Goal: Task Accomplishment & Management: Use online tool/utility

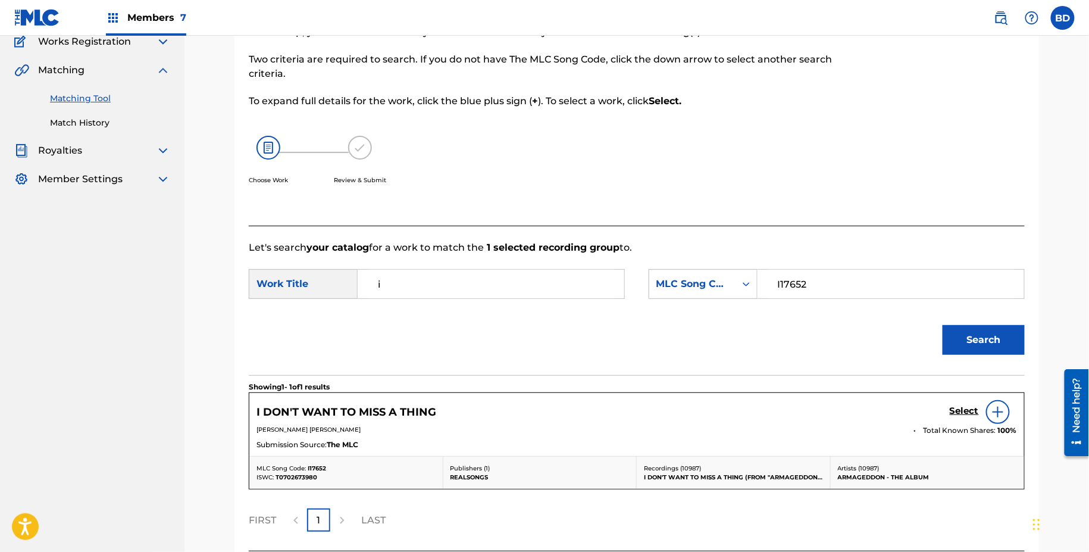
click at [965, 417] on div "Select" at bounding box center [983, 412] width 67 height 24
click at [972, 414] on h5 "Select" at bounding box center [964, 410] width 29 height 11
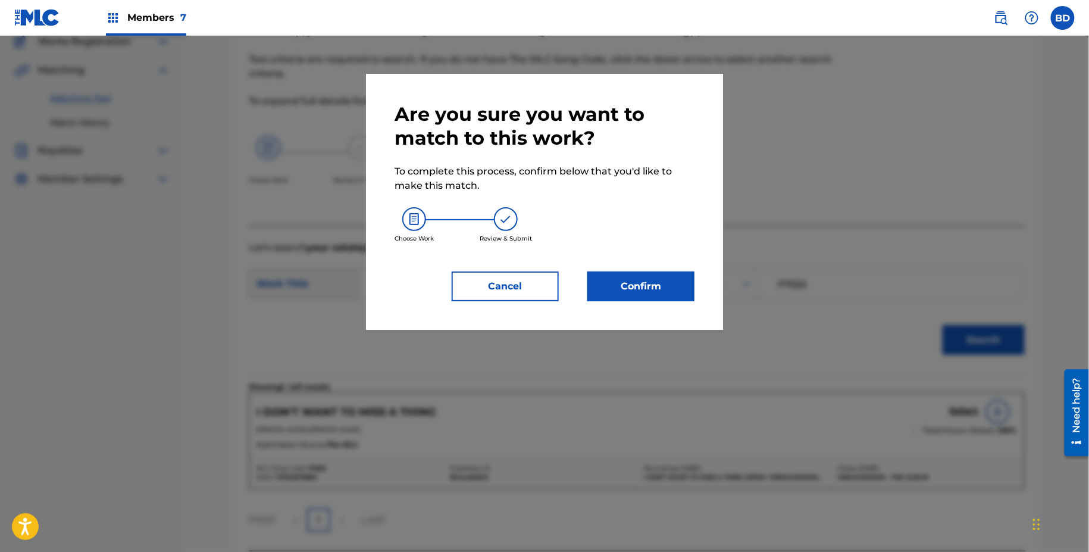
click at [680, 271] on button "Confirm" at bounding box center [640, 286] width 107 height 30
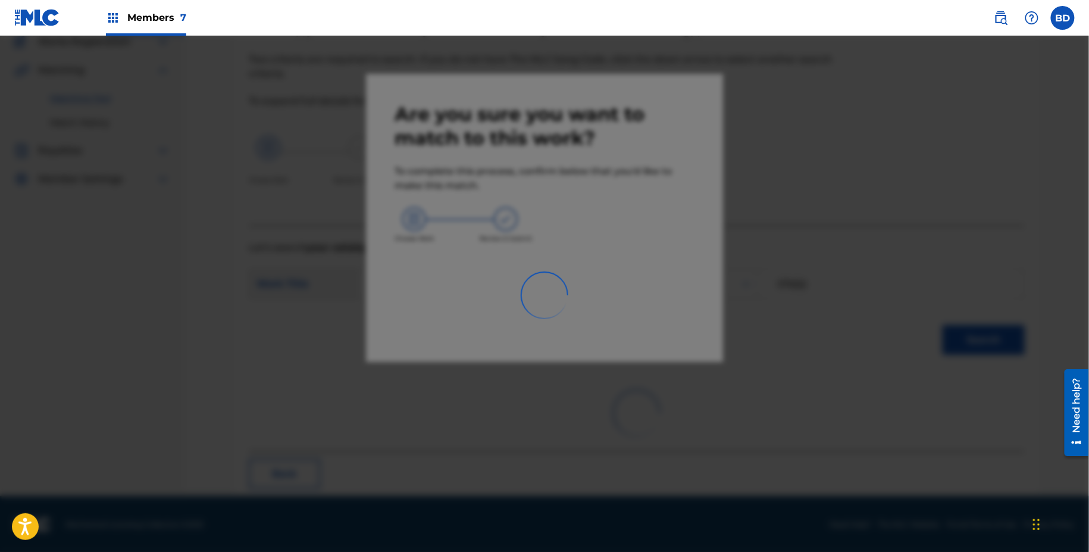
scroll to position [30, 0]
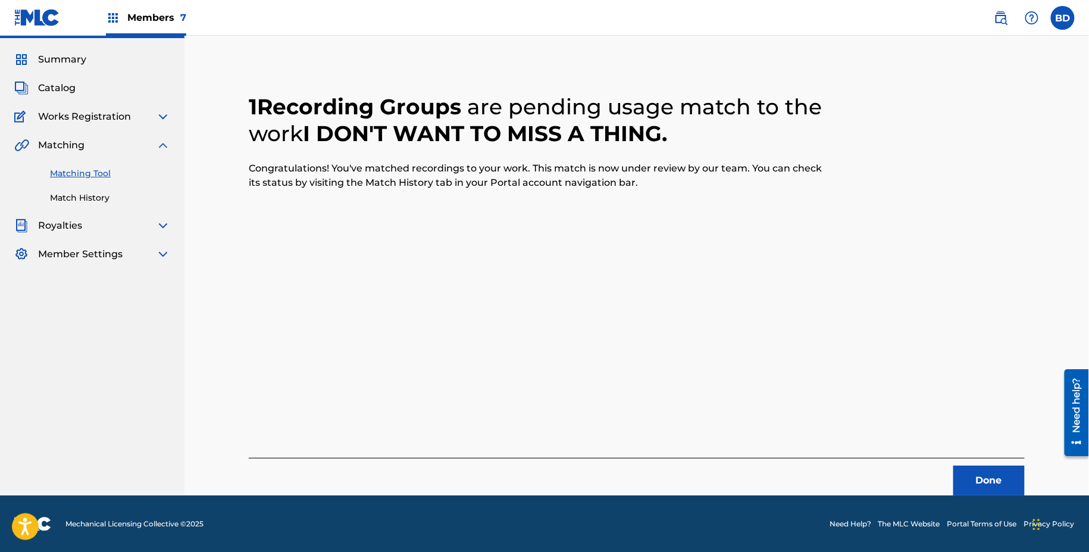
click at [101, 198] on link "Match History" at bounding box center [110, 198] width 120 height 12
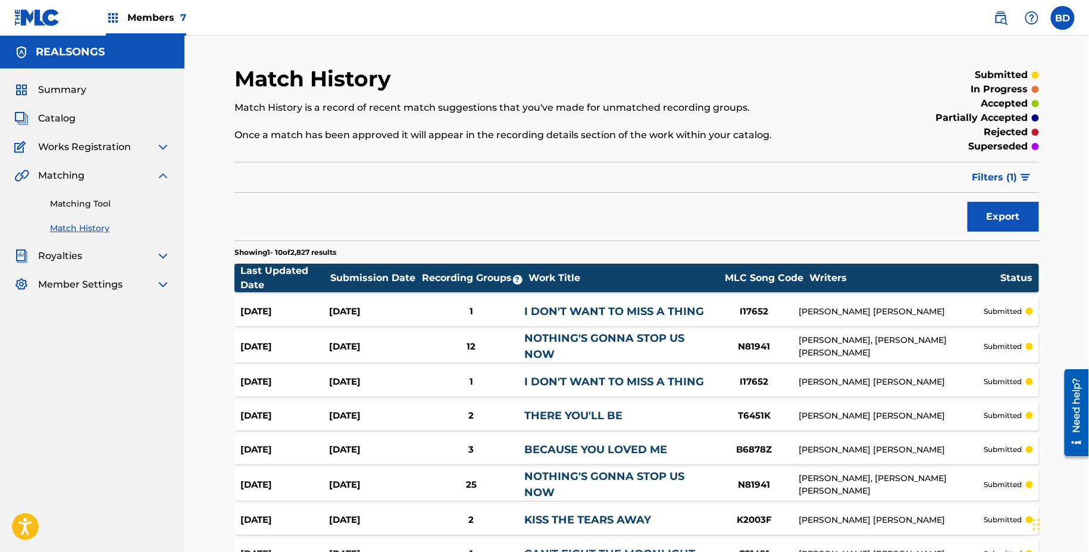
click at [555, 306] on link "I DON'T WANT TO MISS A THING" at bounding box center [614, 311] width 180 height 13
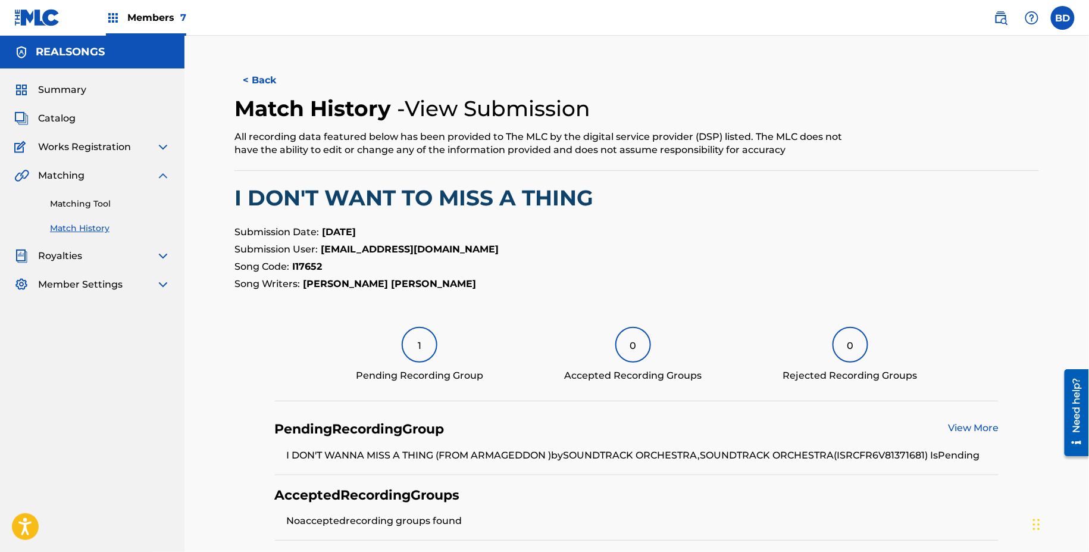
click at [62, 201] on link "Matching Tool" at bounding box center [110, 204] width 120 height 12
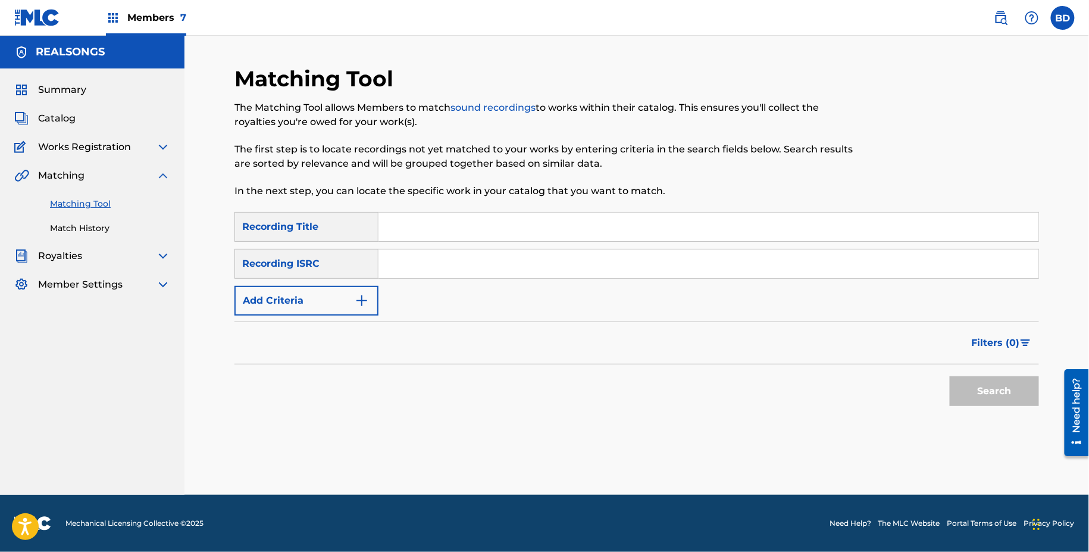
click at [448, 261] on input "Search Form" at bounding box center [708, 263] width 660 height 29
paste input "FR6V81396457"
type input "FR6V81396457"
click at [950, 376] on button "Search" at bounding box center [994, 391] width 89 height 30
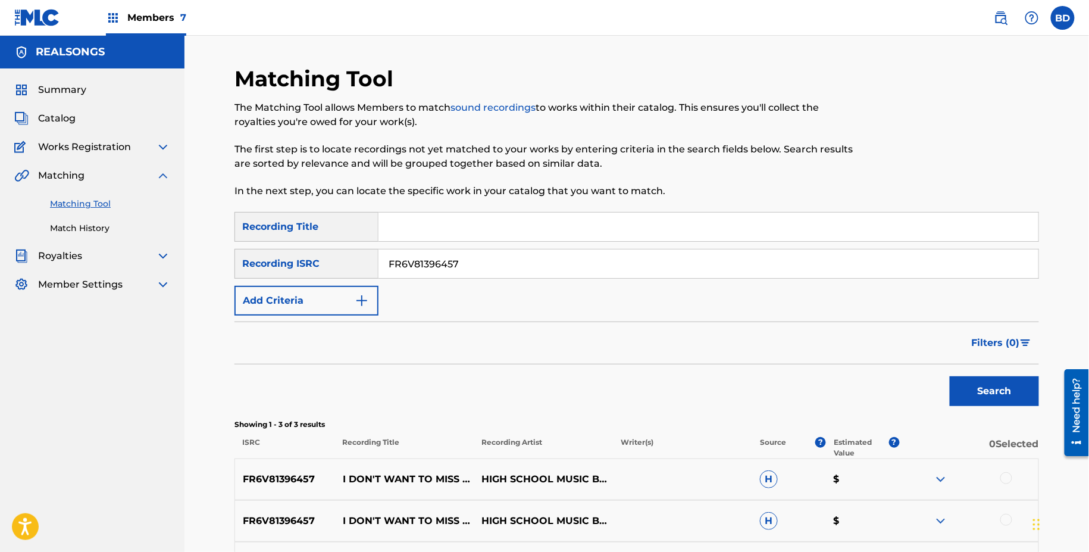
scroll to position [147, 0]
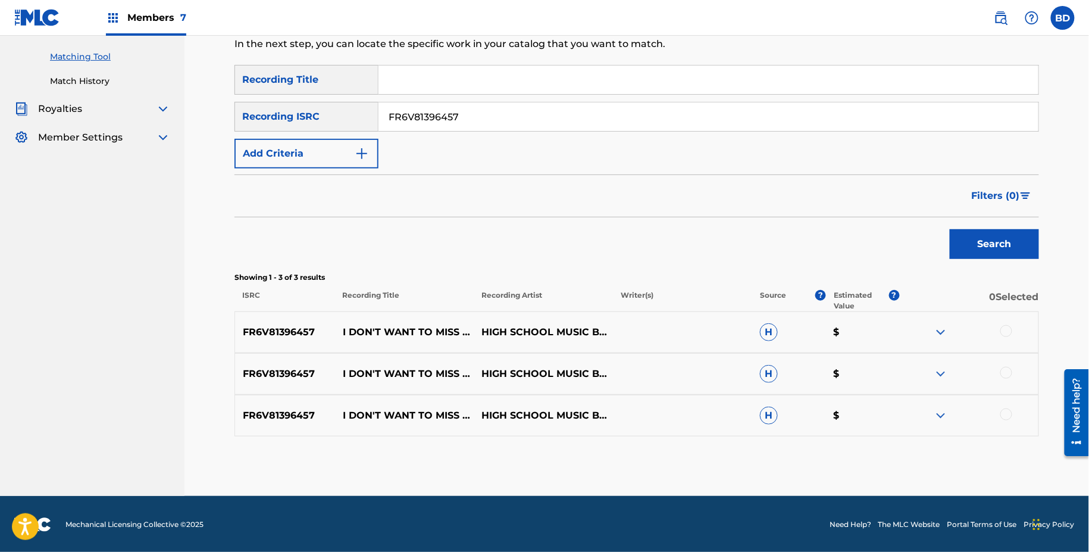
click at [940, 409] on img at bounding box center [941, 415] width 14 height 14
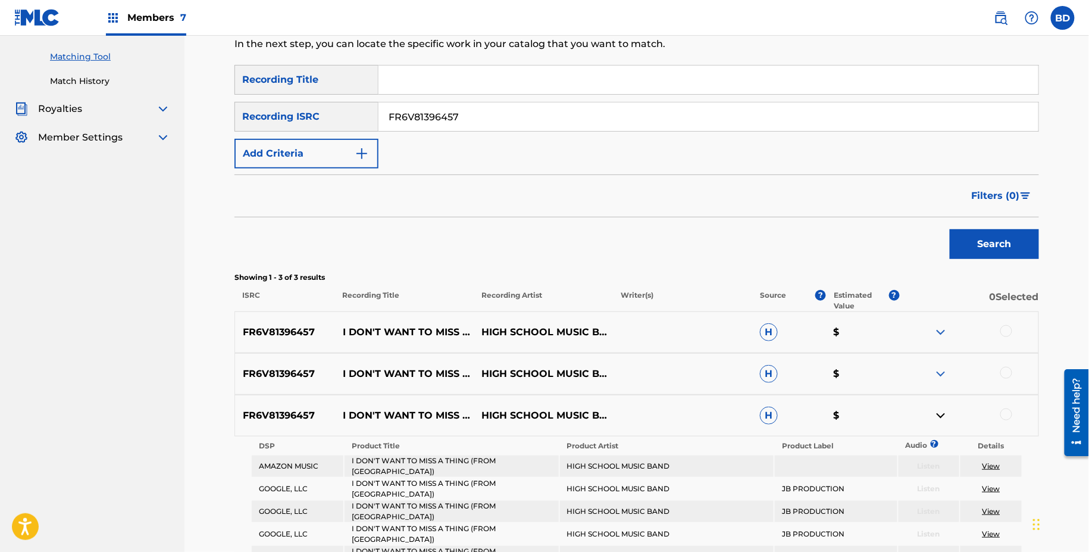
click at [939, 373] on img at bounding box center [941, 374] width 14 height 14
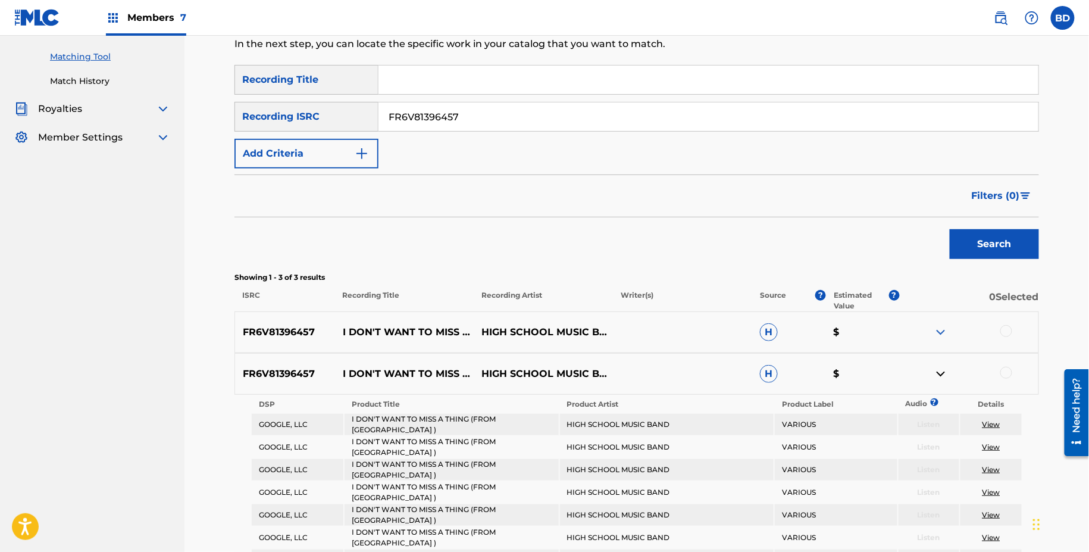
click at [933, 327] on div at bounding box center [968, 332] width 139 height 14
click at [953, 326] on div at bounding box center [968, 332] width 139 height 14
click at [360, 325] on p "I DON'T WANT TO MISS A THING (FROM ARMAGEDDON )" at bounding box center [404, 332] width 139 height 14
drag, startPoint x: 339, startPoint y: 323, endPoint x: 374, endPoint y: 331, distance: 36.7
click at [373, 331] on p "I DON'T WANT TO MISS A THING (FROM ARMAGEDDON )" at bounding box center [404, 332] width 139 height 14
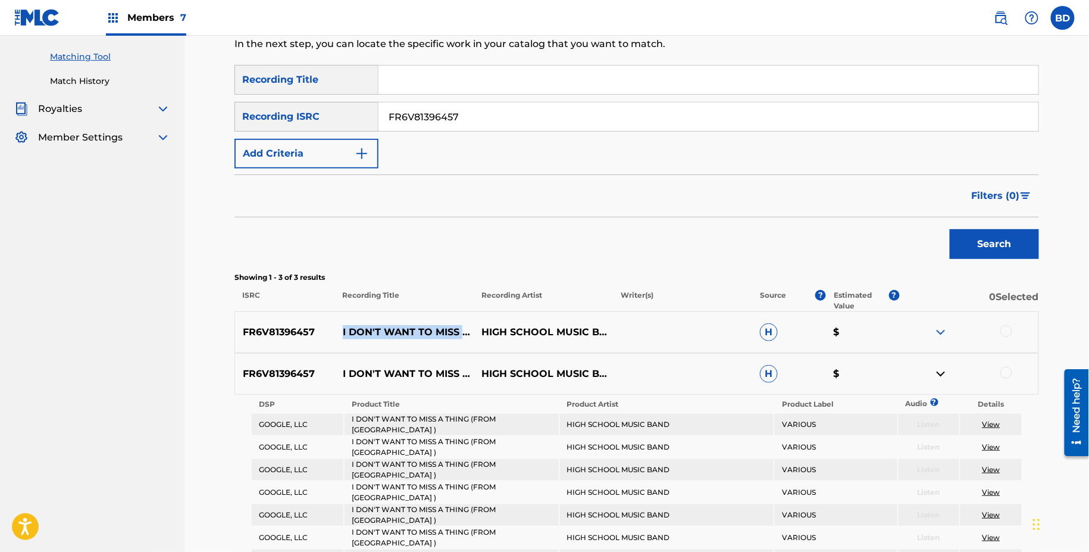
copy p "I DON'T WANT TO MISS A THING"
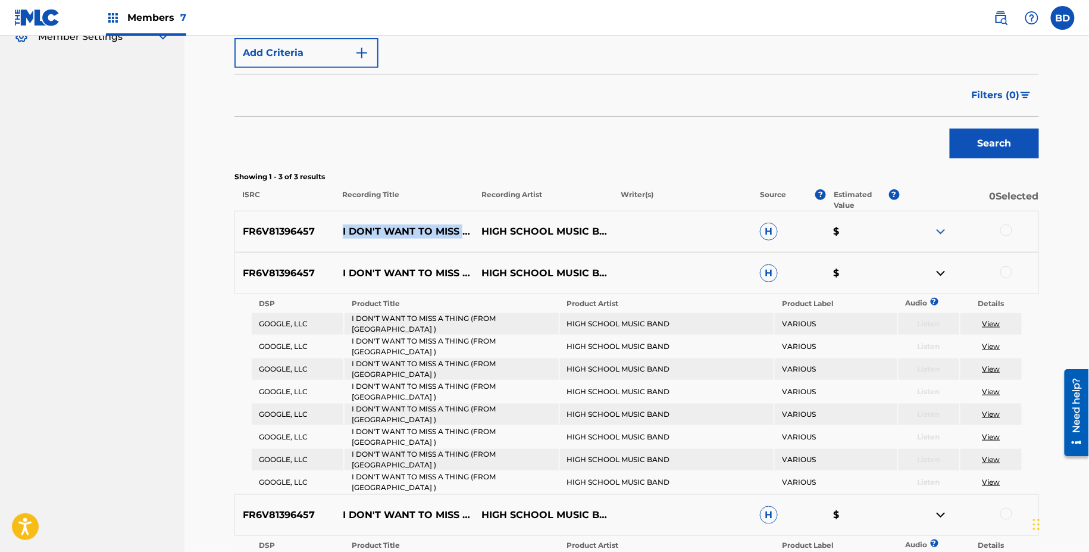
click at [936, 231] on img at bounding box center [941, 231] width 14 height 14
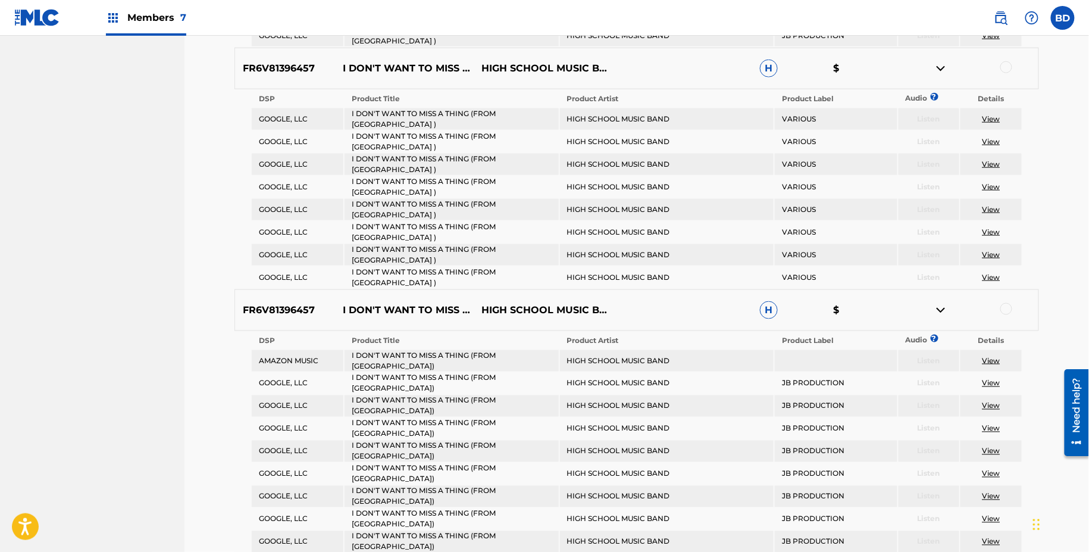
scroll to position [609, 0]
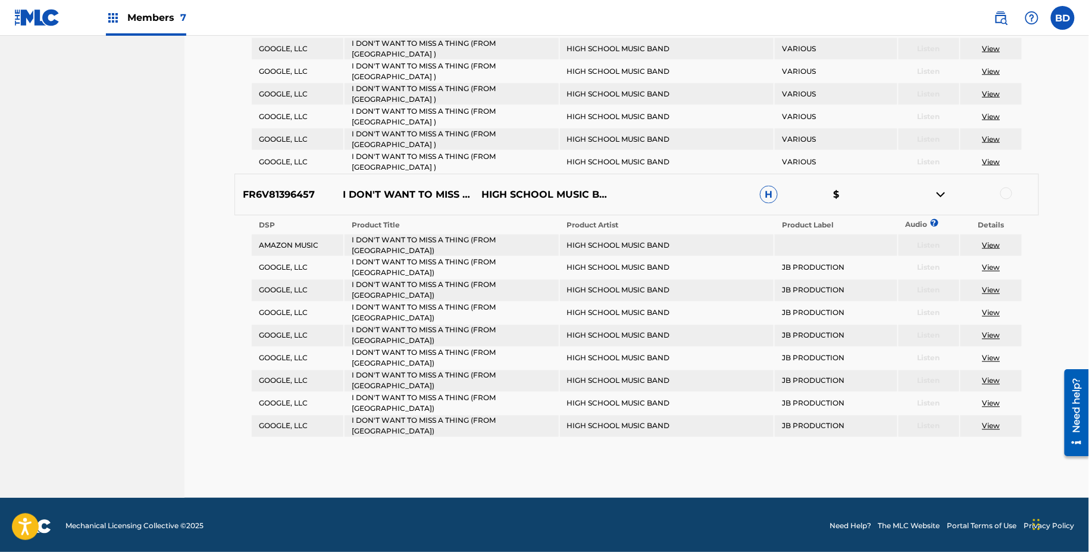
click at [1004, 192] on div at bounding box center [1006, 193] width 12 height 12
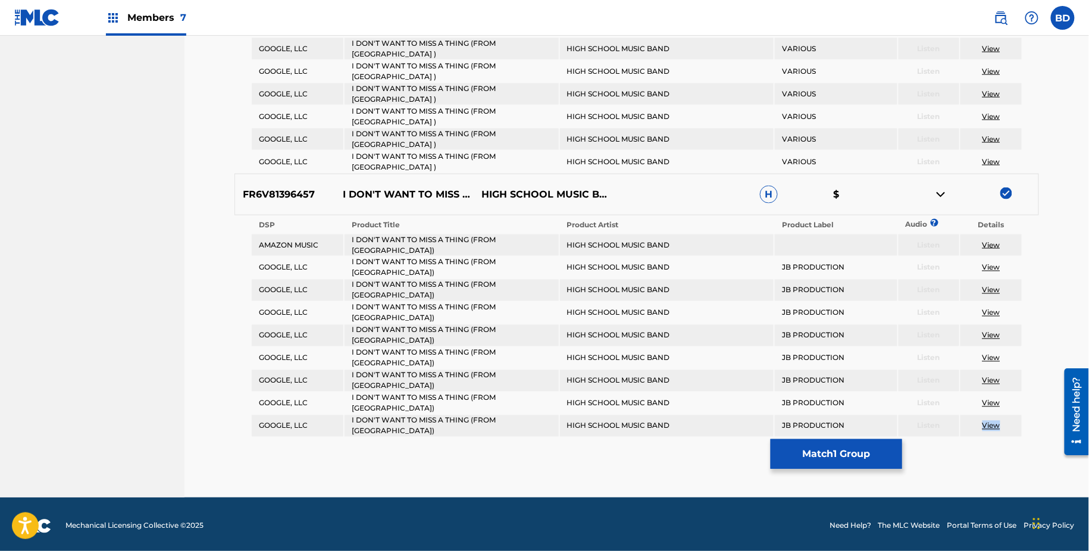
click at [943, 193] on img at bounding box center [941, 194] width 14 height 14
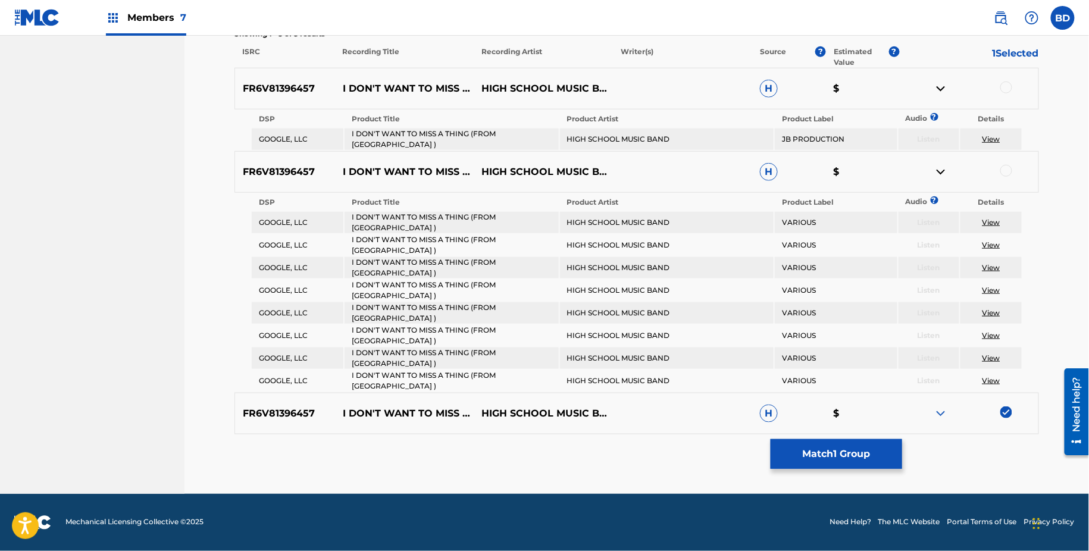
scroll to position [389, 0]
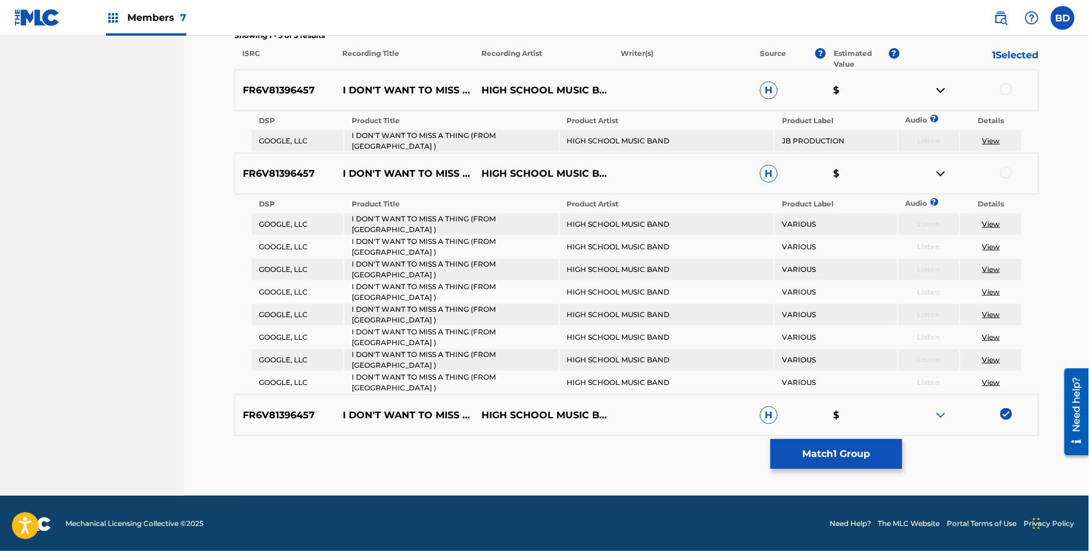
click at [384, 135] on td "I DON'T WANT TO MISS A THING (FROM ARMAGEDDON )" at bounding box center [452, 140] width 214 height 21
copy td "I DON'T WANT TO MISS A THING (FROM ARMAGEDDON )"
click at [459, 133] on td "I DON'T WANT TO MISS A THING (FROM ARMAGEDDON )" at bounding box center [452, 140] width 214 height 21
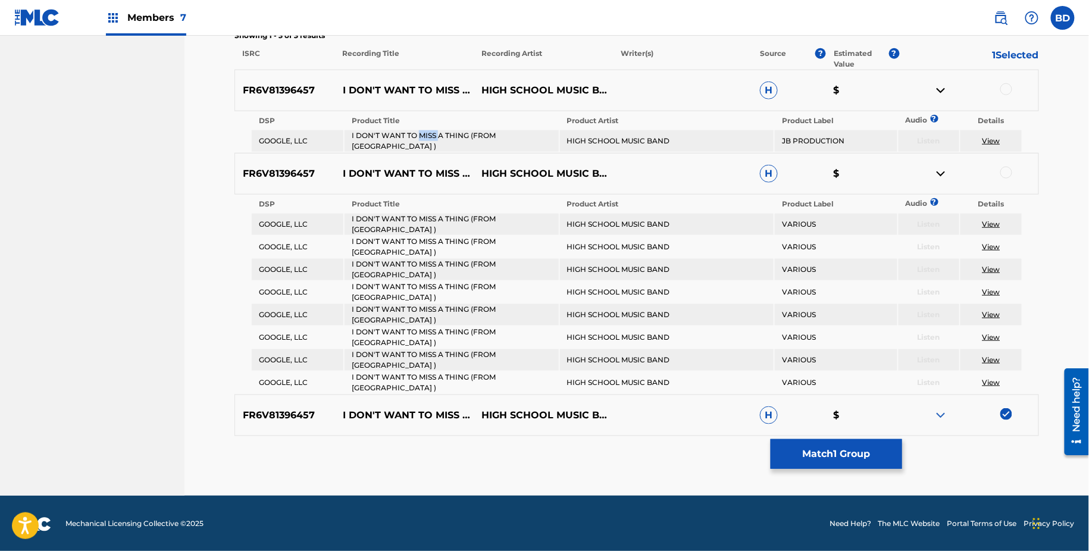
drag, startPoint x: 417, startPoint y: 140, endPoint x: 439, endPoint y: 131, distance: 23.2
click at [438, 130] on td "I DON'T WANT TO MISS A THING (FROM ARMAGEDDON )" at bounding box center [452, 140] width 214 height 21
click at [426, 167] on p "I DON'T WANT TO MISS A THING (FROM ARMAGEDDON )" at bounding box center [404, 174] width 139 height 14
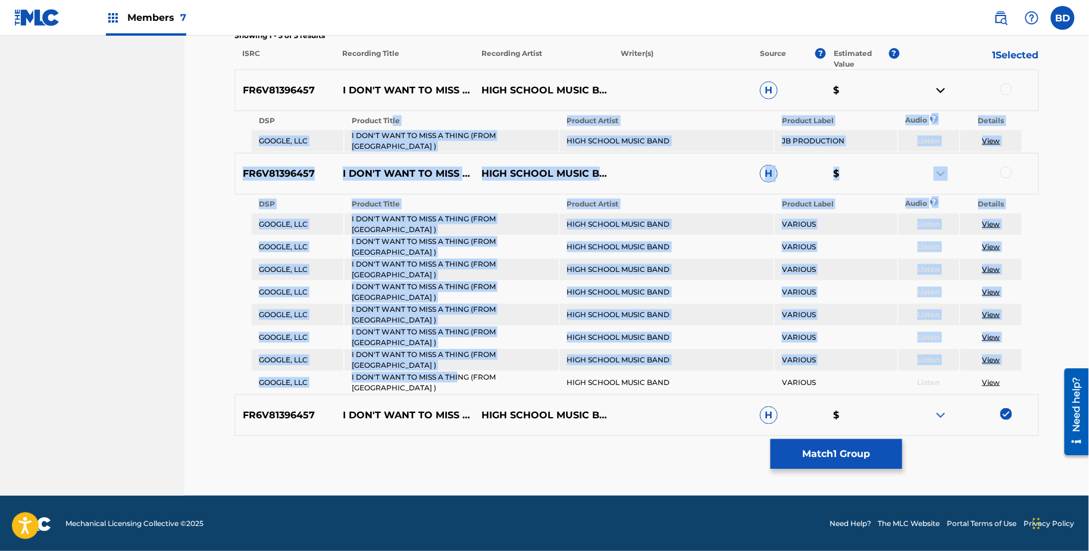
drag, startPoint x: 393, startPoint y: 121, endPoint x: 457, endPoint y: 382, distance: 268.9
click at [457, 381] on div "FR6V81396457 I DON'T WANT TO MISS A THING (FROM ARMAGEDDON ) HIGH SCHOOL MUSIC …" at bounding box center [636, 253] width 805 height 367
click at [902, 131] on td "Listen" at bounding box center [929, 140] width 61 height 21
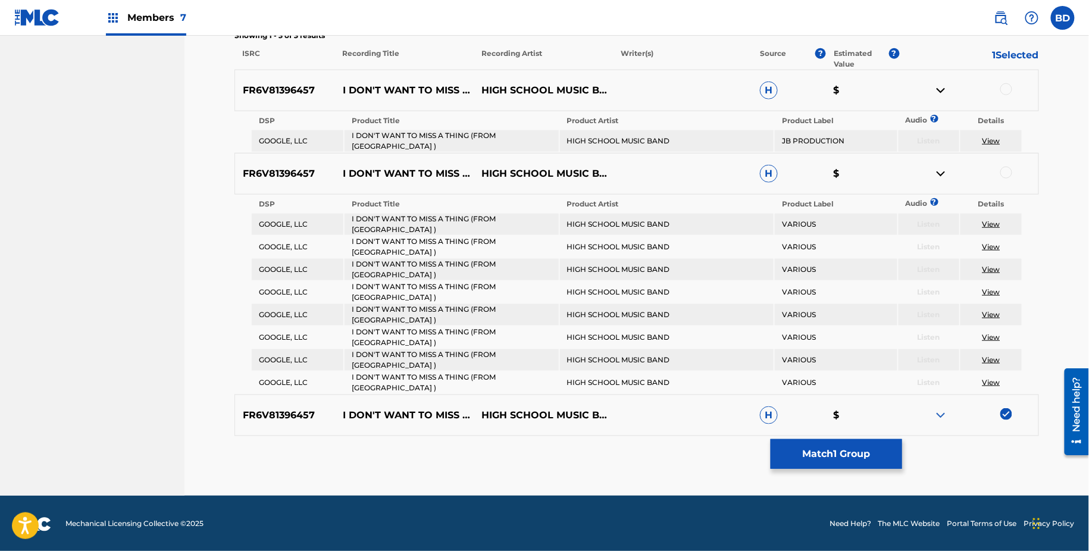
click at [1005, 90] on div at bounding box center [1006, 89] width 12 height 12
click at [941, 90] on img at bounding box center [941, 90] width 14 height 14
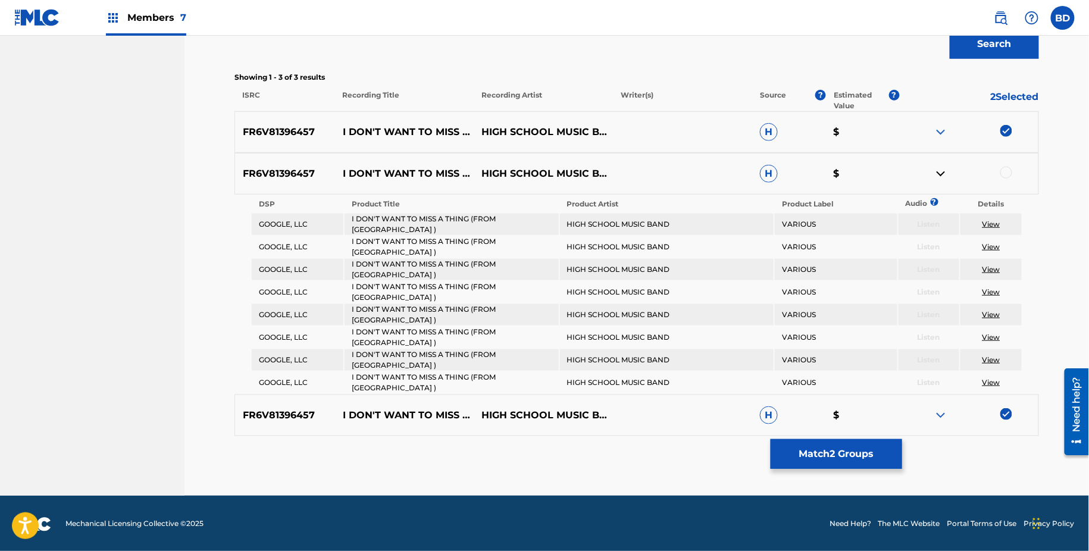
click at [1008, 168] on div at bounding box center [1006, 173] width 12 height 12
click at [844, 446] on button "Match 3 Groups" at bounding box center [837, 454] width 132 height 30
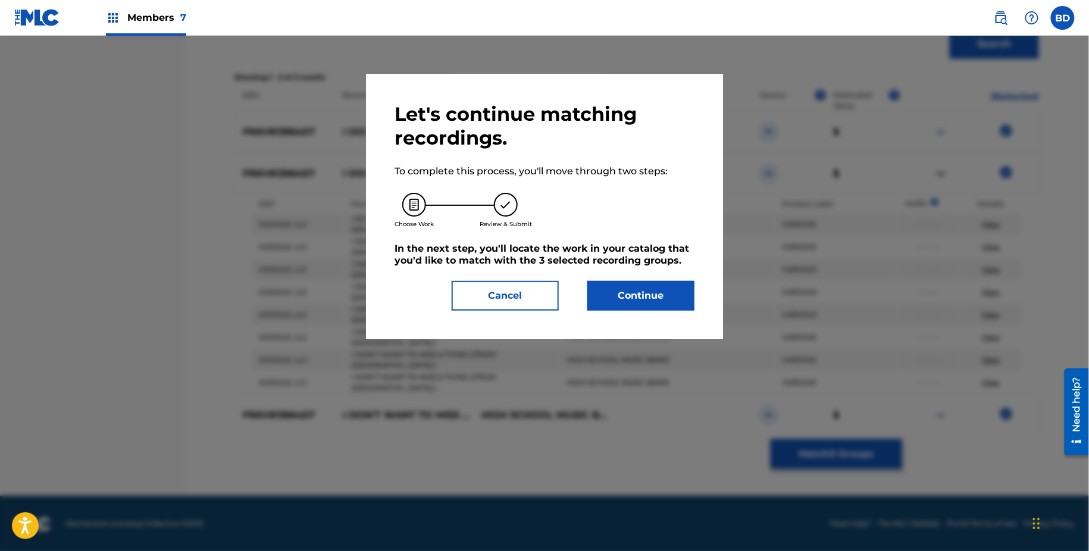
click at [642, 279] on div "Let's continue matching recordings. To complete this process, you'll move throu…" at bounding box center [545, 206] width 300 height 208
click at [642, 295] on button "Continue" at bounding box center [640, 296] width 107 height 30
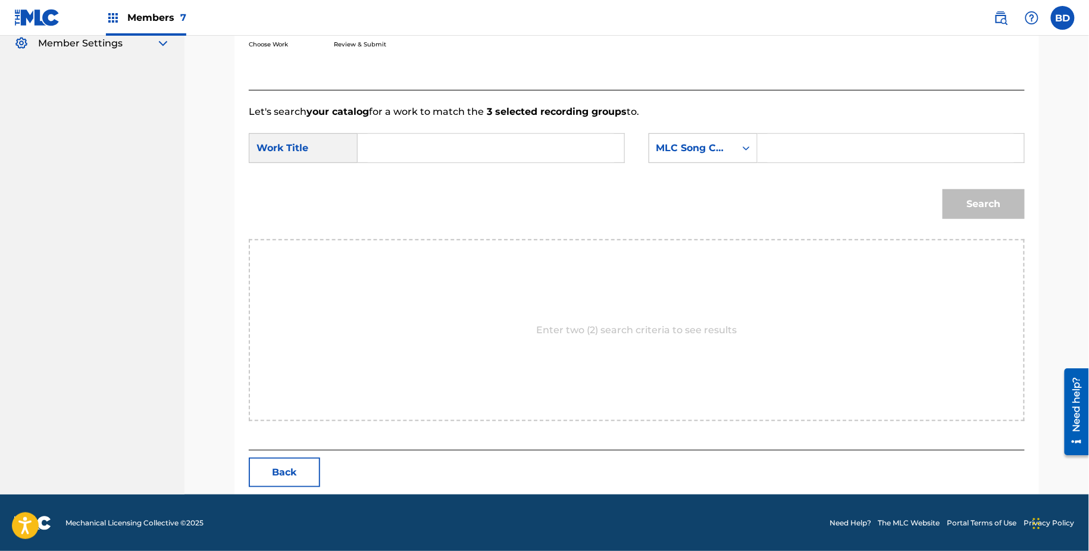
click at [862, 149] on input "Search Form" at bounding box center [891, 148] width 246 height 29
paste input "I17652"
type input "I17652"
click at [563, 151] on input "Search Form" at bounding box center [491, 148] width 246 height 29
type input "i"
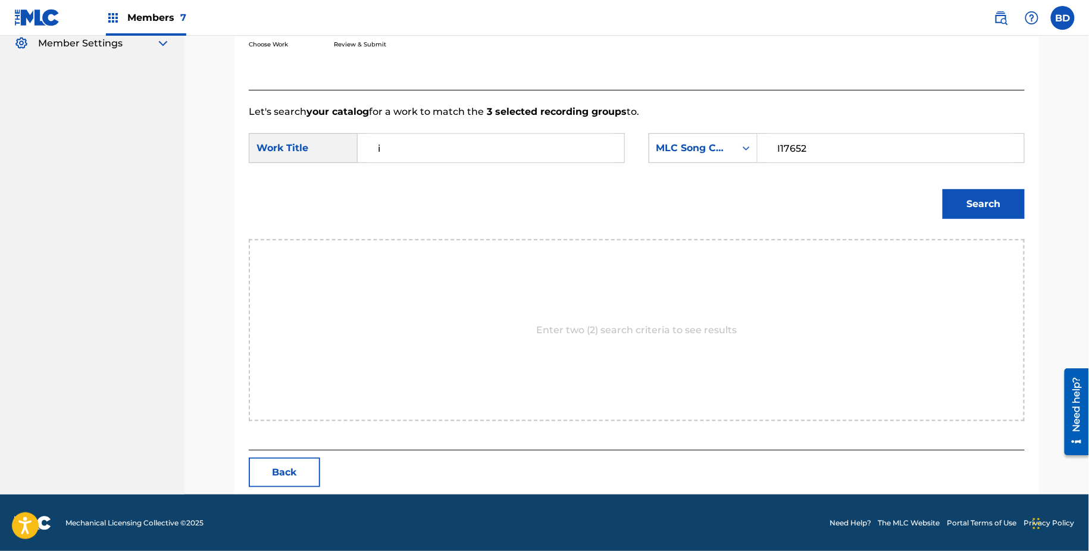
click at [986, 191] on button "Search" at bounding box center [984, 204] width 82 height 30
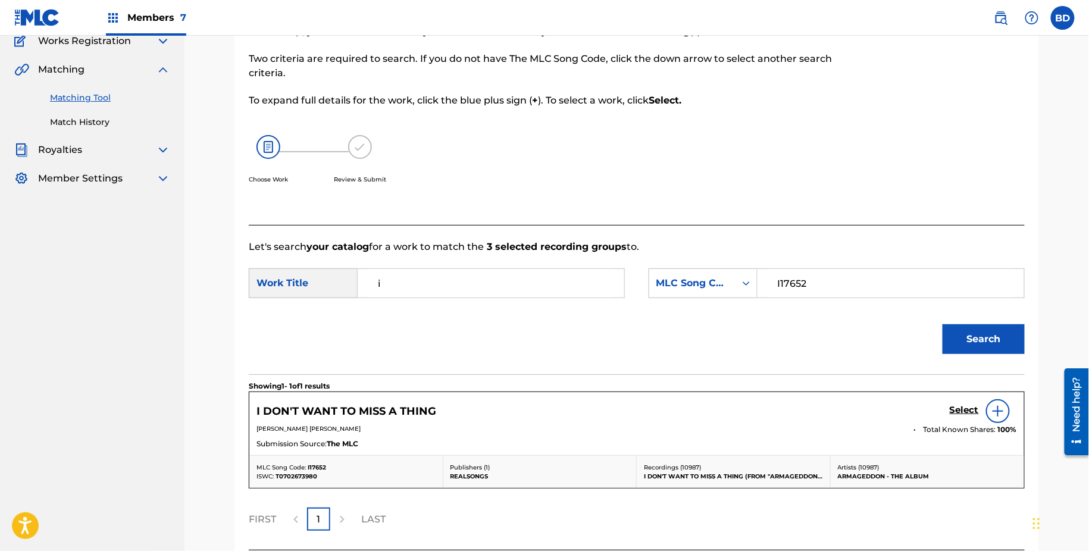
scroll to position [205, 0]
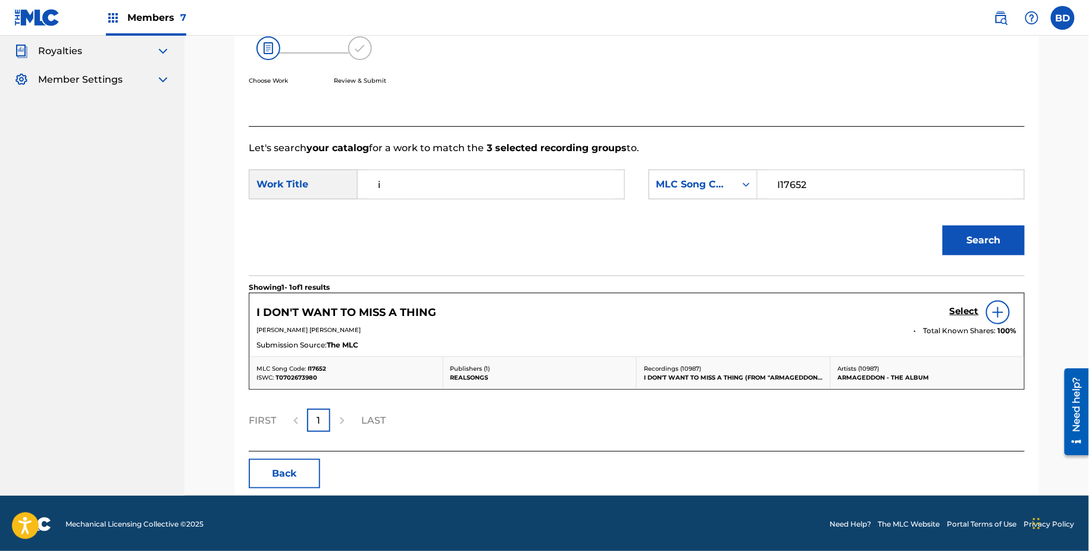
click at [972, 314] on h5 "Select" at bounding box center [964, 311] width 29 height 11
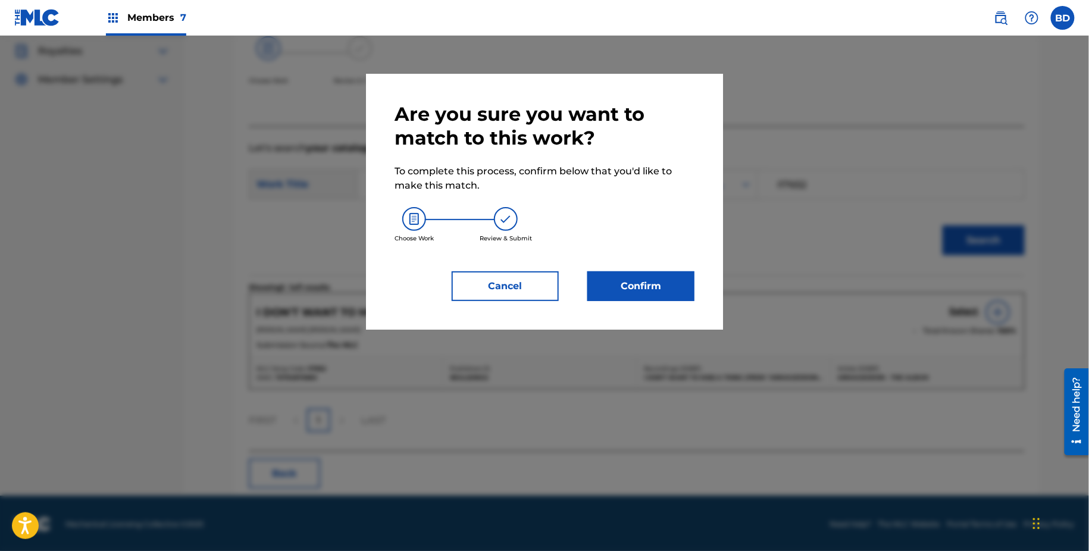
click at [703, 292] on div "Are you sure you want to match to this work? To complete this process, confirm …" at bounding box center [544, 202] width 357 height 256
click at [690, 289] on button "Confirm" at bounding box center [640, 286] width 107 height 30
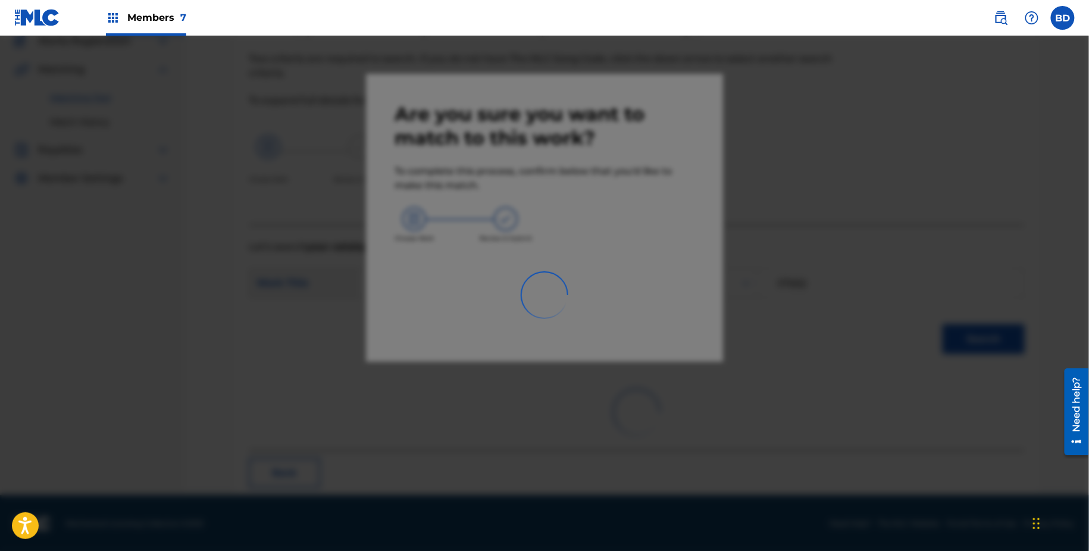
scroll to position [31, 0]
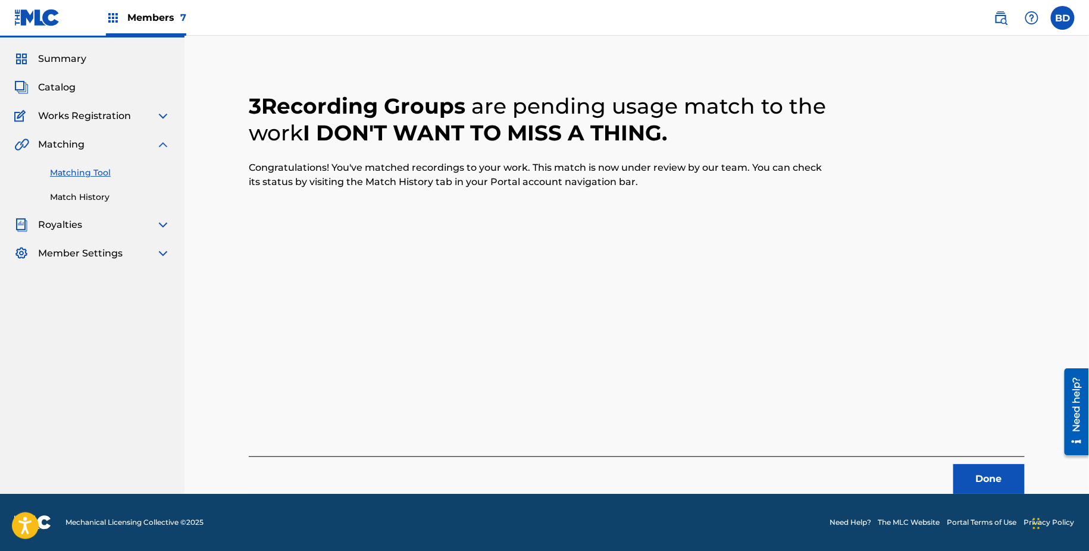
click at [82, 201] on link "Match History" at bounding box center [110, 197] width 120 height 12
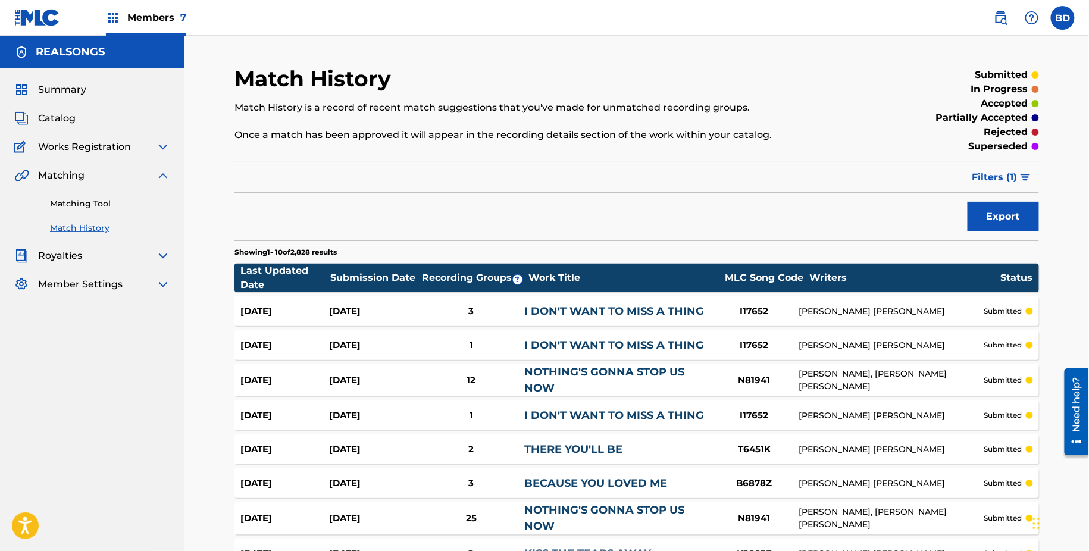
click at [484, 308] on div "3" at bounding box center [471, 312] width 107 height 14
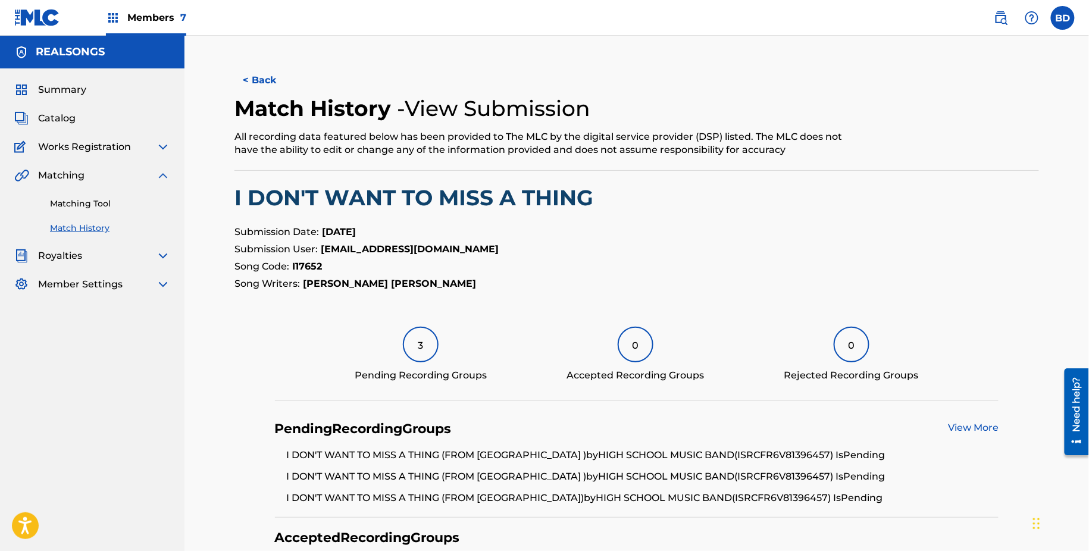
click at [84, 199] on link "Matching Tool" at bounding box center [110, 204] width 120 height 12
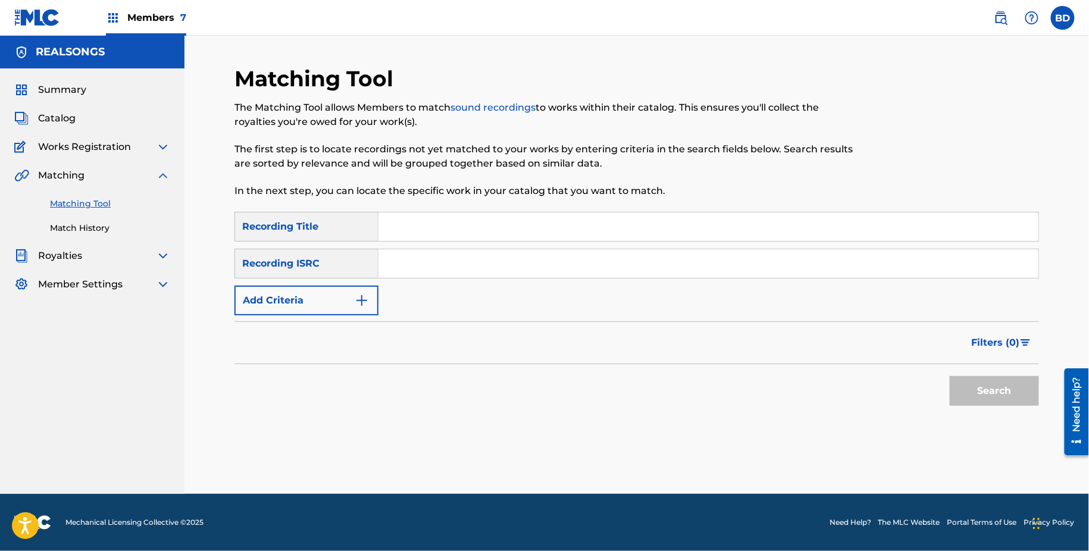
click at [428, 273] on input "Search Form" at bounding box center [708, 263] width 660 height 29
paste input "FR6V81412884"
type input "FR6V81412884"
click at [950, 376] on button "Search" at bounding box center [994, 391] width 89 height 30
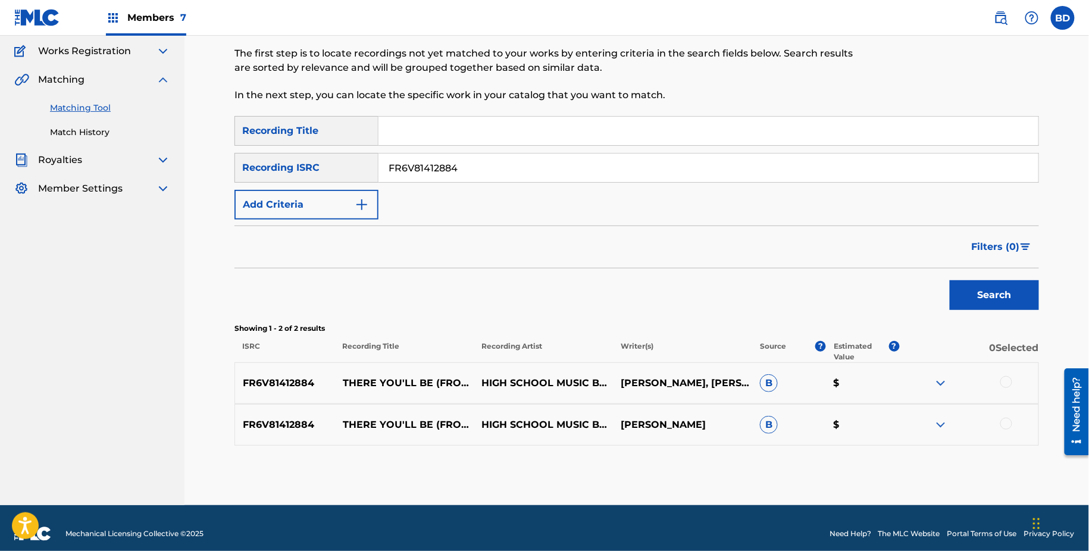
scroll to position [106, 0]
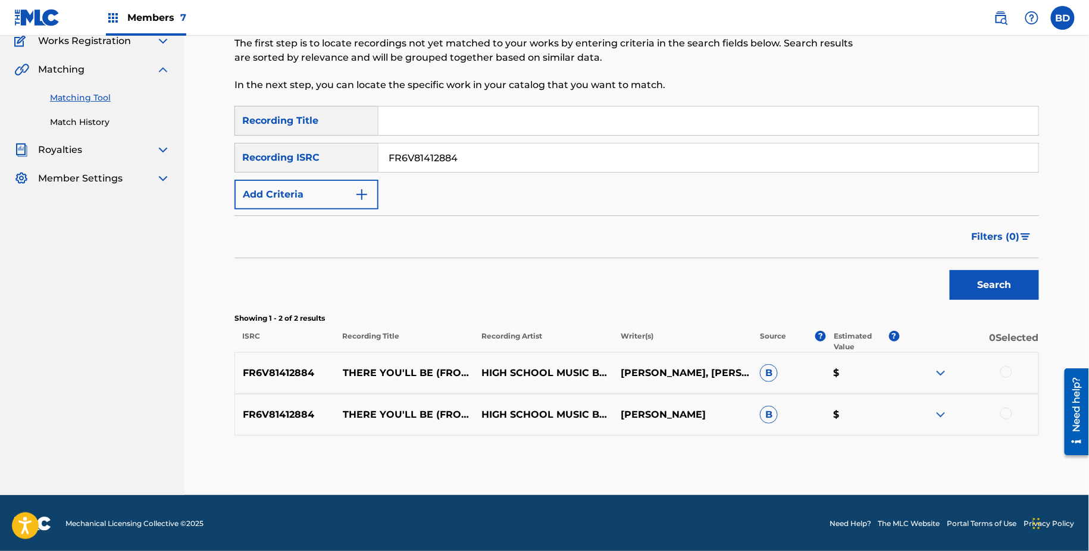
click at [950, 412] on div at bounding box center [968, 415] width 139 height 14
click at [947, 409] on img at bounding box center [941, 415] width 14 height 14
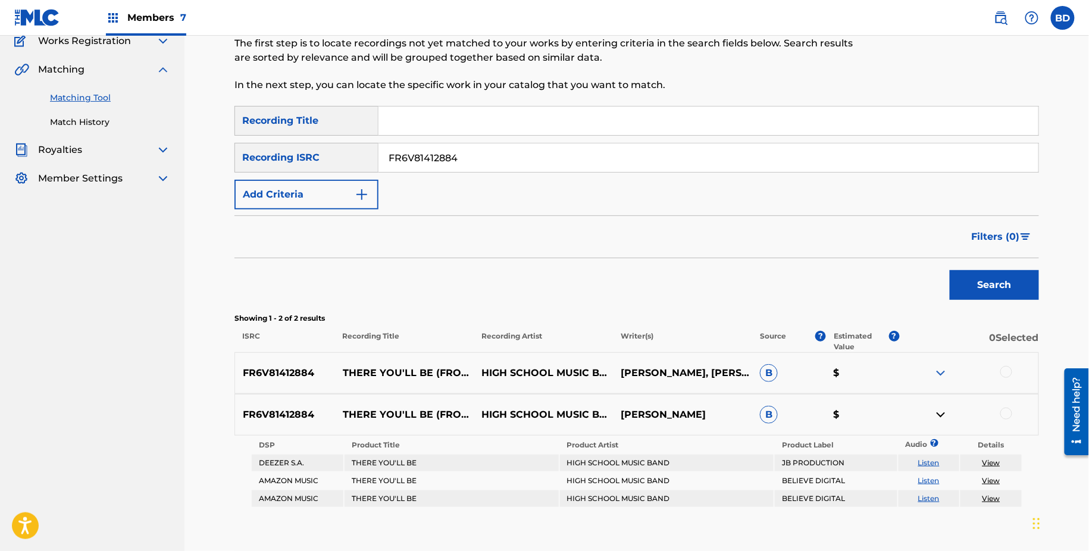
click at [939, 373] on img at bounding box center [941, 373] width 14 height 14
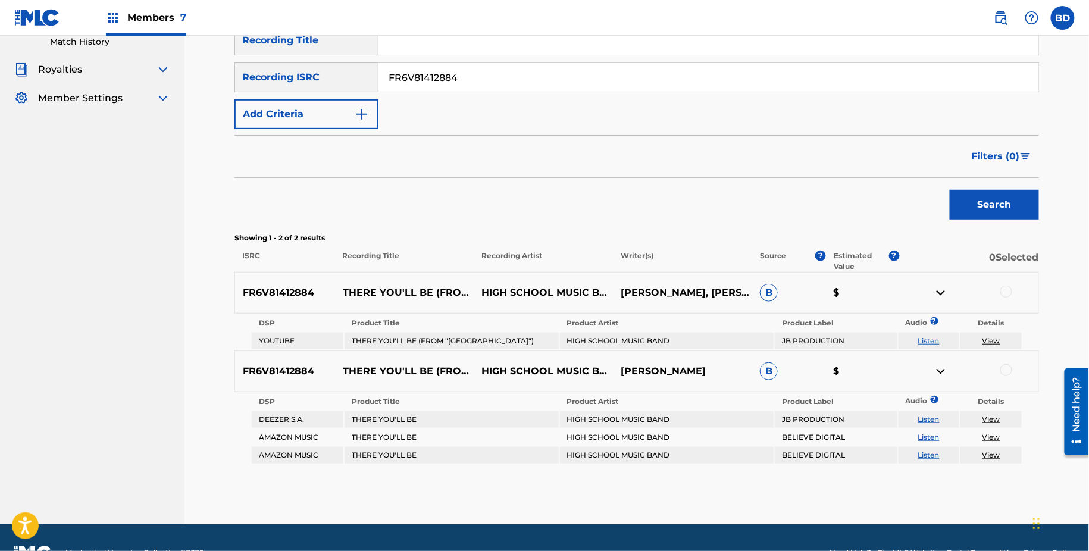
scroll to position [215, 0]
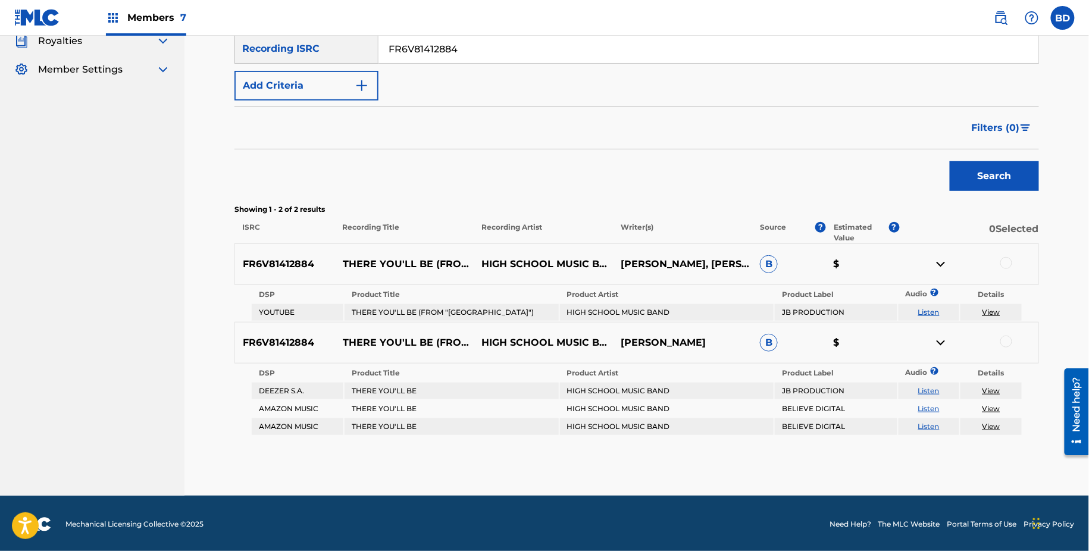
click at [376, 376] on th "Product Title" at bounding box center [452, 373] width 214 height 17
copy th "Product Title"
click at [379, 387] on td "THERE YOU'LL BE" at bounding box center [452, 391] width 214 height 17
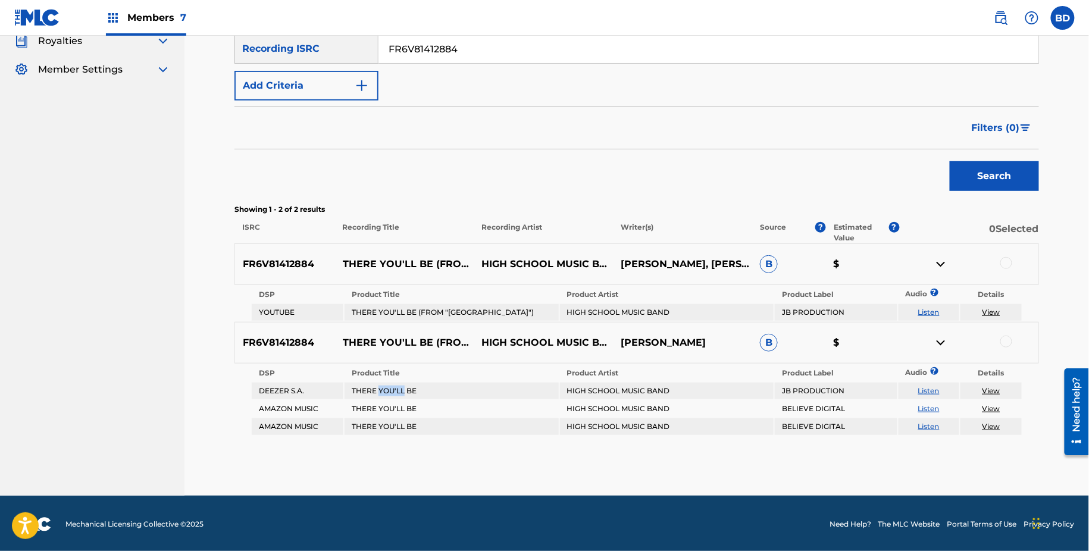
click at [379, 387] on td "THERE YOU'LL BE" at bounding box center [452, 391] width 214 height 17
copy td "THERE YOU'LL BE"
click at [1003, 339] on div at bounding box center [1006, 342] width 12 height 12
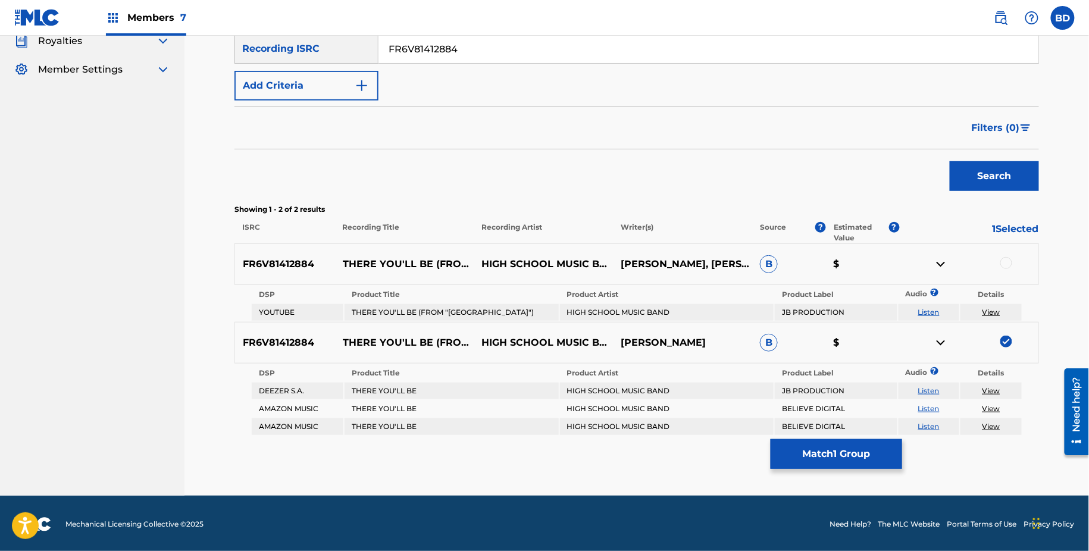
click at [1006, 260] on div at bounding box center [1006, 263] width 12 height 12
click at [797, 473] on div "Matching Tool The Matching Tool allows Members to match sound recordings to wor…" at bounding box center [636, 173] width 805 height 645
click at [811, 467] on button "Match 2 Groups" at bounding box center [837, 454] width 132 height 30
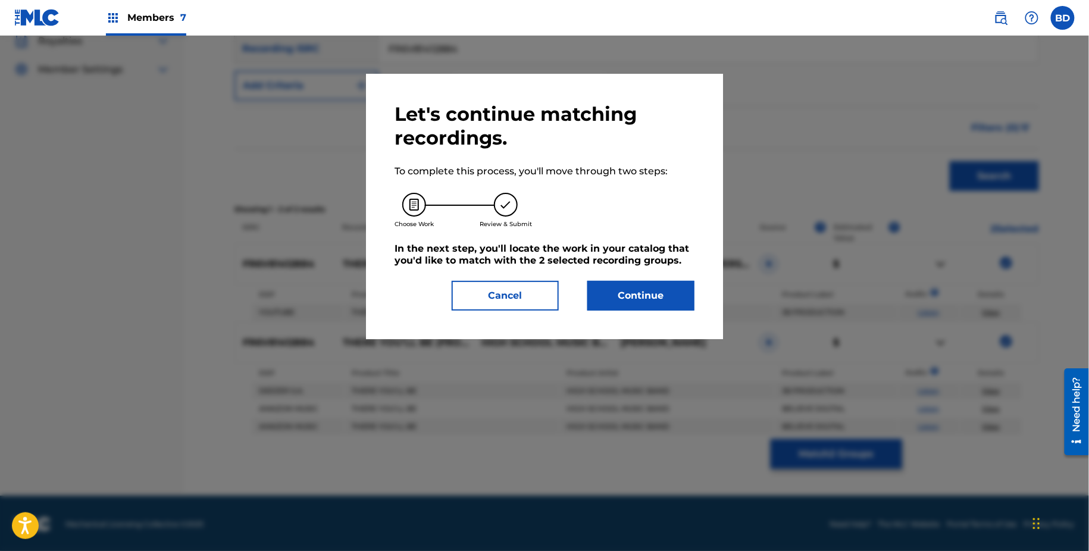
click at [649, 286] on button "Continue" at bounding box center [640, 296] width 107 height 30
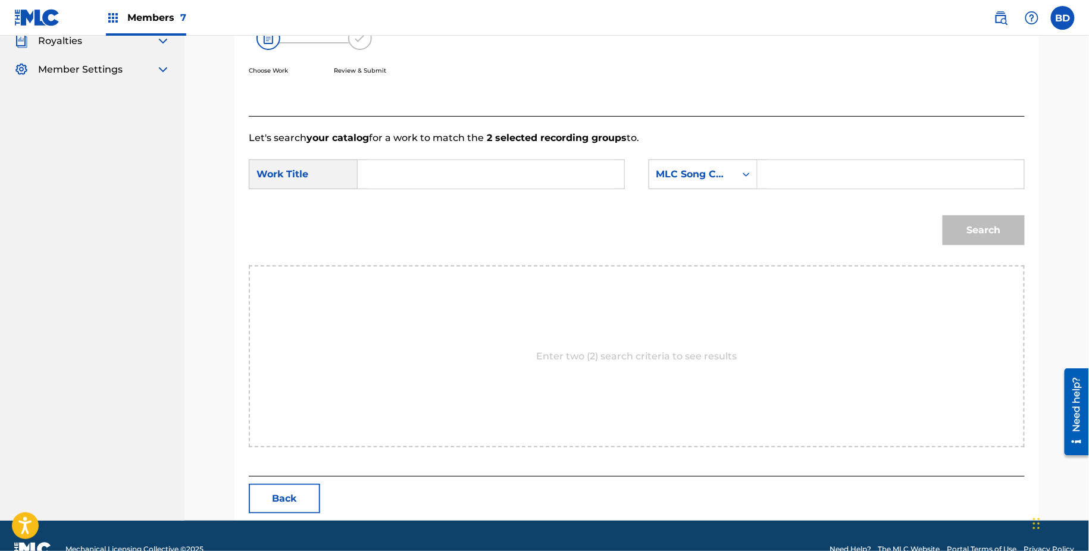
click at [829, 160] on input "Search Form" at bounding box center [891, 174] width 246 height 29
paste input "T6451K"
type input "T6451K"
click at [533, 178] on input "Search Form" at bounding box center [491, 174] width 246 height 29
type input "there"
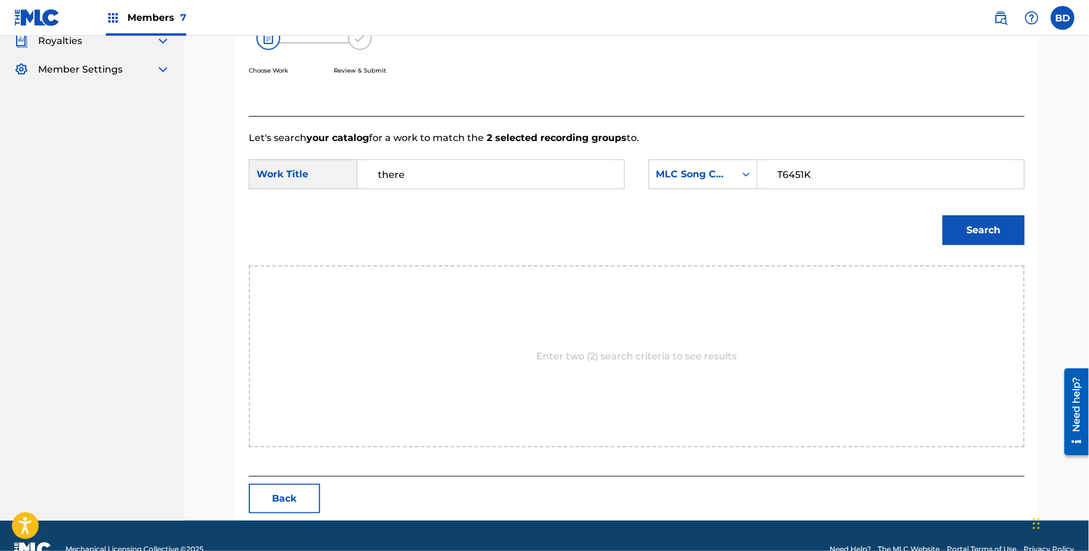
click at [933, 228] on div "Search" at bounding box center [637, 235] width 776 height 62
click at [933, 229] on div "Search" at bounding box center [637, 235] width 776 height 62
click at [937, 229] on div "Search" at bounding box center [981, 228] width 88 height 48
click at [955, 227] on button "Search" at bounding box center [984, 230] width 82 height 30
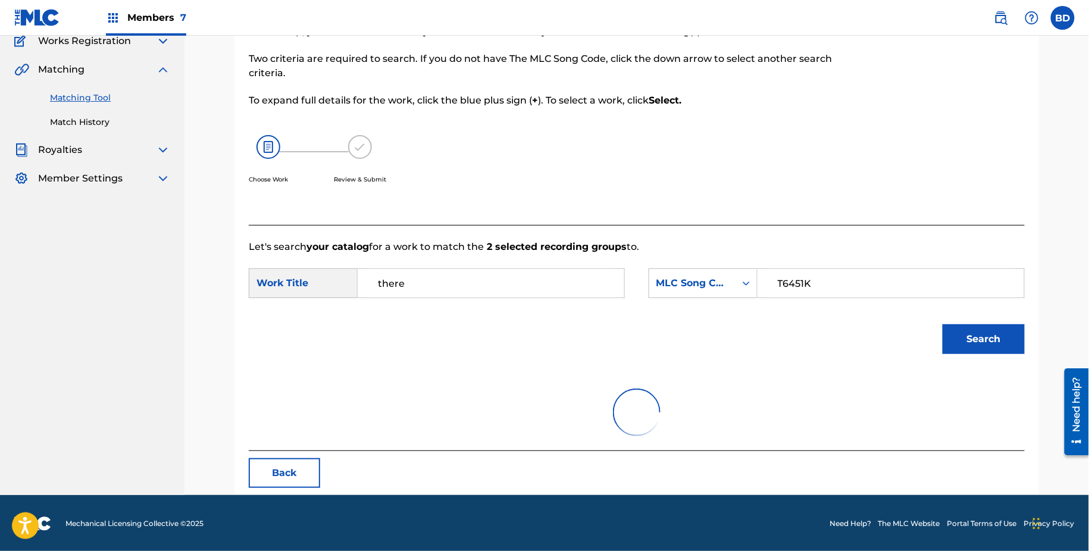
scroll to position [205, 0]
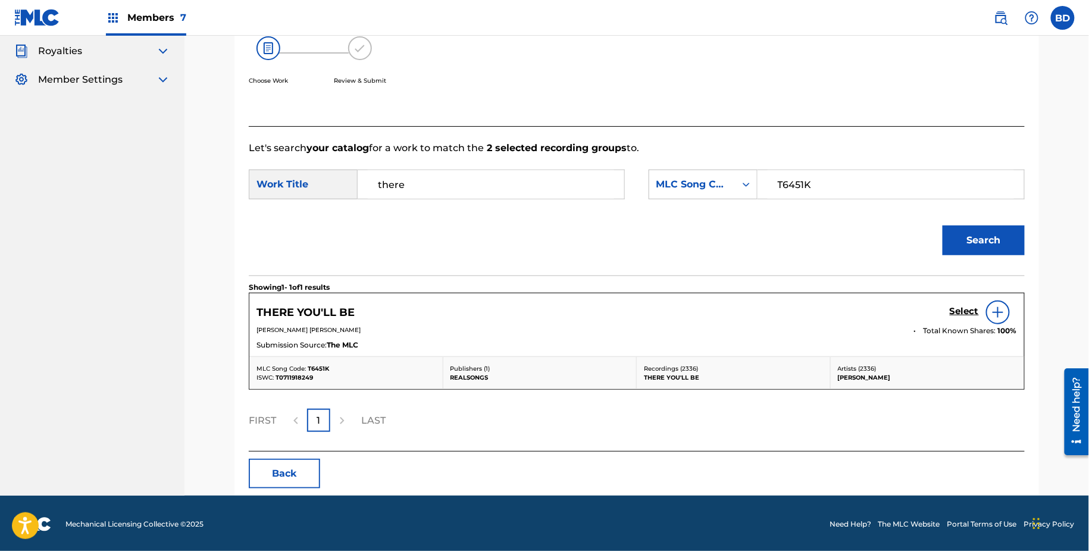
click at [965, 310] on h5 "Select" at bounding box center [964, 311] width 29 height 11
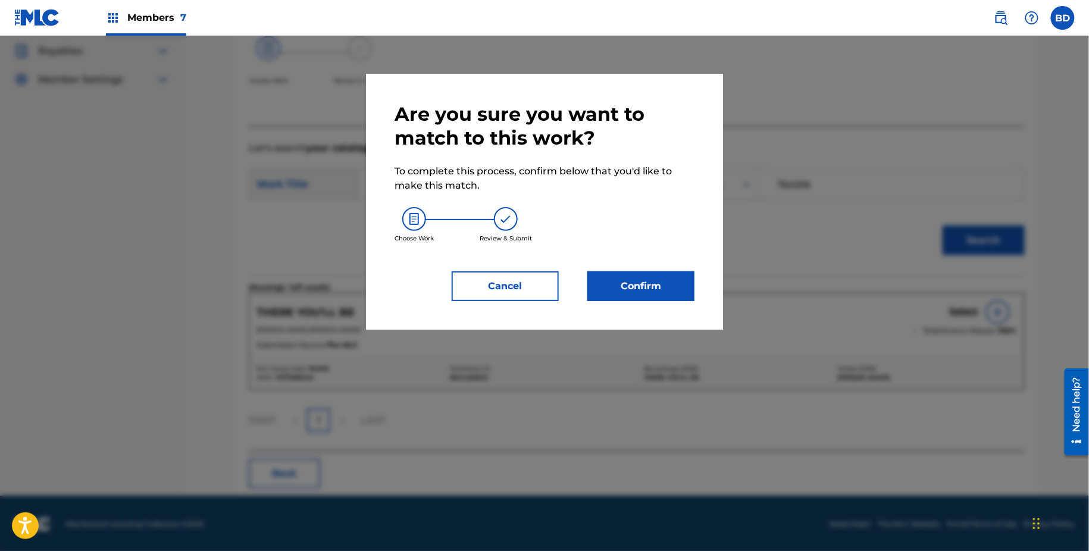
click at [637, 274] on button "Confirm" at bounding box center [640, 286] width 107 height 30
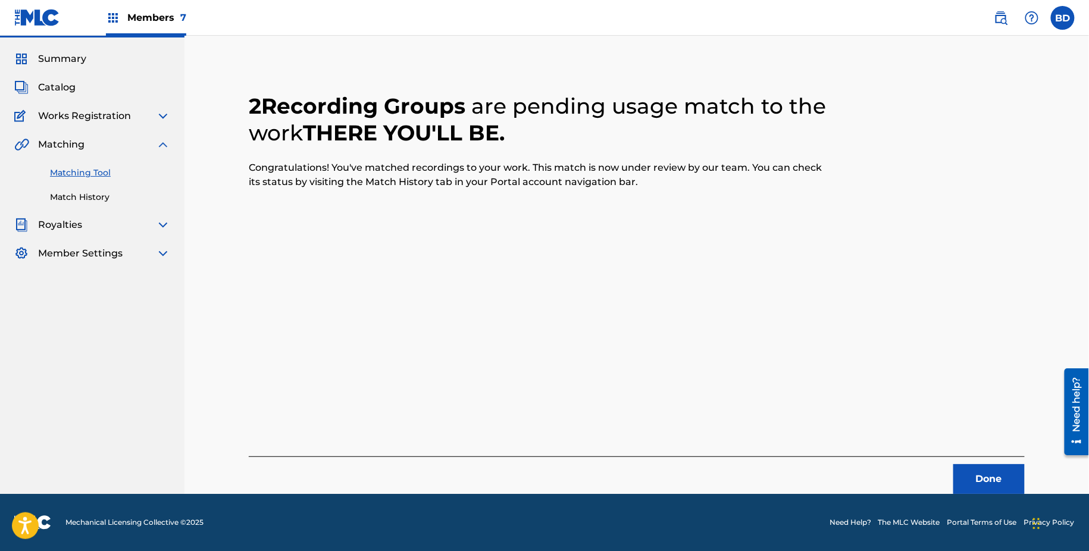
scroll to position [0, 0]
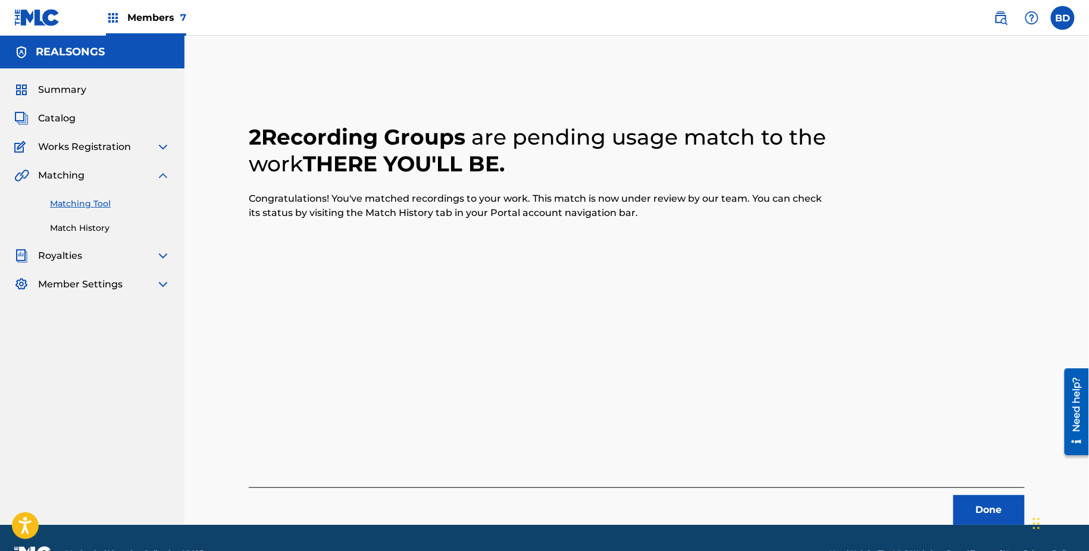
click at [82, 231] on link "Match History" at bounding box center [110, 228] width 120 height 12
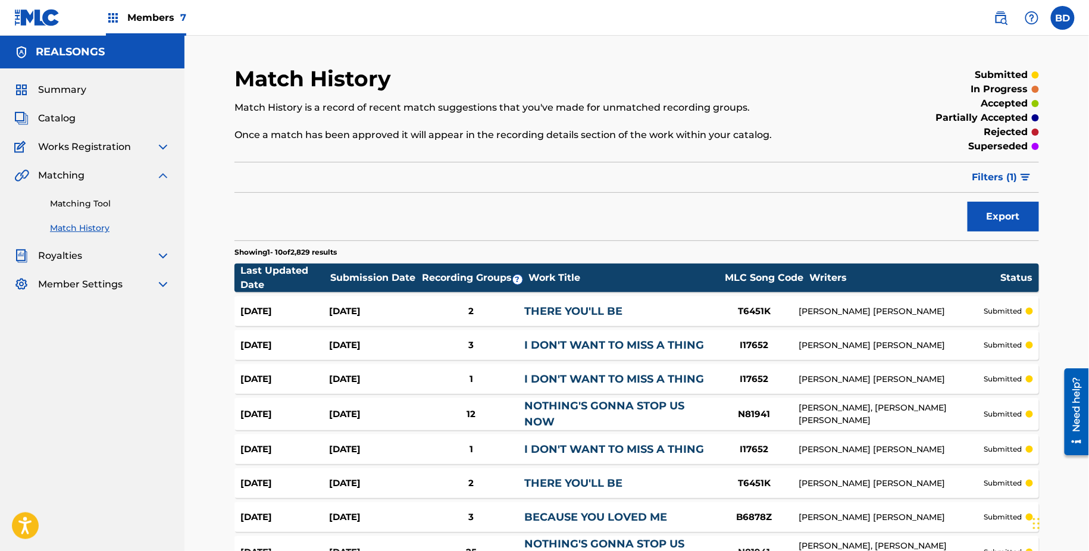
click at [318, 300] on div "Aug 21, 2025 Aug 21, 2025 2 THERE YOU'LL BE T6451K DIANE EVE WARREN submitted" at bounding box center [636, 311] width 805 height 30
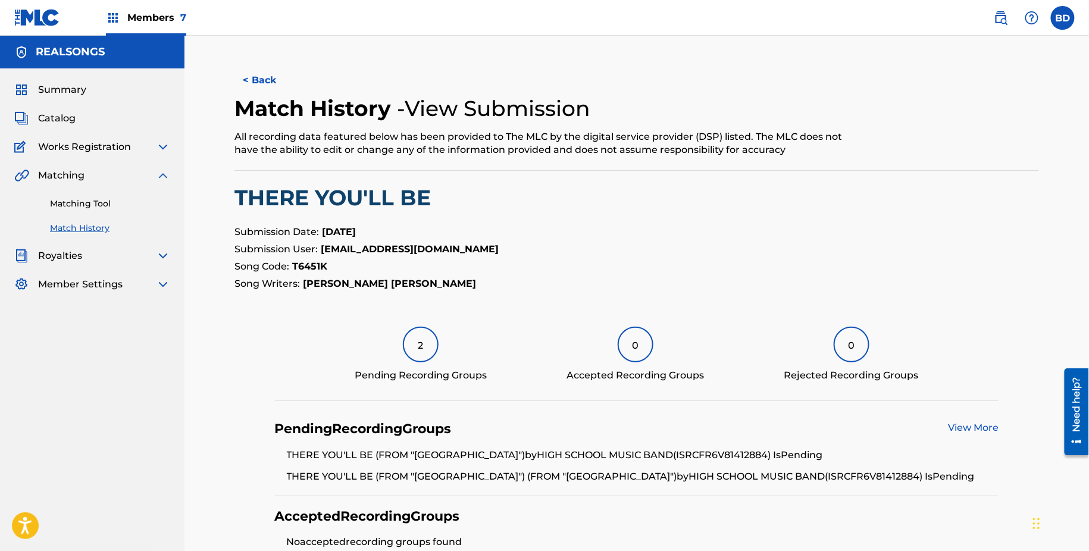
click at [94, 203] on link "Matching Tool" at bounding box center [110, 204] width 120 height 12
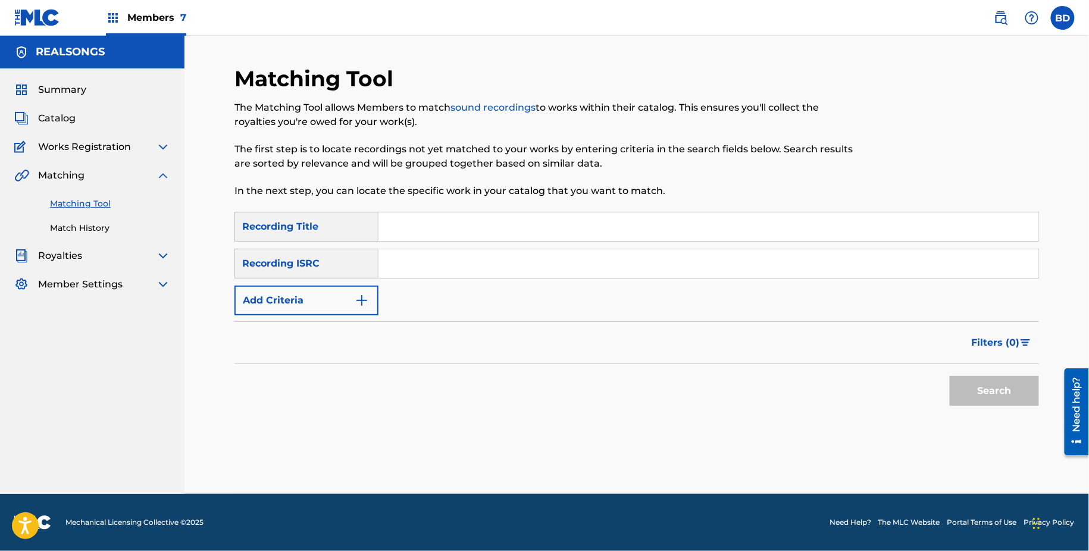
click at [469, 243] on div "SearchWithCriteria10e6cf6b-59d2-4f9b-b007-d6b7f7402a82 Recording Title SearchWi…" at bounding box center [636, 264] width 805 height 104
click at [471, 267] on input "Search Form" at bounding box center [708, 263] width 660 height 29
paste input "FR6V81574376"
click at [950, 376] on button "Search" at bounding box center [994, 391] width 89 height 30
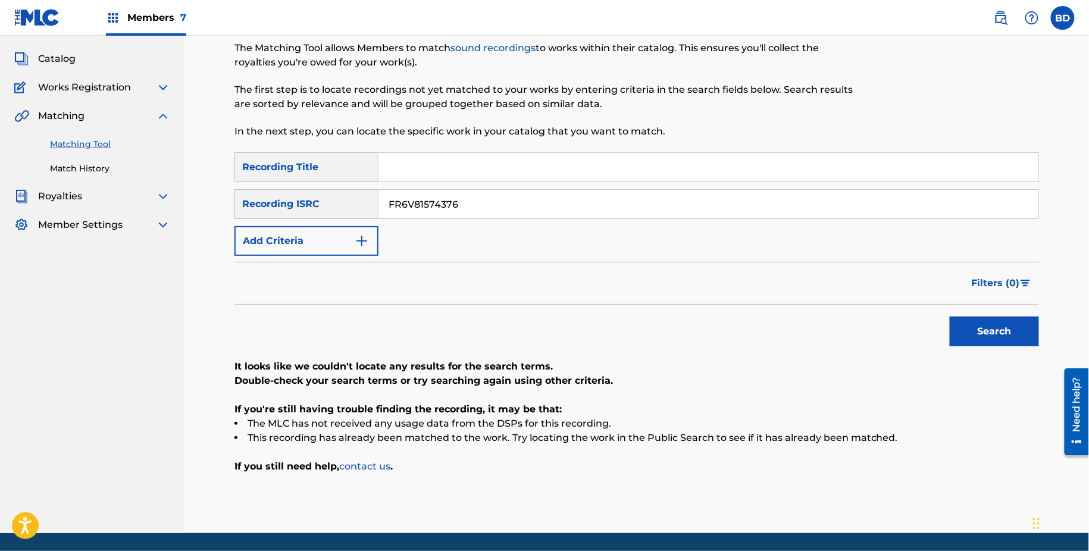
scroll to position [98, 0]
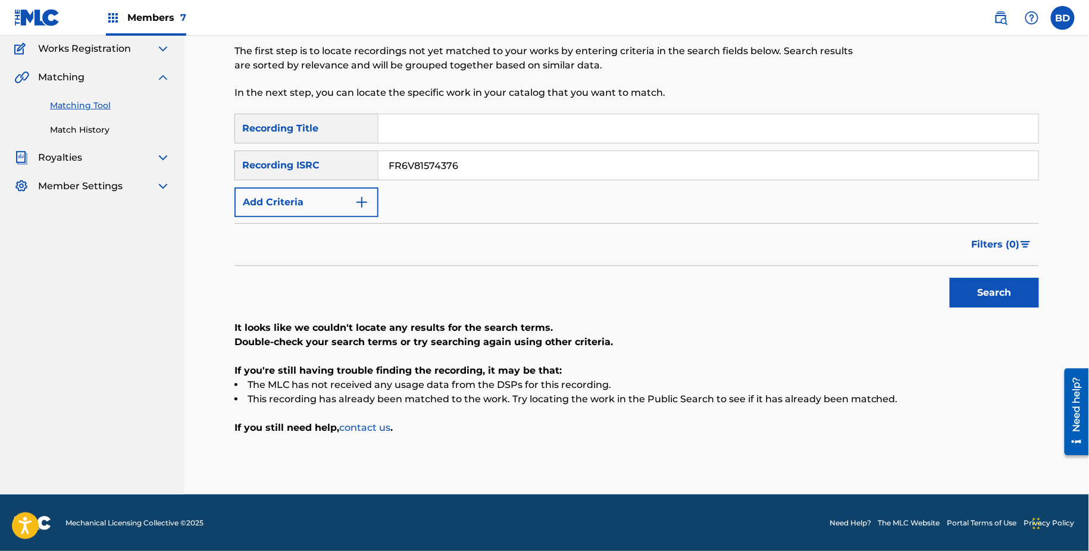
click at [459, 167] on input "FR6V81574376" at bounding box center [708, 165] width 660 height 29
paste input "2352227"
type input "FR6V82352227"
click at [950, 278] on button "Search" at bounding box center [994, 293] width 89 height 30
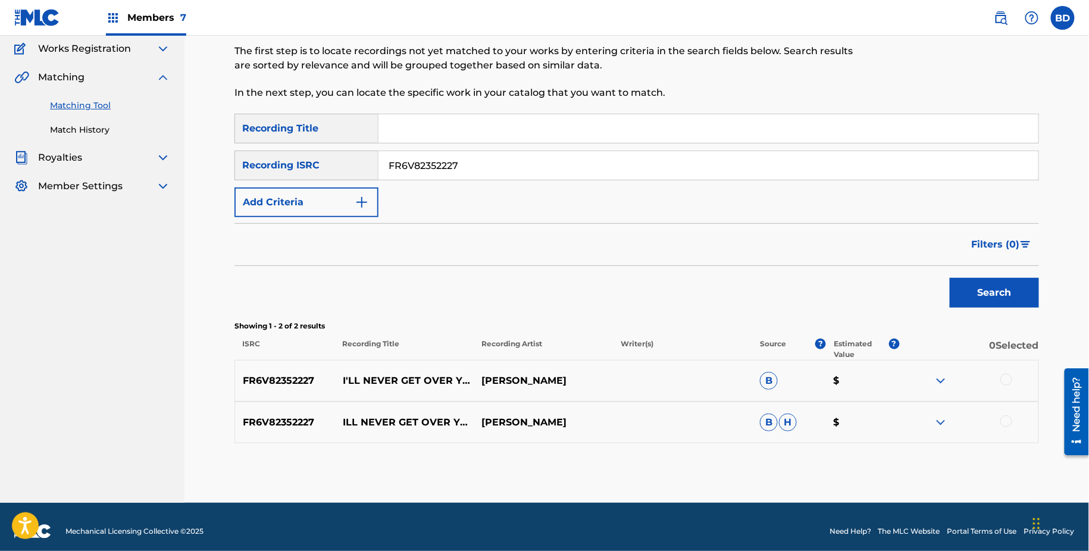
click at [941, 420] on img at bounding box center [941, 422] width 14 height 14
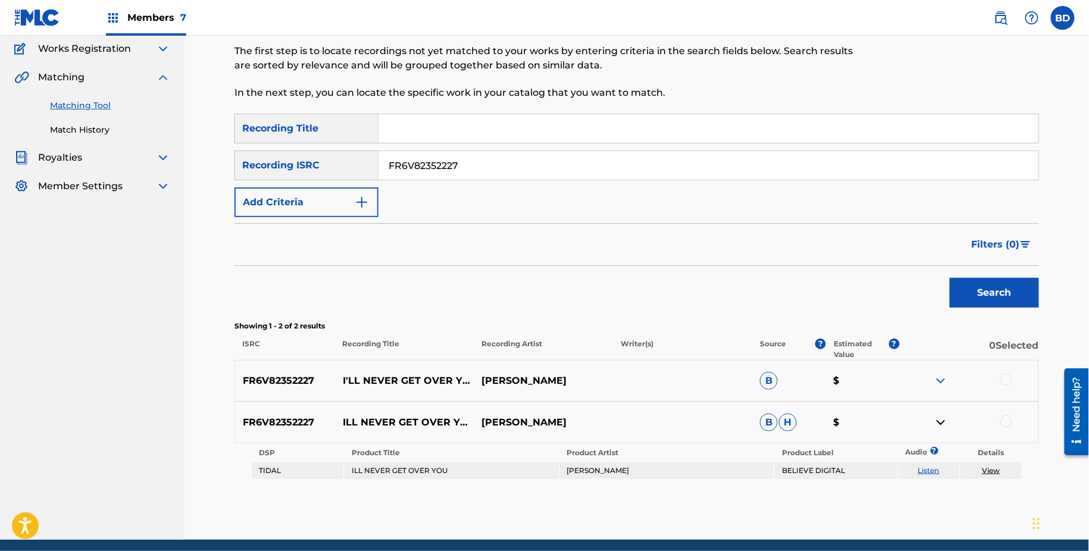
click at [941, 378] on img at bounding box center [941, 381] width 14 height 14
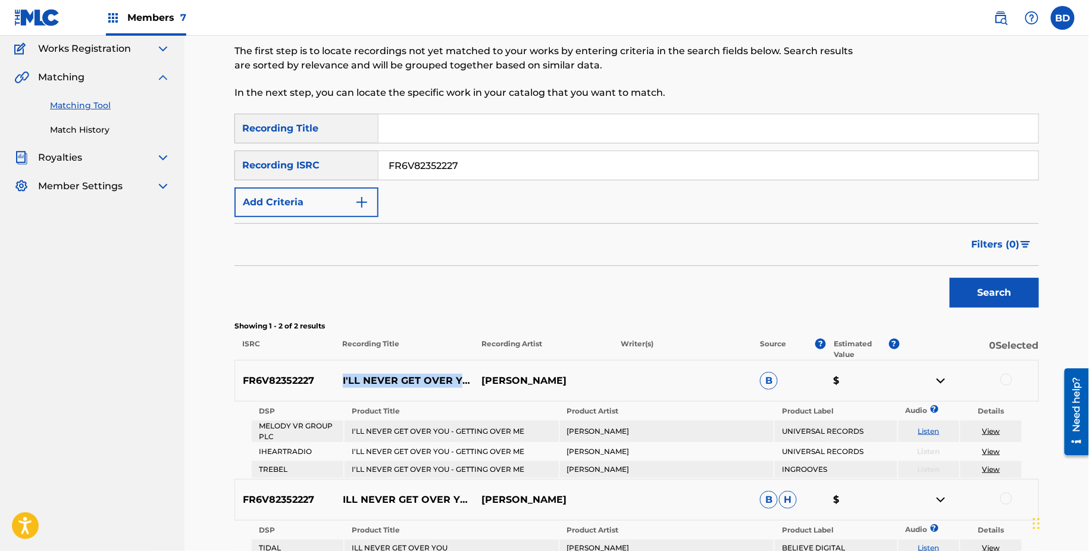
drag, startPoint x: 341, startPoint y: 371, endPoint x: 467, endPoint y: 393, distance: 127.5
click at [470, 388] on p "I'LL NEVER GET OVER YOU - GETTING OVER ME" at bounding box center [404, 381] width 139 height 14
copy p "I'LL NEVER GET OVER YOU - GETTING OVER ME"
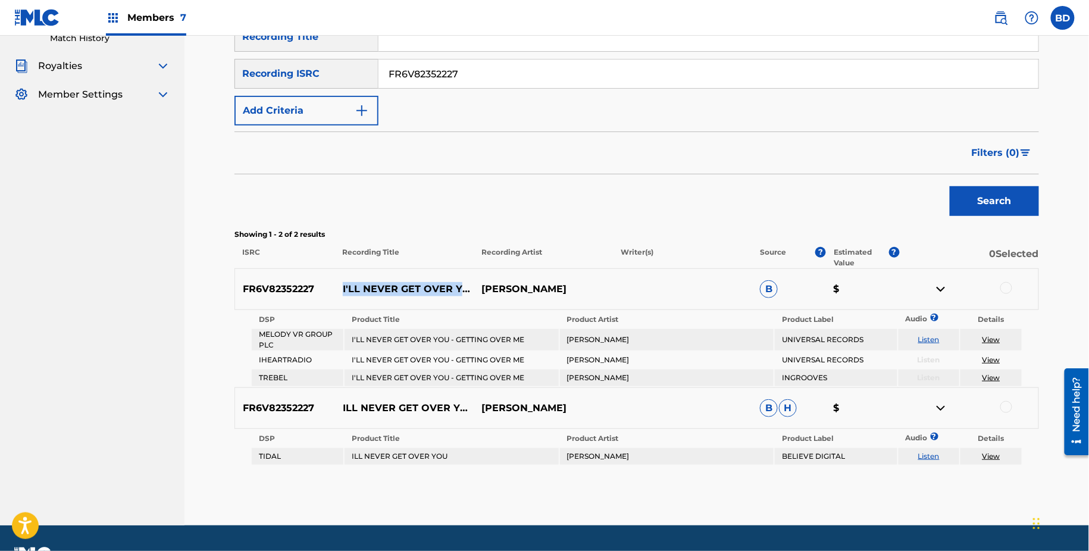
scroll to position [184, 0]
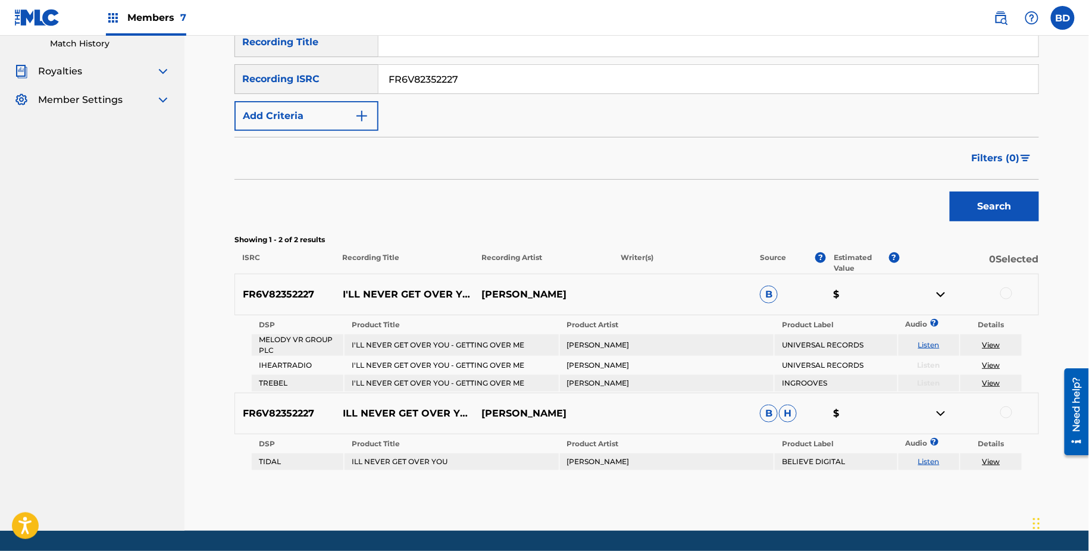
click at [443, 348] on td "I'LL NEVER GET OVER YOU - GETTING OVER ME" at bounding box center [452, 344] width 214 height 21
copy td "I'LL NEVER GET OVER YOU - GETTING OVER ME"
click at [404, 461] on td "ILL NEVER GET OVER YOU" at bounding box center [452, 461] width 214 height 17
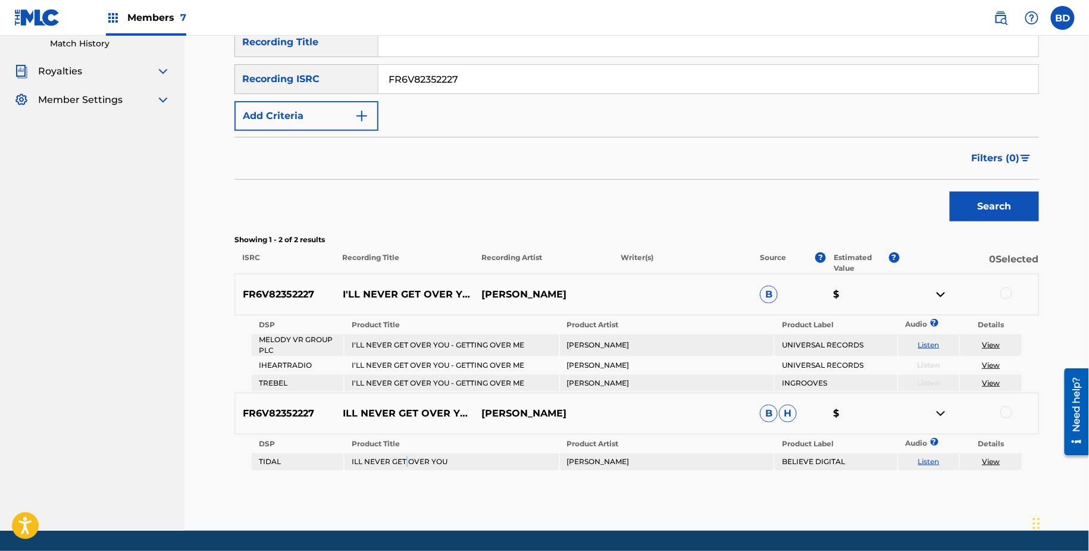
click at [404, 461] on td "ILL NEVER GET OVER YOU" at bounding box center [452, 461] width 214 height 17
copy td "ILL NEVER GET OVER YOU"
click at [1009, 294] on div at bounding box center [1006, 293] width 12 height 12
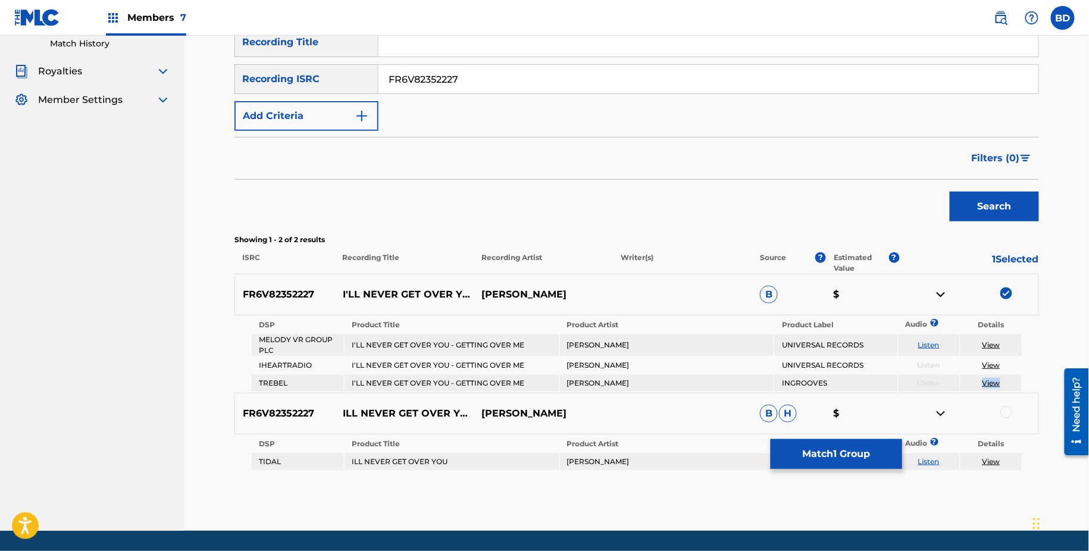
click at [941, 291] on img at bounding box center [941, 294] width 14 height 14
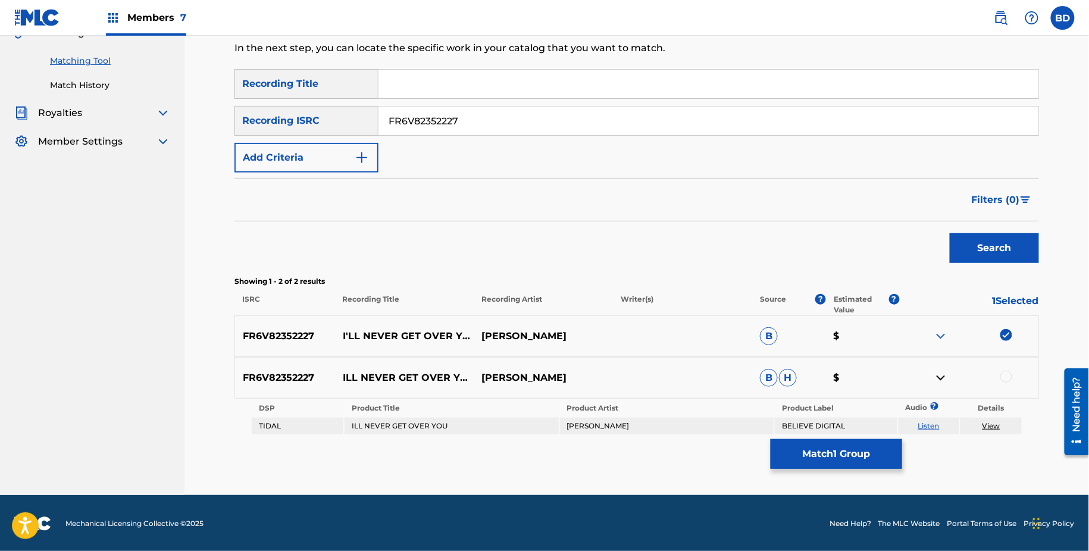
click at [1008, 378] on div at bounding box center [1006, 377] width 12 height 12
click at [802, 473] on div "Matching Tool The Matching Tool allows Members to match sound recordings to wor…" at bounding box center [636, 209] width 805 height 572
click at [771, 468] on button "Match 2 Groups" at bounding box center [837, 454] width 132 height 30
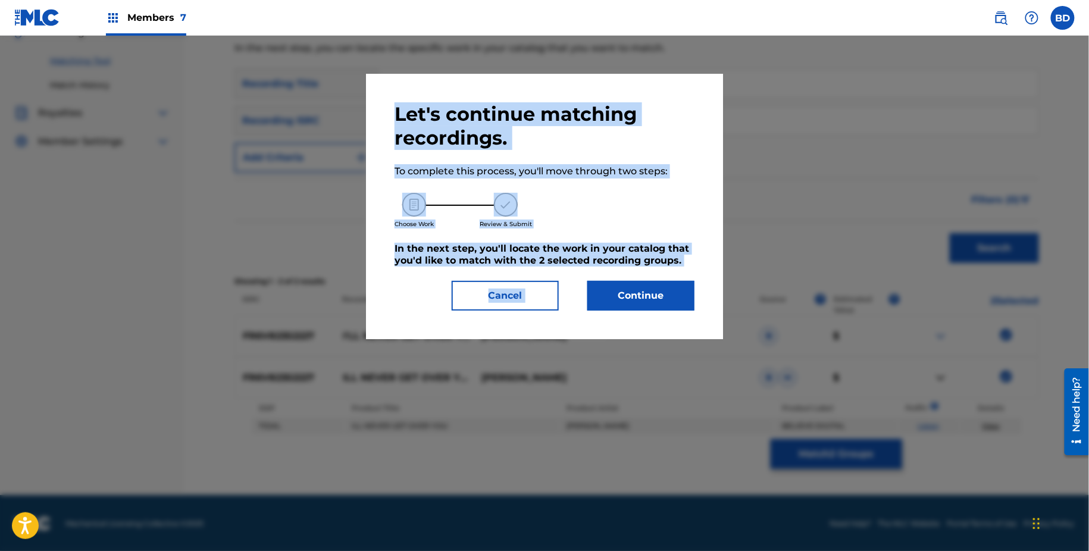
drag, startPoint x: 771, startPoint y: 446, endPoint x: 661, endPoint y: 283, distance: 196.6
click at [661, 283] on div "Let's continue matching recordings. To complete this process, you'll move throu…" at bounding box center [544, 293] width 1089 height 515
click at [661, 283] on button "Continue" at bounding box center [640, 296] width 107 height 30
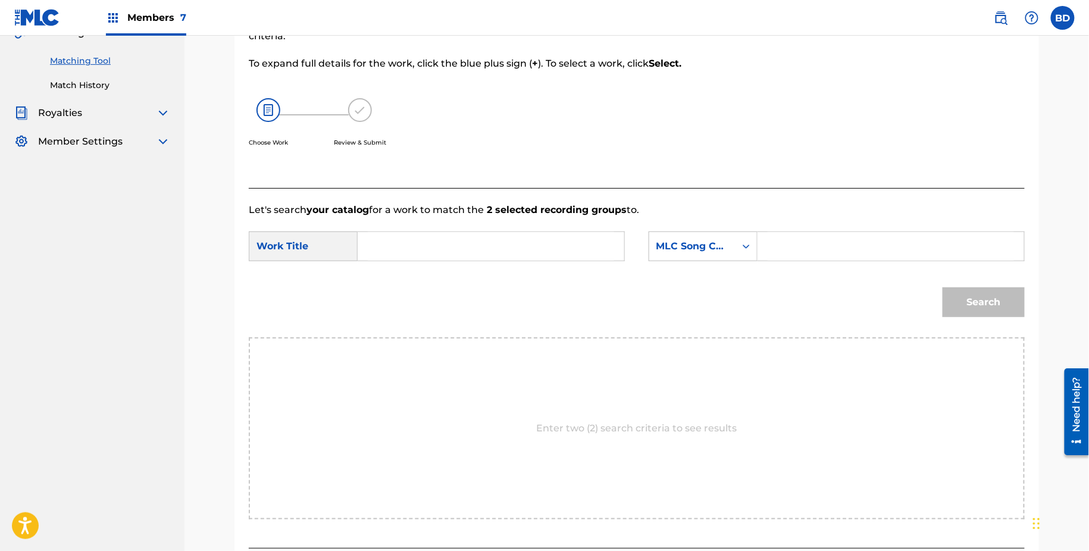
click at [850, 246] on input "Search Form" at bounding box center [891, 246] width 246 height 29
paste input "I63128"
type input "I63128"
click at [540, 253] on input "Search Form" at bounding box center [491, 246] width 246 height 29
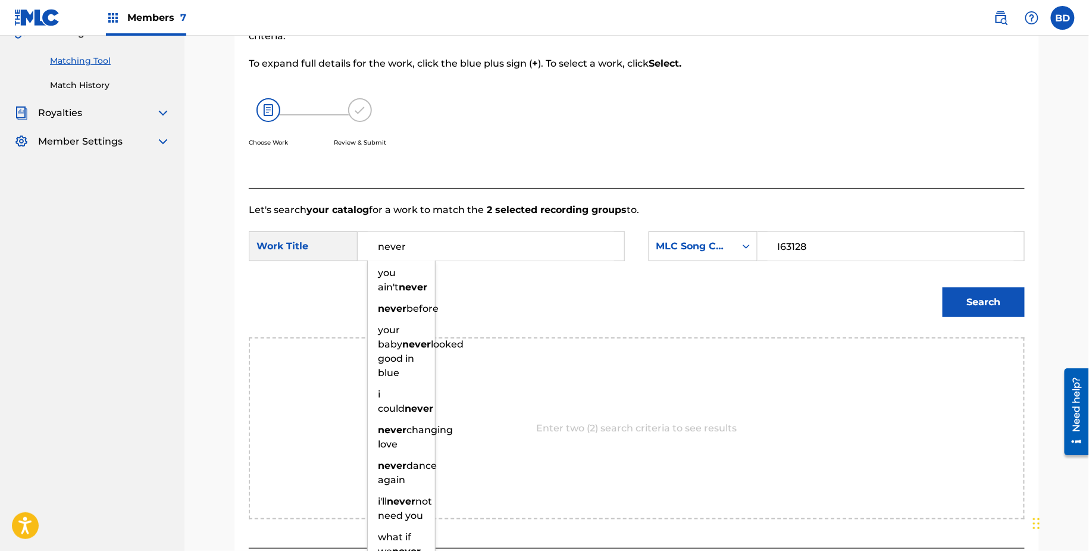
type input "never"
click at [993, 311] on button "Search" at bounding box center [984, 302] width 82 height 30
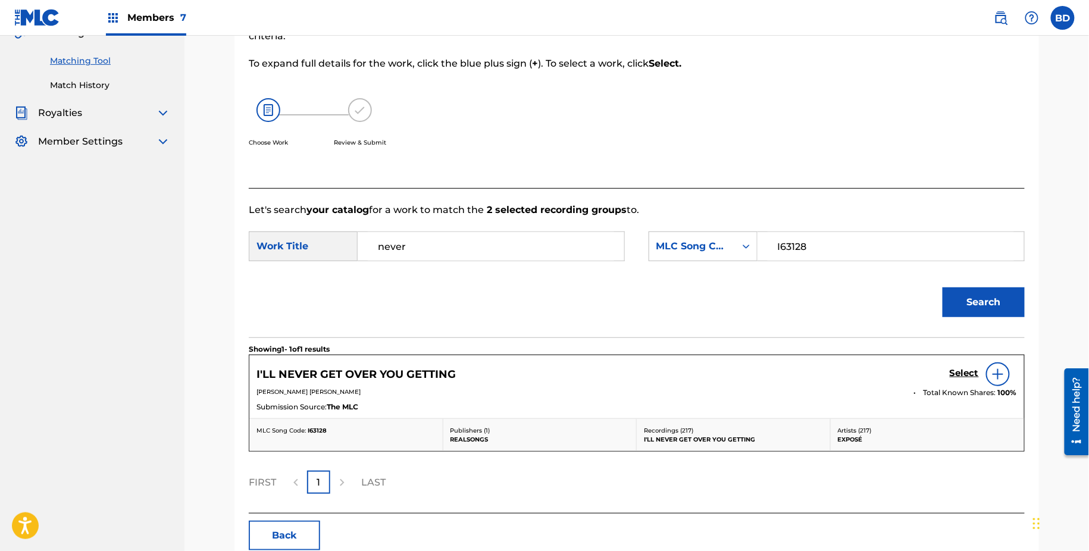
click at [955, 373] on h5 "Select" at bounding box center [964, 373] width 29 height 11
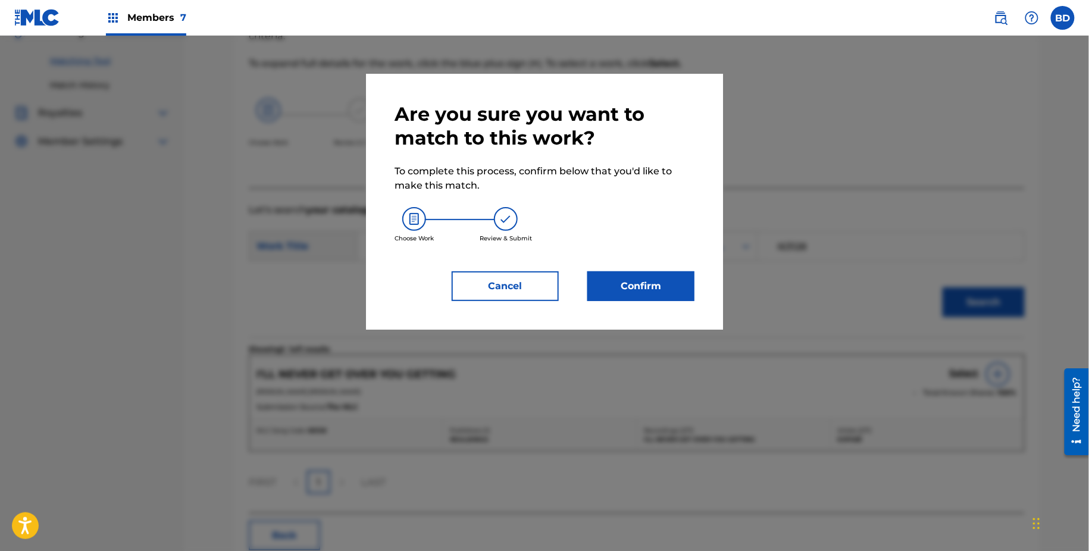
click at [622, 326] on div "Are you sure you want to match to this work? To complete this process, confirm …" at bounding box center [544, 202] width 357 height 256
click at [622, 290] on button "Confirm" at bounding box center [640, 286] width 107 height 30
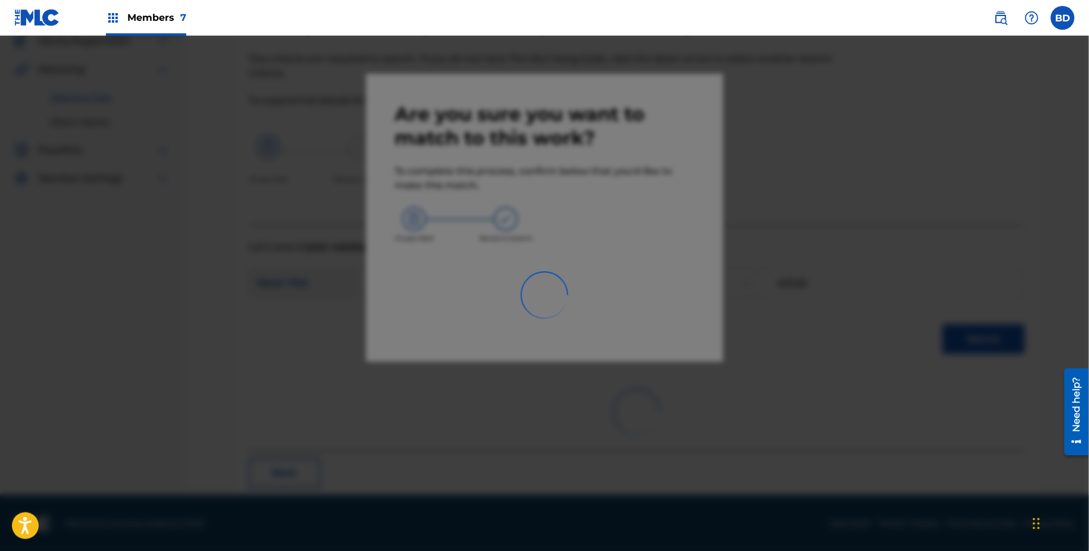
scroll to position [0, 0]
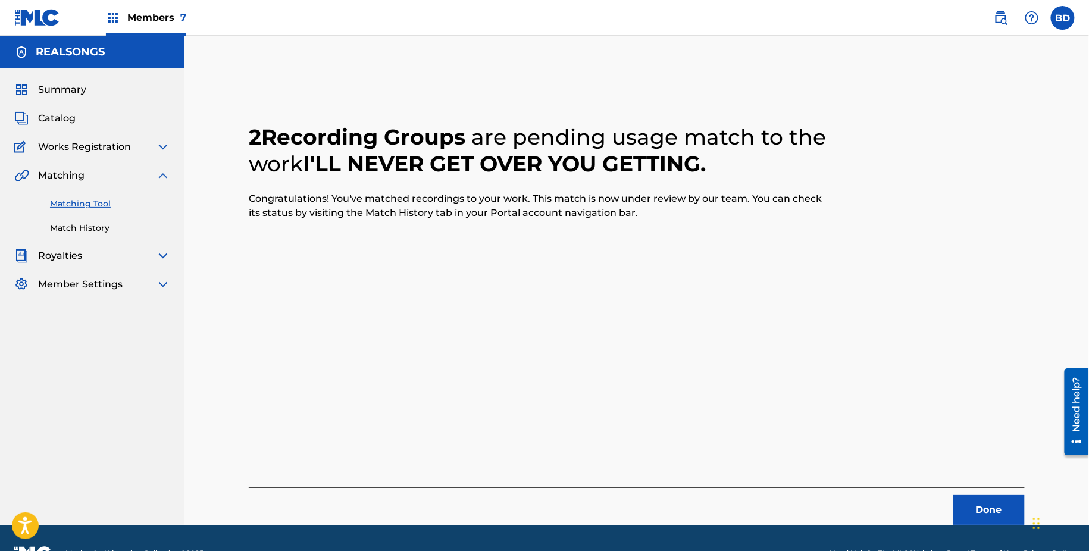
click at [98, 221] on div "Matching Tool Match History" at bounding box center [92, 209] width 156 height 52
click at [98, 224] on link "Match History" at bounding box center [110, 228] width 120 height 12
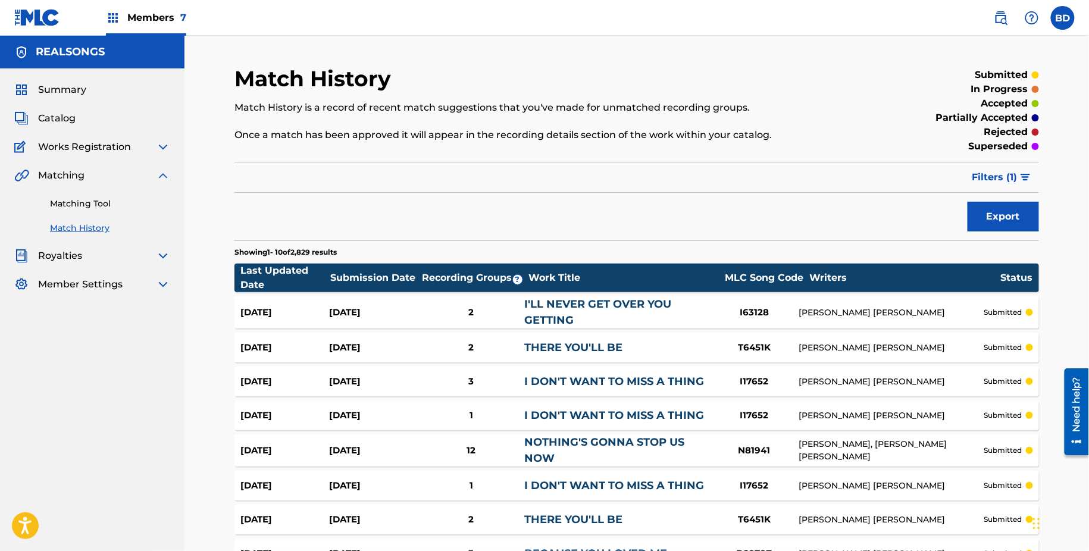
click at [551, 302] on link "I'LL NEVER GET OVER YOU GETTING" at bounding box center [597, 312] width 147 height 29
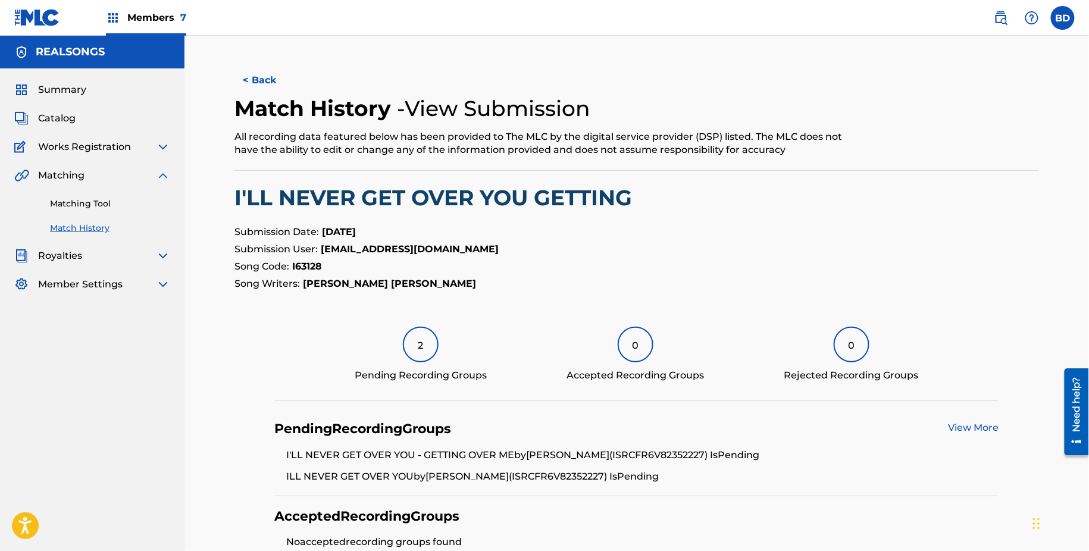
click at [91, 204] on link "Matching Tool" at bounding box center [110, 204] width 120 height 12
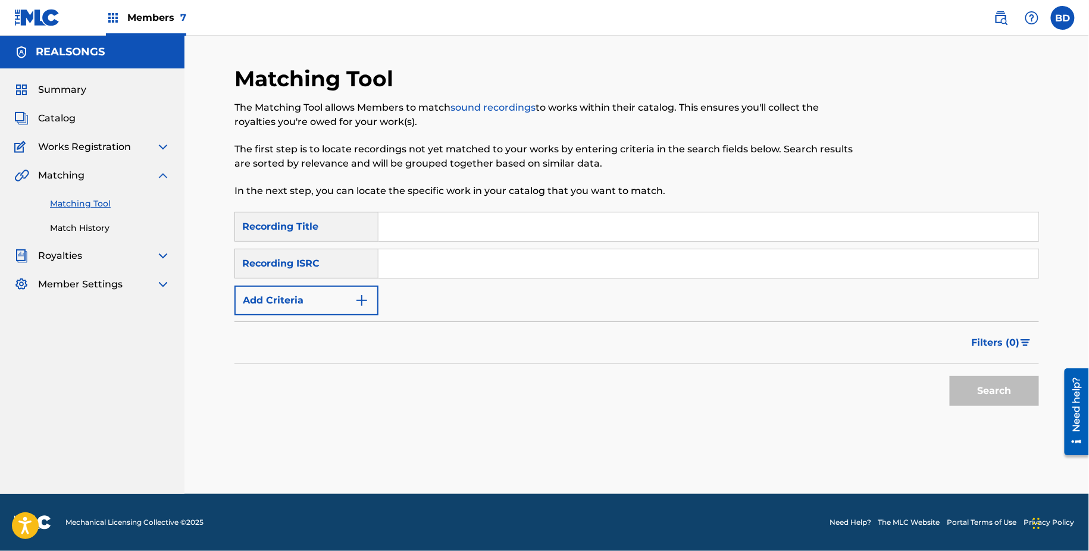
click at [541, 277] on input "Search Form" at bounding box center [708, 263] width 660 height 29
paste input "FRS182095229"
click at [950, 376] on button "Search" at bounding box center [994, 391] width 89 height 30
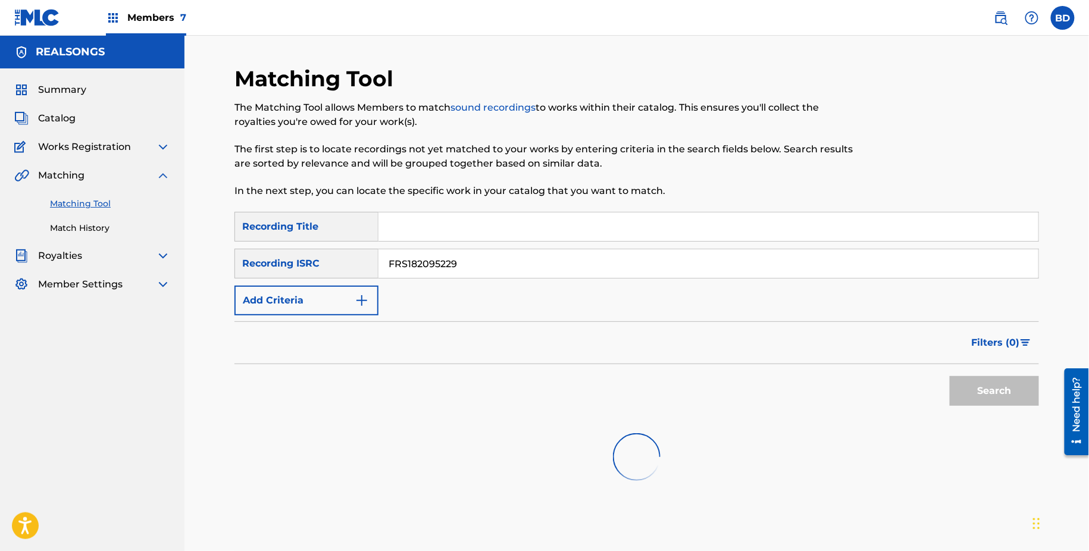
scroll to position [98, 0]
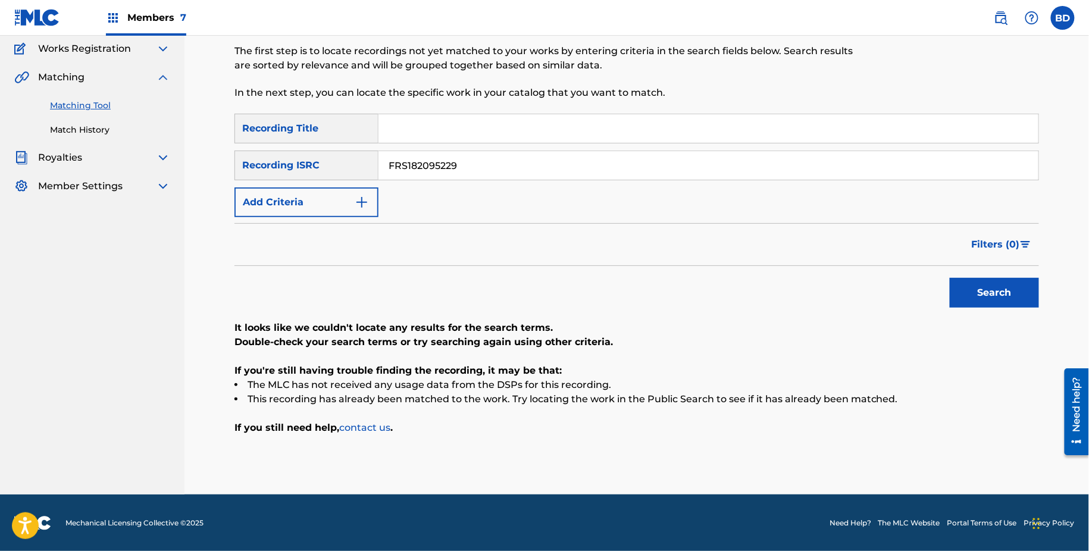
click at [424, 155] on input "FRS182095229" at bounding box center [708, 165] width 660 height 29
paste input "X201723714"
type input "FRX201723714"
click at [950, 278] on button "Search" at bounding box center [994, 293] width 89 height 30
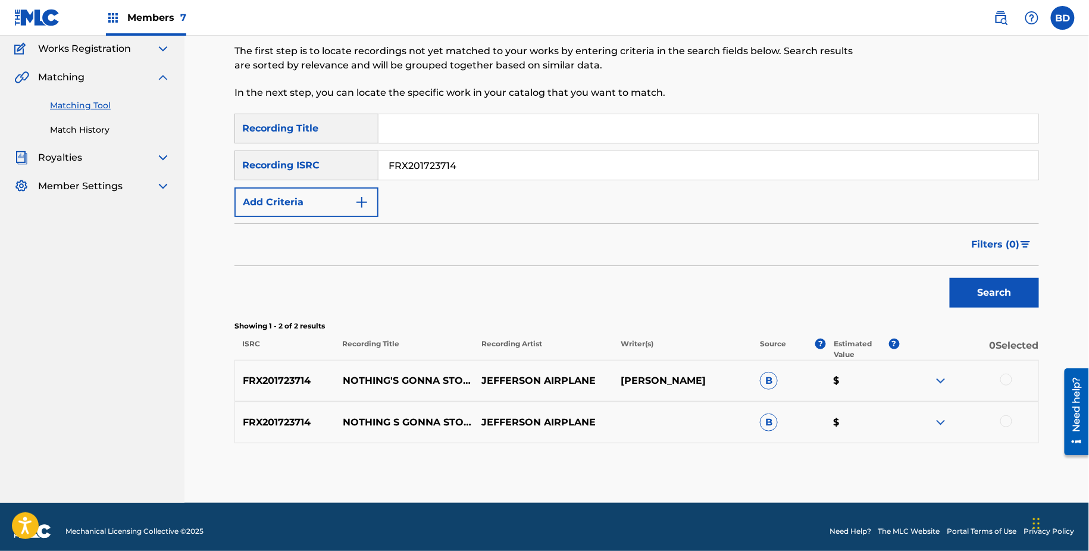
click at [944, 432] on div "FRX201723714 NOTHING S GONNA STOP US NOW JEFFERSON AIRPLANE B $" at bounding box center [636, 423] width 805 height 42
click at [944, 423] on img at bounding box center [941, 422] width 14 height 14
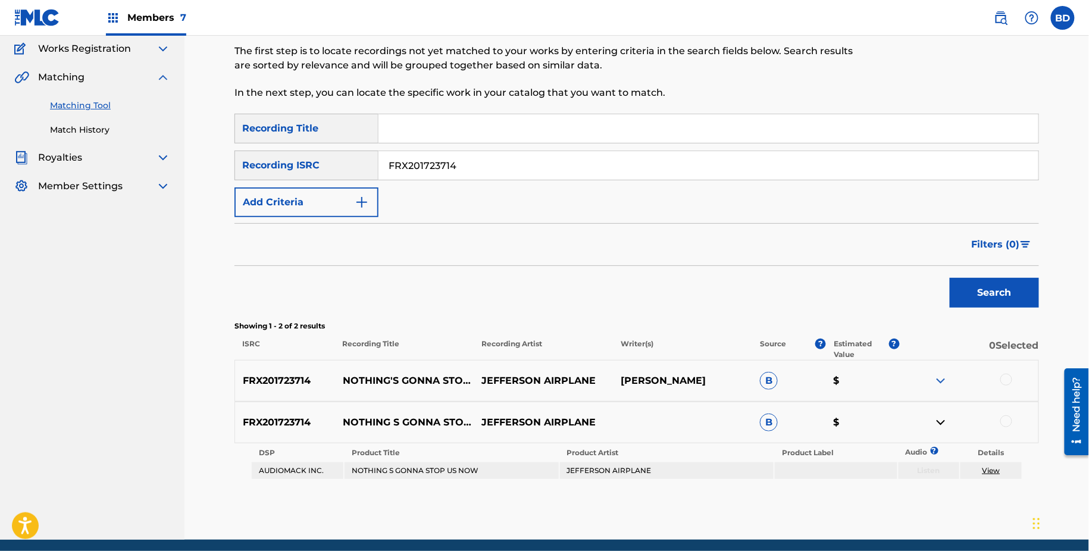
click at [941, 377] on img at bounding box center [941, 381] width 14 height 14
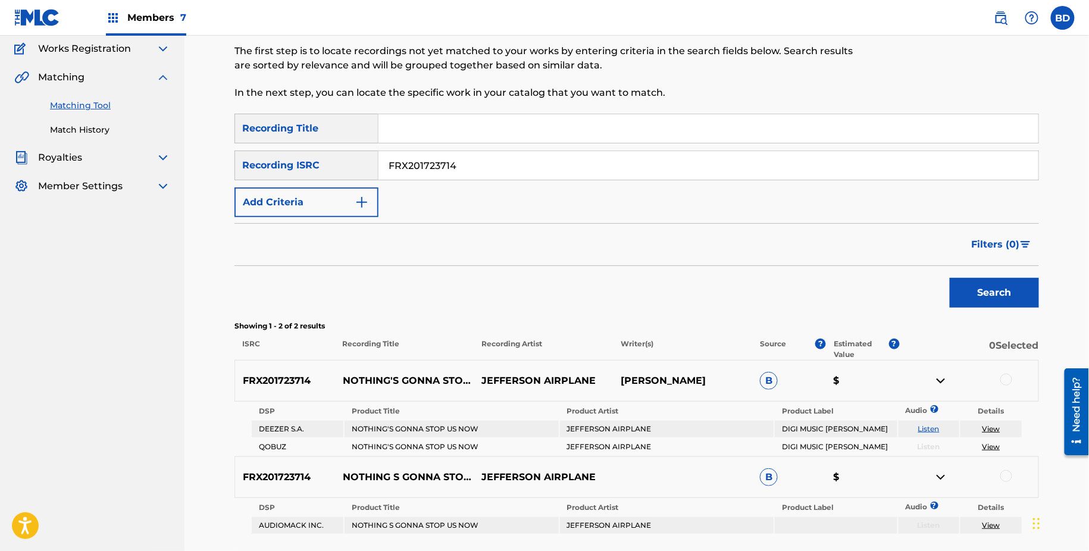
click at [415, 374] on p "NOTHING'S GONNA STOP US NOW" at bounding box center [404, 381] width 139 height 14
copy p "NOTHING'S GONNA STOP US NOW"
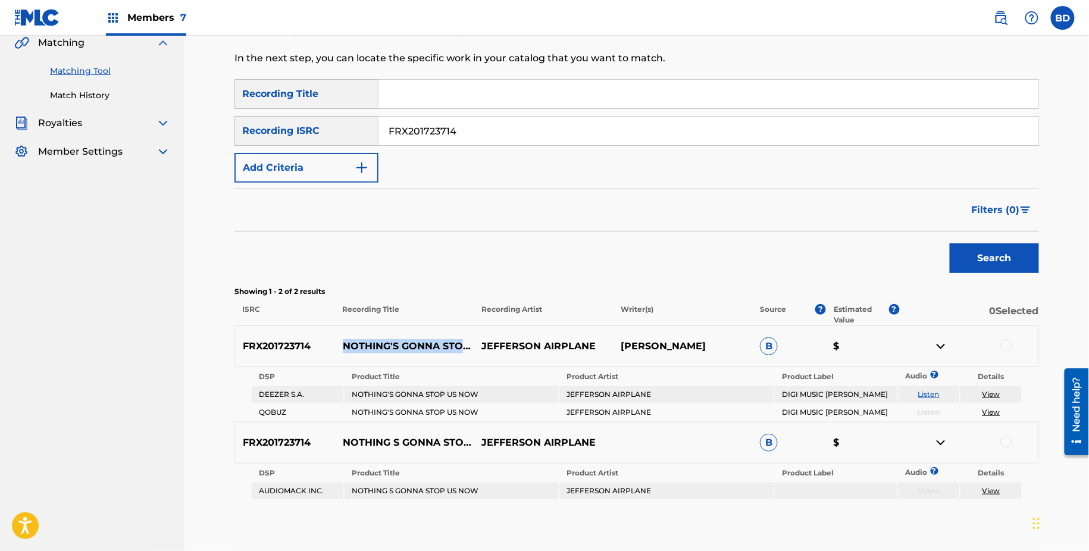
scroll to position [197, 0]
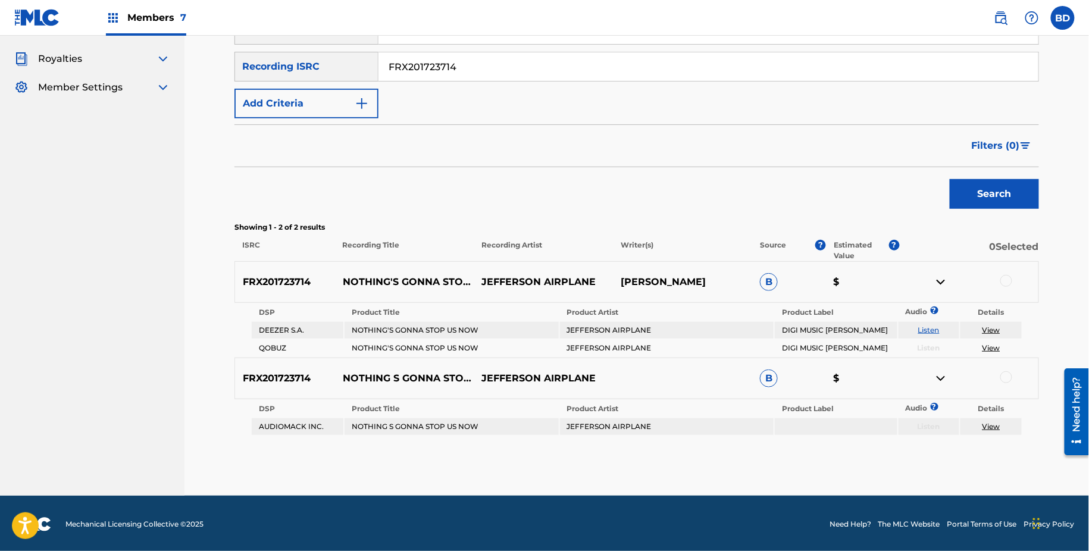
click at [1006, 272] on div "FRX201723714 NOTHING'S GONNA STOP US NOW JEFFERSON AIRPLANE A. HAMMOND B $" at bounding box center [636, 282] width 805 height 42
click at [1006, 276] on div at bounding box center [1006, 281] width 12 height 12
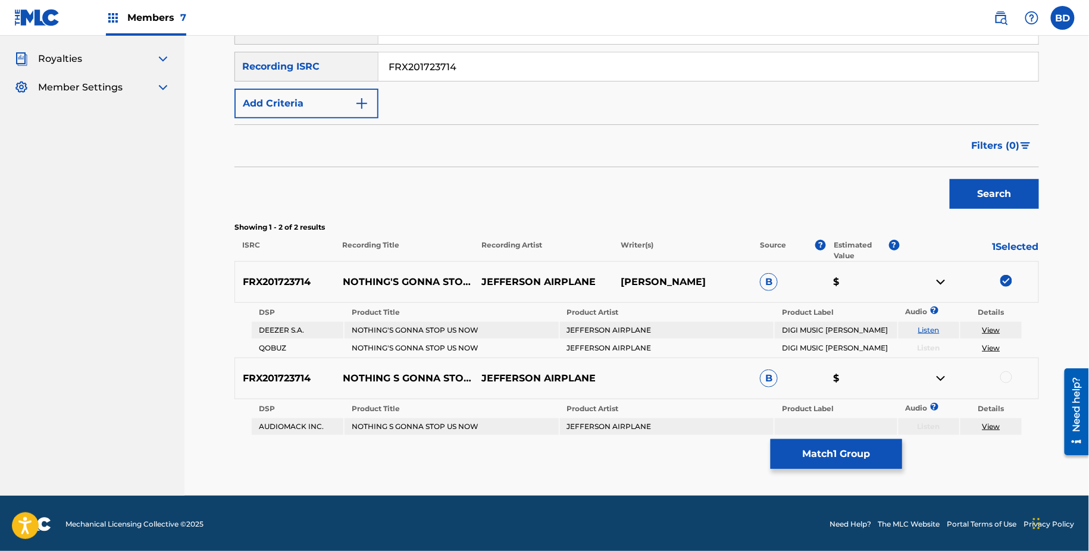
click at [1006, 373] on div at bounding box center [1006, 377] width 12 height 12
click at [825, 459] on button "Match 2 Groups" at bounding box center [837, 454] width 132 height 30
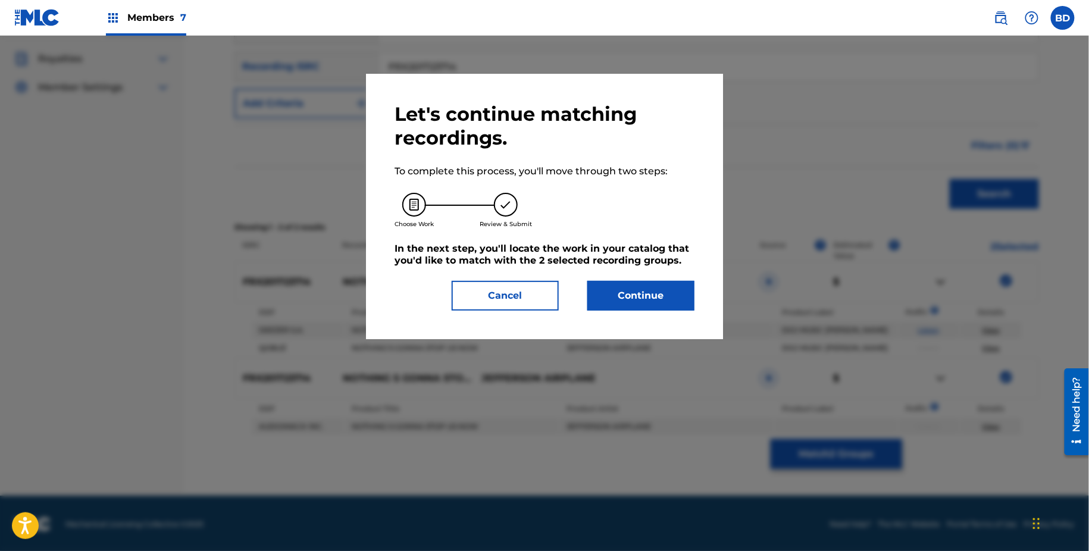
click at [620, 292] on button "Continue" at bounding box center [640, 296] width 107 height 30
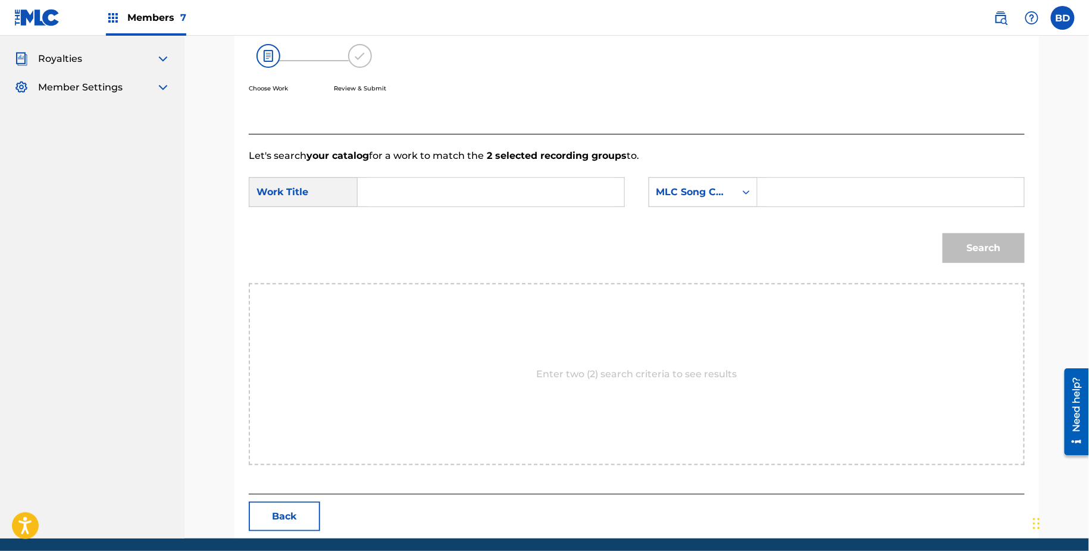
click at [818, 195] on input "Search Form" at bounding box center [891, 192] width 246 height 29
paste input "N81941"
type input "N81941"
click at [546, 188] on input "Search Form" at bounding box center [491, 192] width 246 height 29
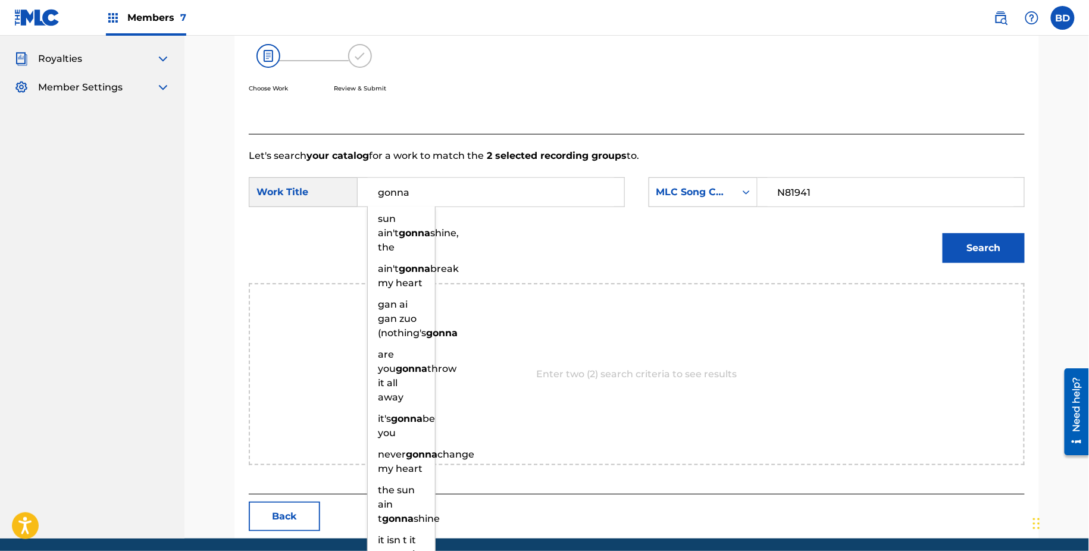
type input "gonna"
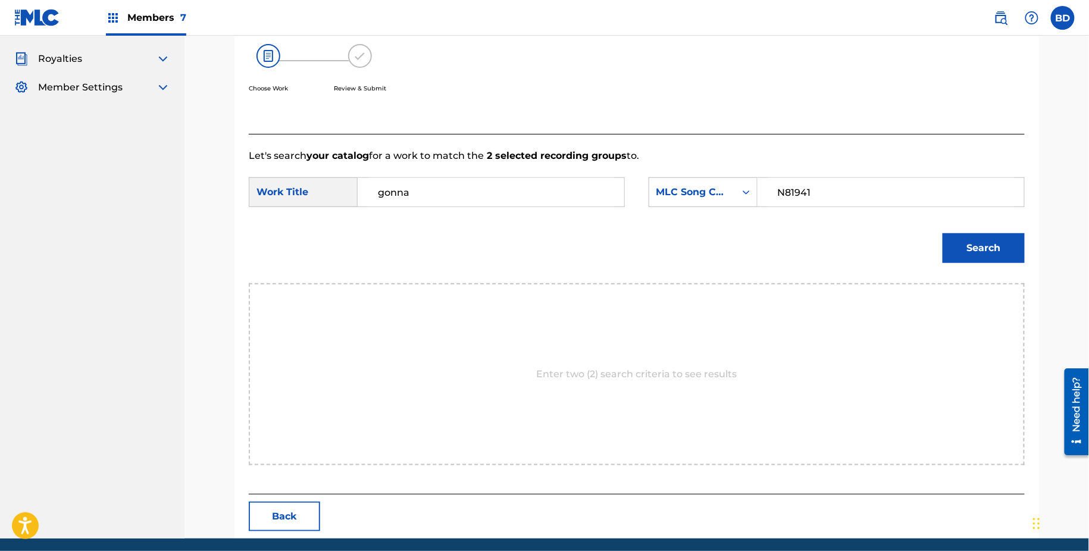
click at [996, 237] on button "Search" at bounding box center [984, 248] width 82 height 30
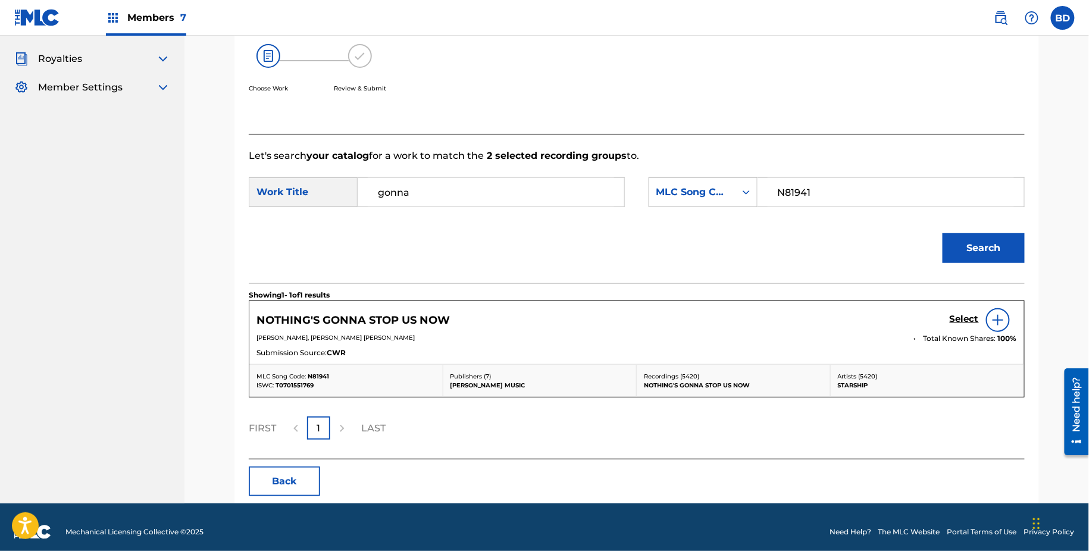
click at [969, 310] on div "Select" at bounding box center [983, 320] width 67 height 24
click at [956, 317] on h5 "Select" at bounding box center [964, 319] width 29 height 11
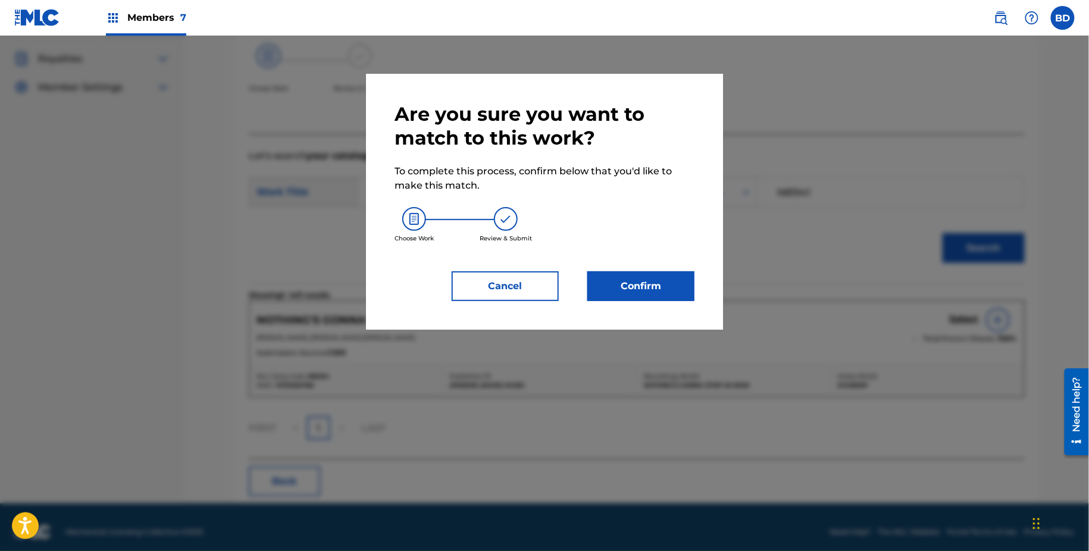
click at [616, 264] on div "Are you sure you want to match to this work? To complete this process, confirm …" at bounding box center [545, 201] width 300 height 199
click at [621, 277] on button "Confirm" at bounding box center [640, 286] width 107 height 30
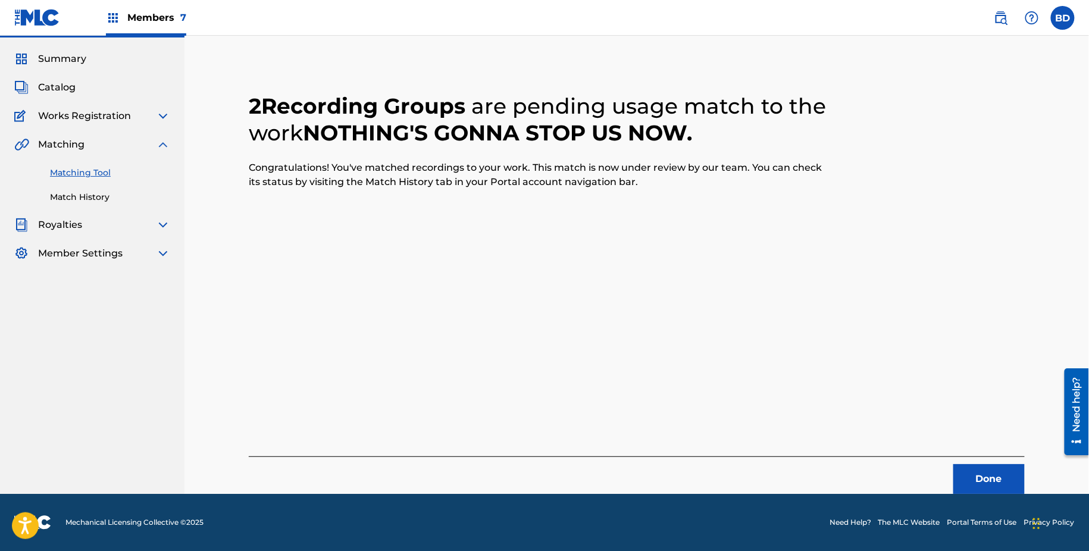
scroll to position [0, 0]
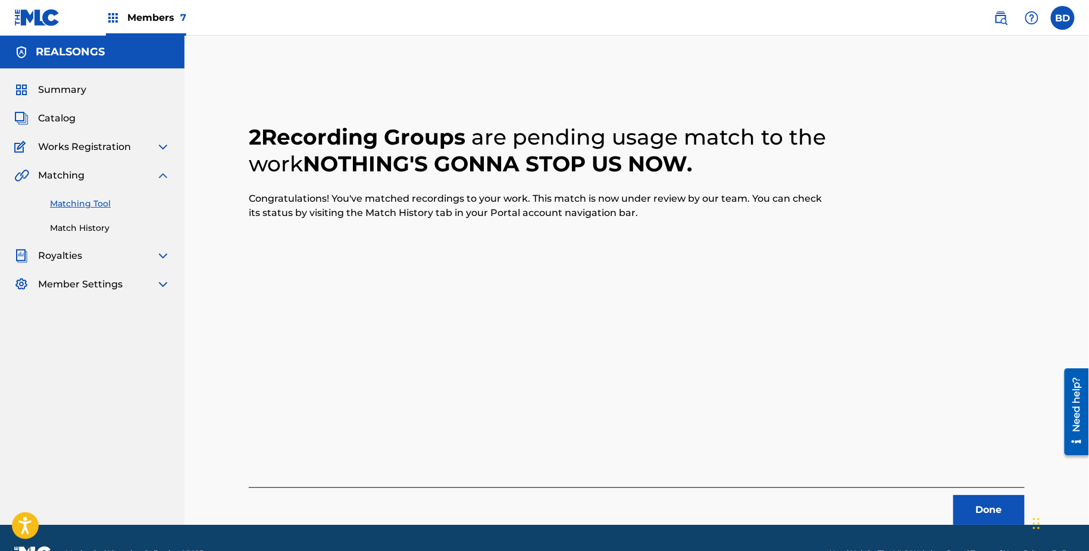
click at [110, 226] on link "Match History" at bounding box center [110, 228] width 120 height 12
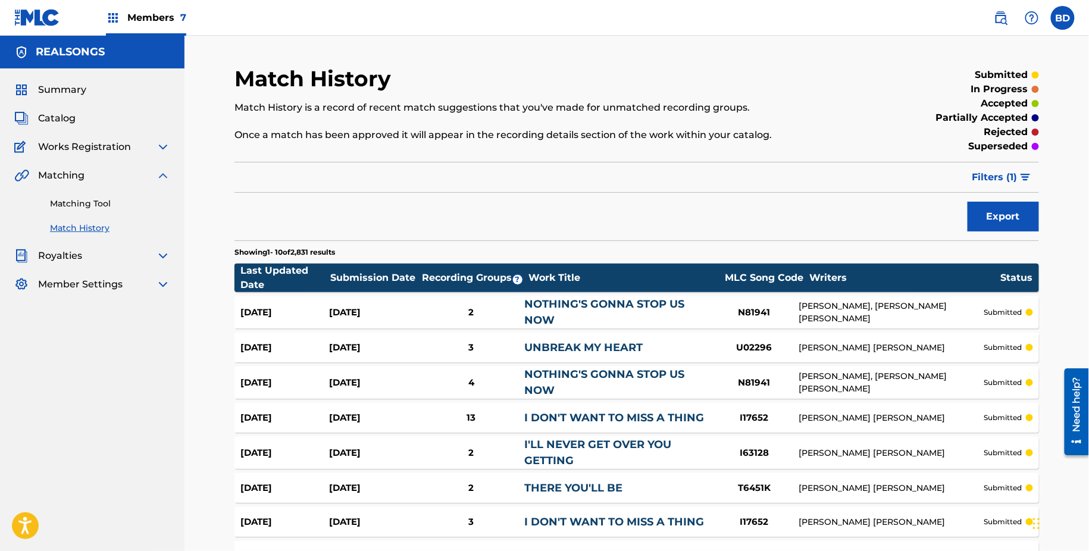
click at [345, 324] on div "Aug 21, 2025 Aug 21, 2025 2 NOTHING'S GONNA STOP US NOW N81941 ALBERT HAMMOND, …" at bounding box center [636, 312] width 805 height 32
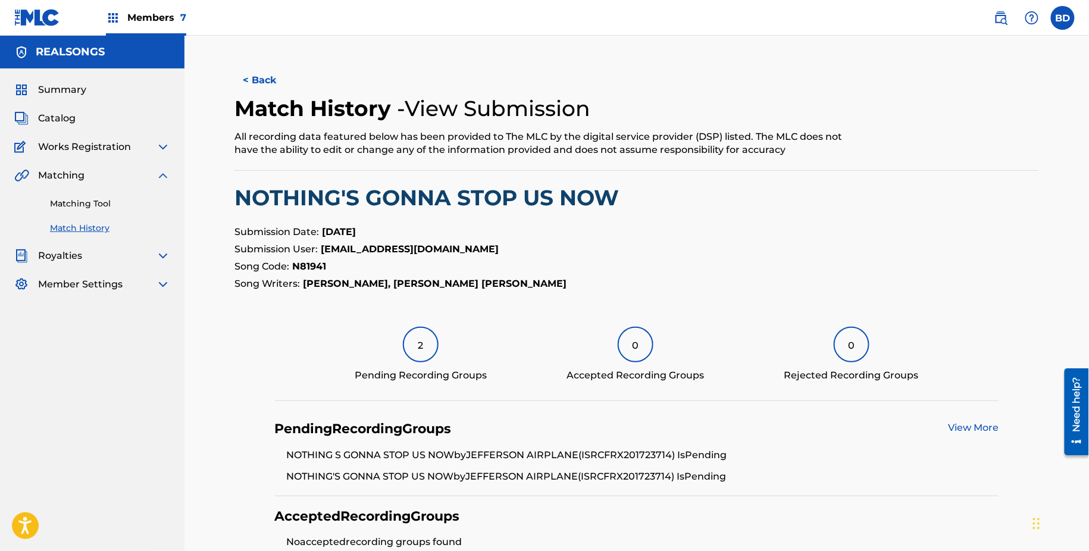
click at [160, 208] on link "Matching Tool" at bounding box center [110, 204] width 120 height 12
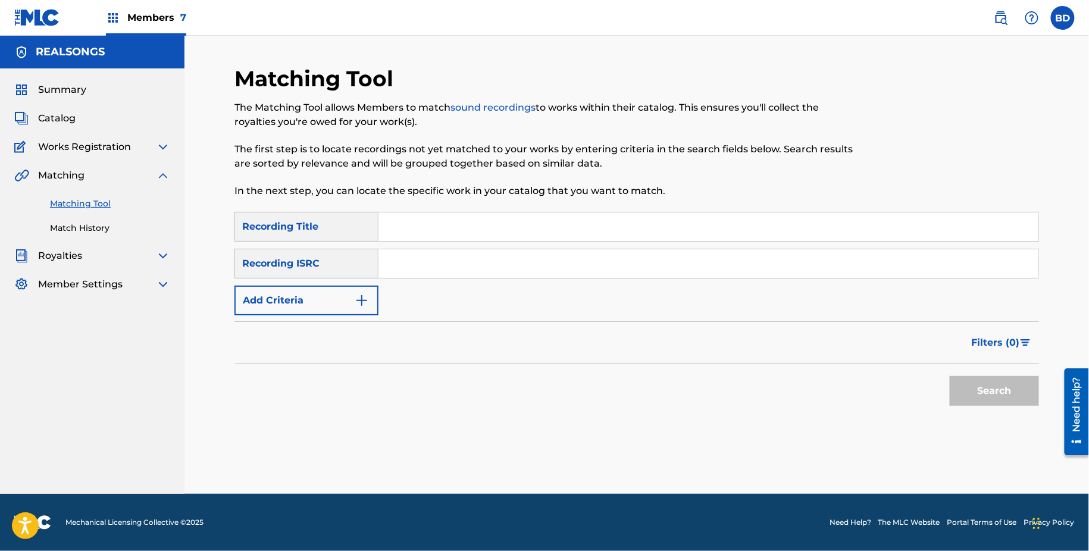
click at [390, 295] on div "SearchWithCriteria10e6cf6b-59d2-4f9b-b007-d6b7f7402a82 Recording Title SearchWi…" at bounding box center [636, 264] width 805 height 104
click at [391, 277] on input "Search Form" at bounding box center [708, 263] width 660 height 29
type input "v"
click at [950, 376] on button "Search" at bounding box center [994, 391] width 89 height 30
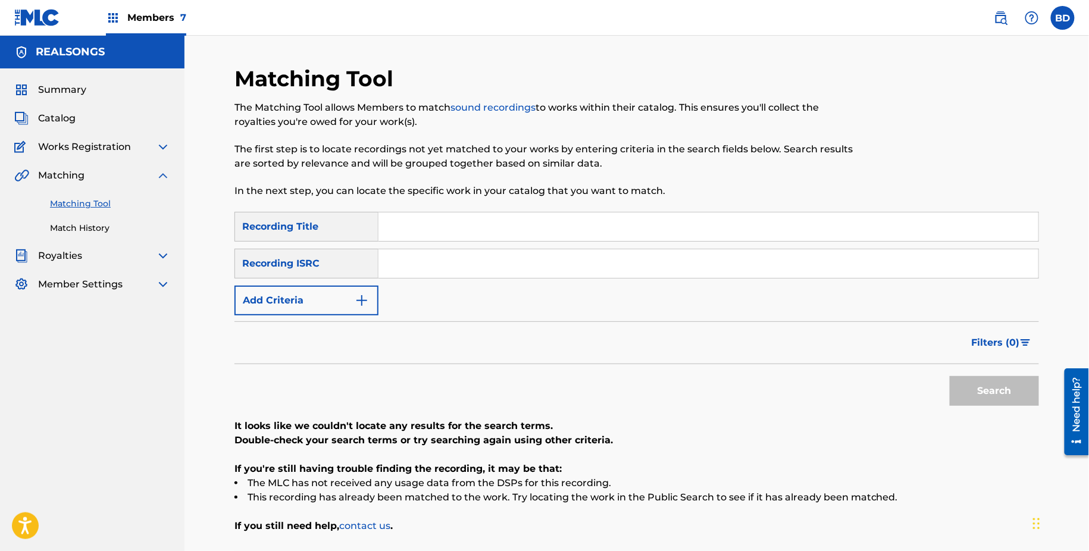
paste input "FRX201744005"
type input "FRX201744005"
click at [950, 376] on button "Search" at bounding box center [994, 391] width 89 height 30
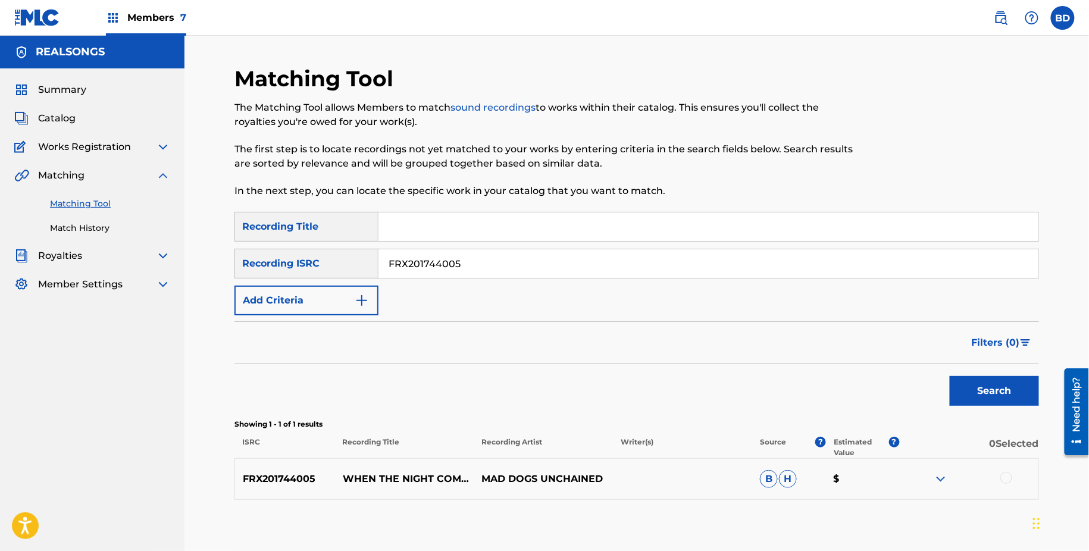
scroll to position [64, 0]
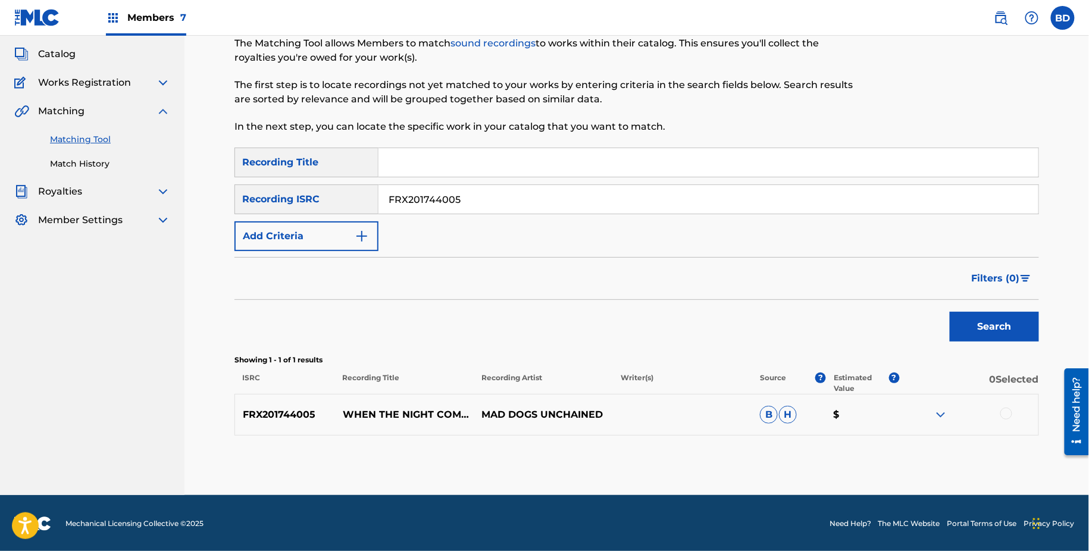
click at [936, 414] on img at bounding box center [941, 415] width 14 height 14
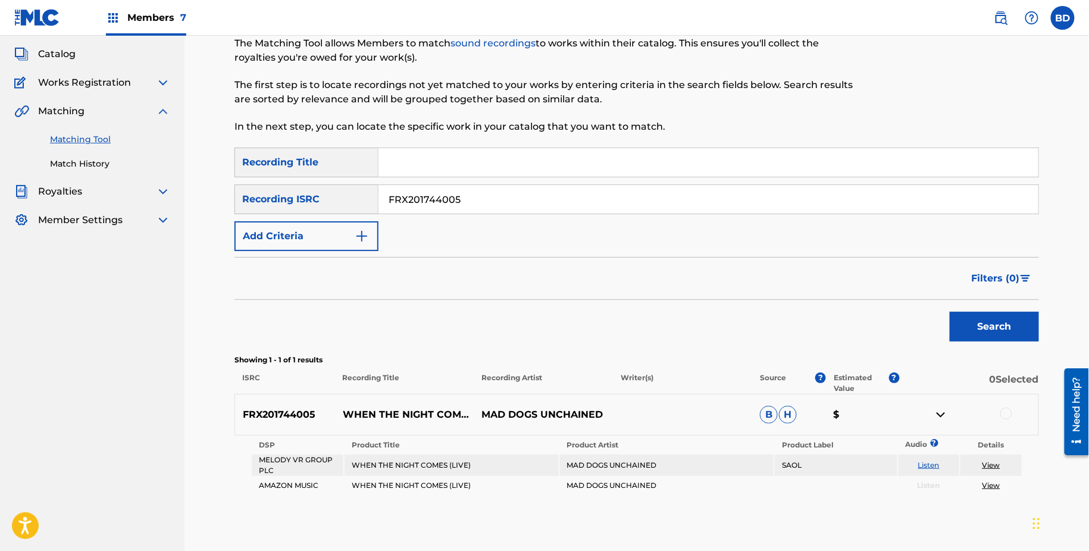
click at [420, 415] on p "WHEN THE NIGHT COMES (LIVE)" at bounding box center [404, 415] width 139 height 14
click at [412, 408] on p "WHEN THE NIGHT COMES (LIVE)" at bounding box center [404, 415] width 139 height 14
copy p "WHEN THE NIGHT COMES (LIVE)"
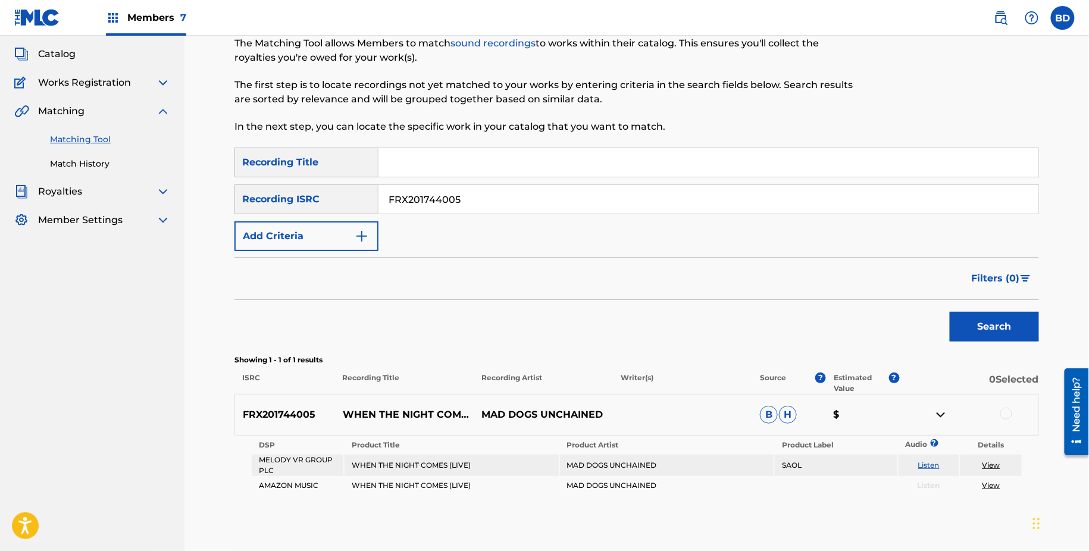
click at [1007, 412] on div at bounding box center [1006, 414] width 12 height 12
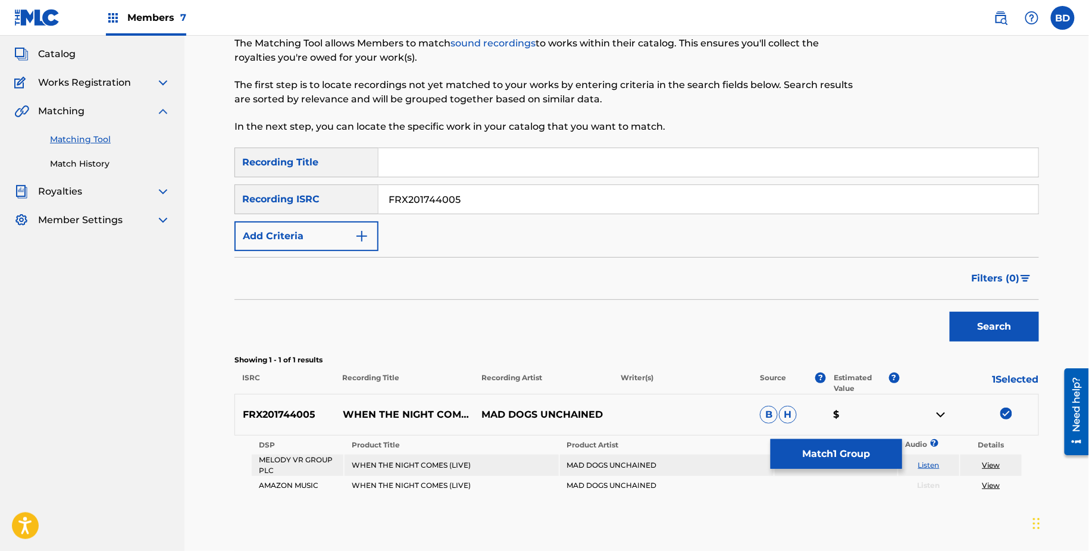
click at [843, 472] on td "SAOL" at bounding box center [836, 465] width 122 height 21
click at [827, 462] on button "Match 1 Group" at bounding box center [837, 454] width 132 height 30
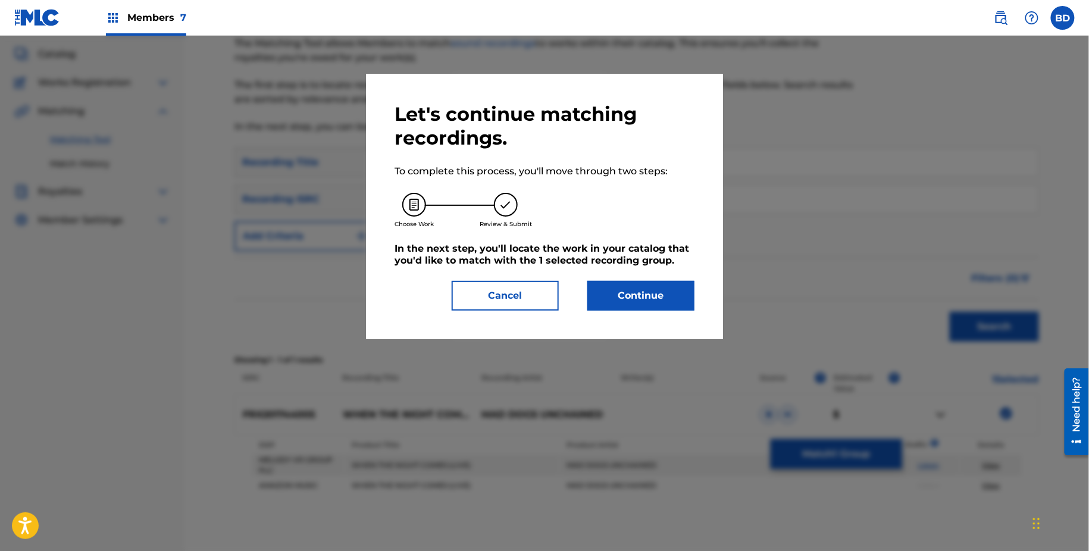
click at [607, 297] on button "Continue" at bounding box center [640, 296] width 107 height 30
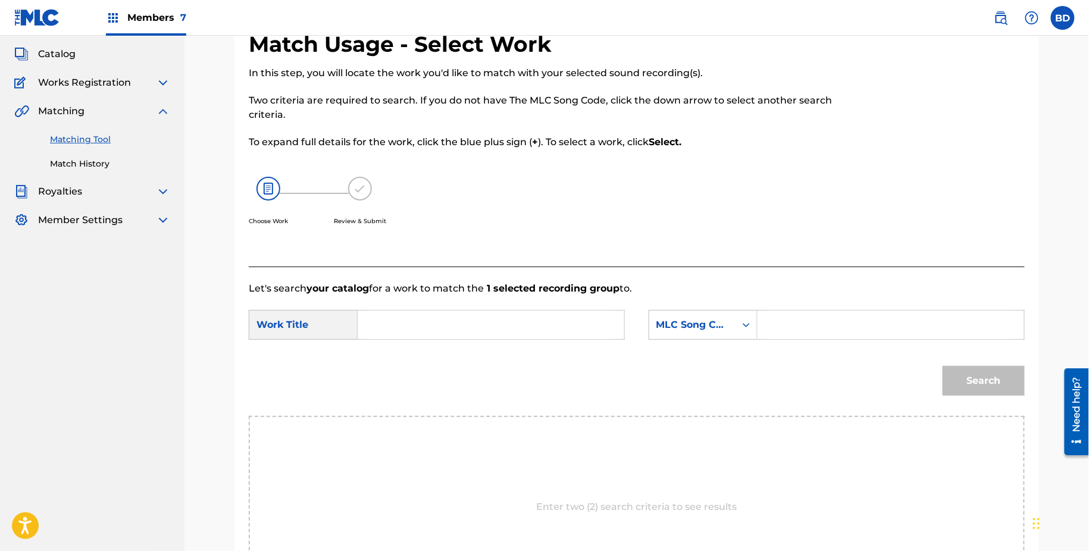
click at [785, 329] on input "Search Form" at bounding box center [891, 325] width 246 height 29
paste input "W4304A"
type input "W4304A"
click at [555, 325] on input "Search Form" at bounding box center [491, 325] width 246 height 29
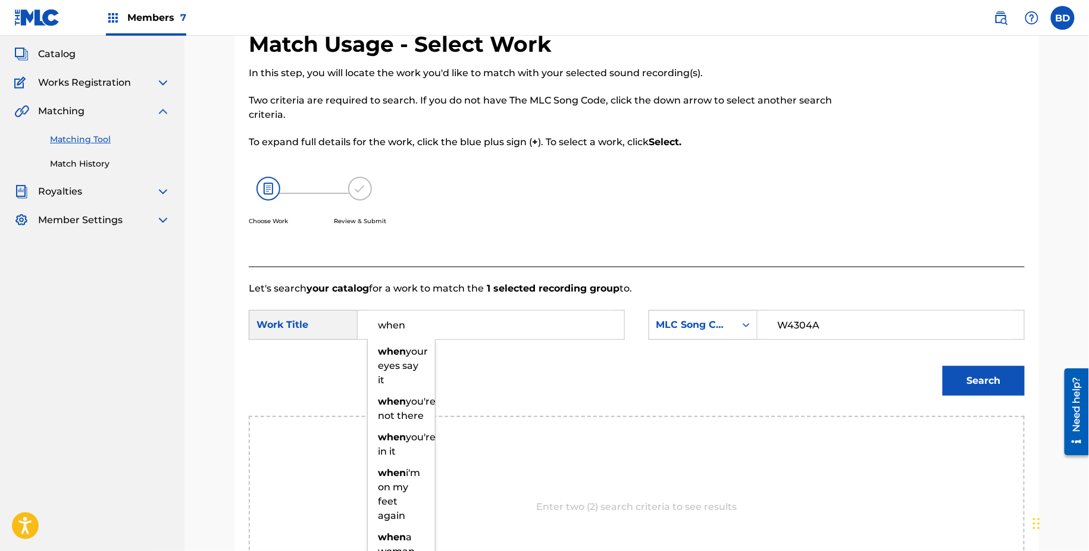
type input "when"
click at [998, 383] on button "Search" at bounding box center [984, 381] width 82 height 30
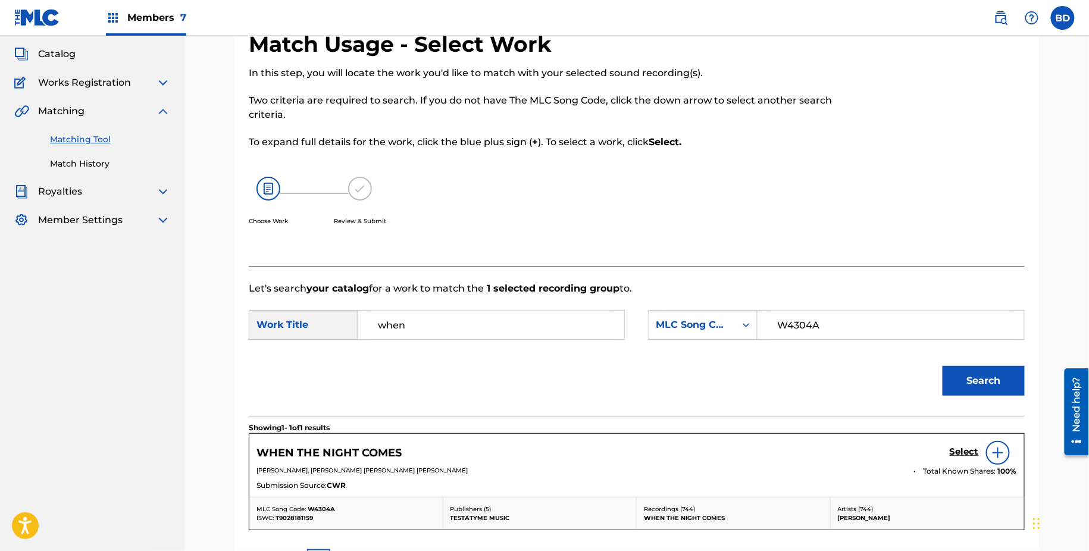
click at [974, 451] on h5 "Select" at bounding box center [964, 451] width 29 height 11
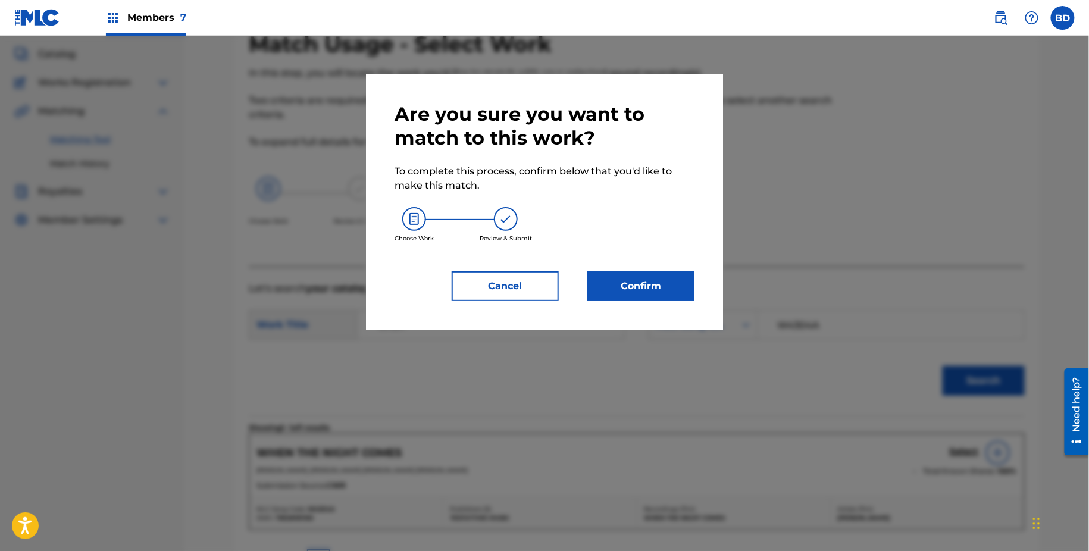
click at [665, 290] on button "Confirm" at bounding box center [640, 286] width 107 height 30
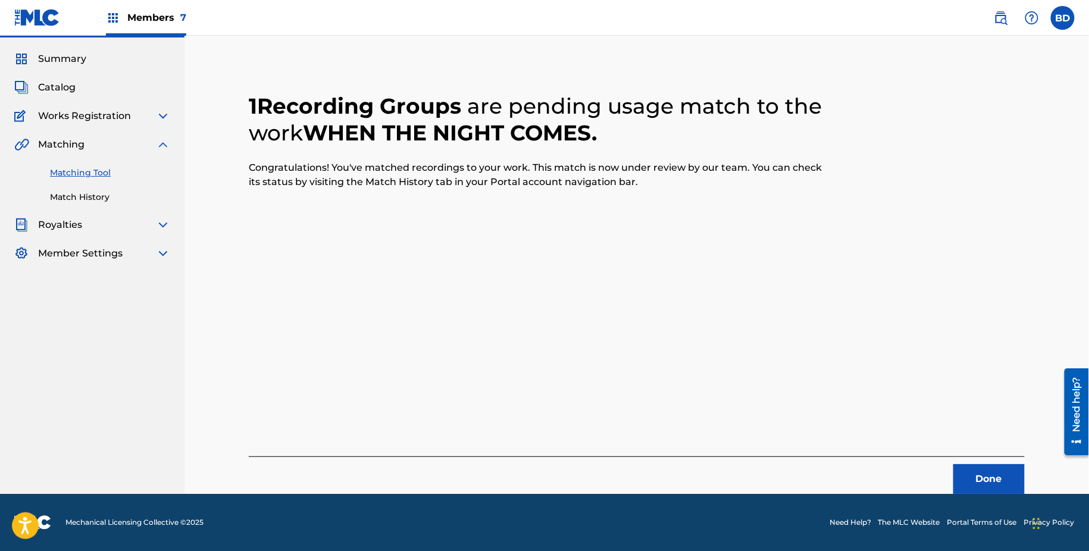
scroll to position [31, 0]
click at [80, 189] on div "Matching Tool Match History" at bounding box center [92, 178] width 156 height 52
click at [90, 194] on link "Match History" at bounding box center [110, 197] width 120 height 12
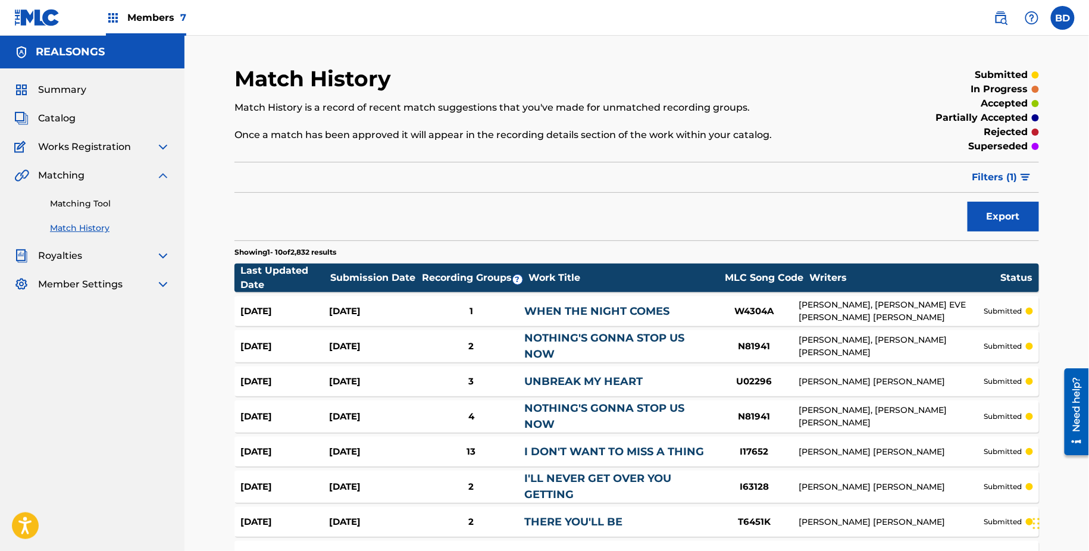
click at [371, 302] on div "Aug 21, 2025 Aug 21, 2025 1 WHEN THE NIGHT COMES W4304A BRYAN ADAMS, DIANE EVE …" at bounding box center [636, 311] width 805 height 30
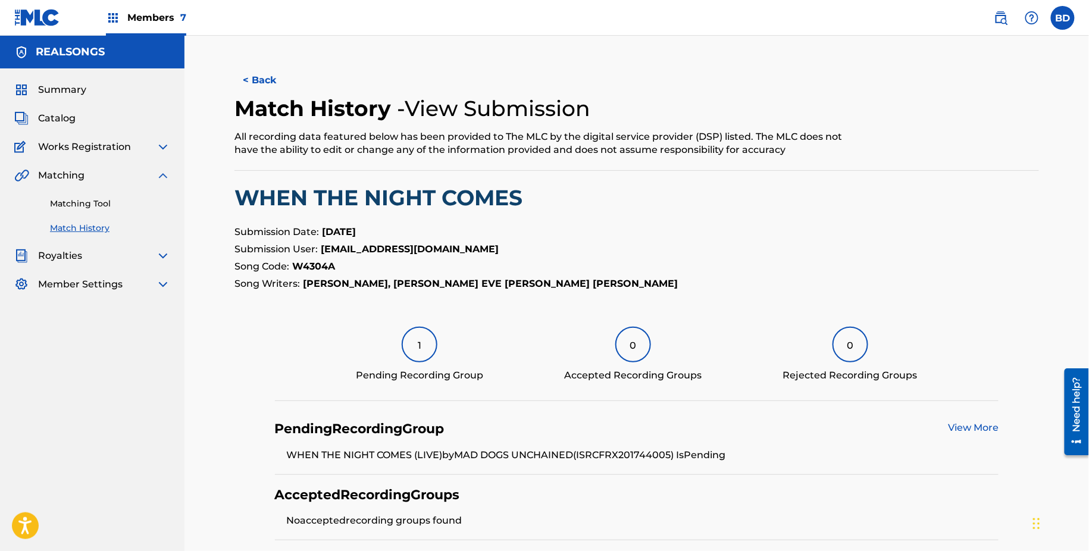
click at [67, 218] on div "Matching Tool Match History" at bounding box center [92, 209] width 156 height 52
click at [70, 208] on link "Matching Tool" at bounding box center [110, 204] width 120 height 12
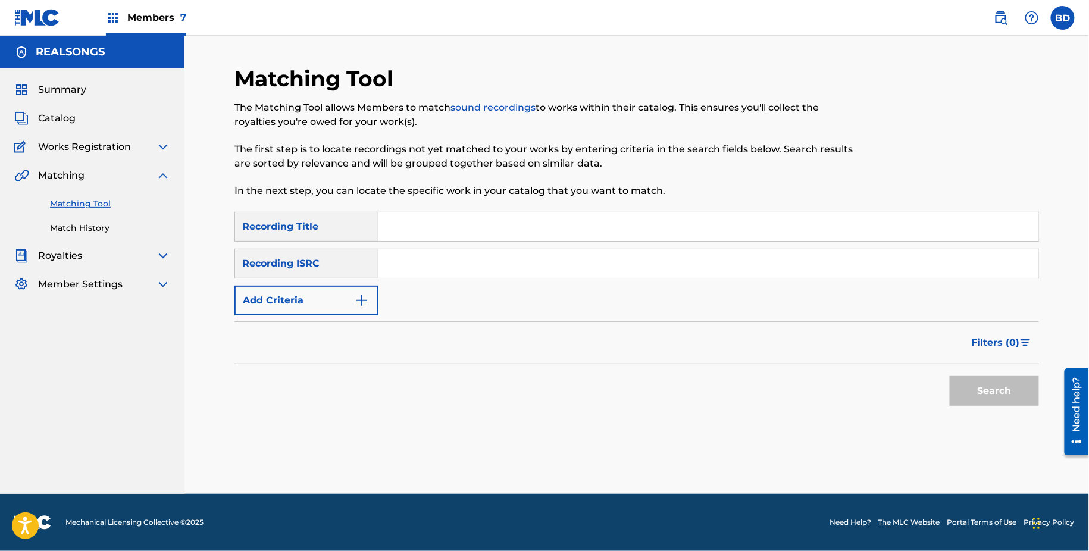
click at [525, 261] on input "Search Form" at bounding box center [708, 263] width 660 height 29
paste input "FRX201826109"
type input "FRX201826109"
click at [950, 376] on button "Search" at bounding box center [994, 391] width 89 height 30
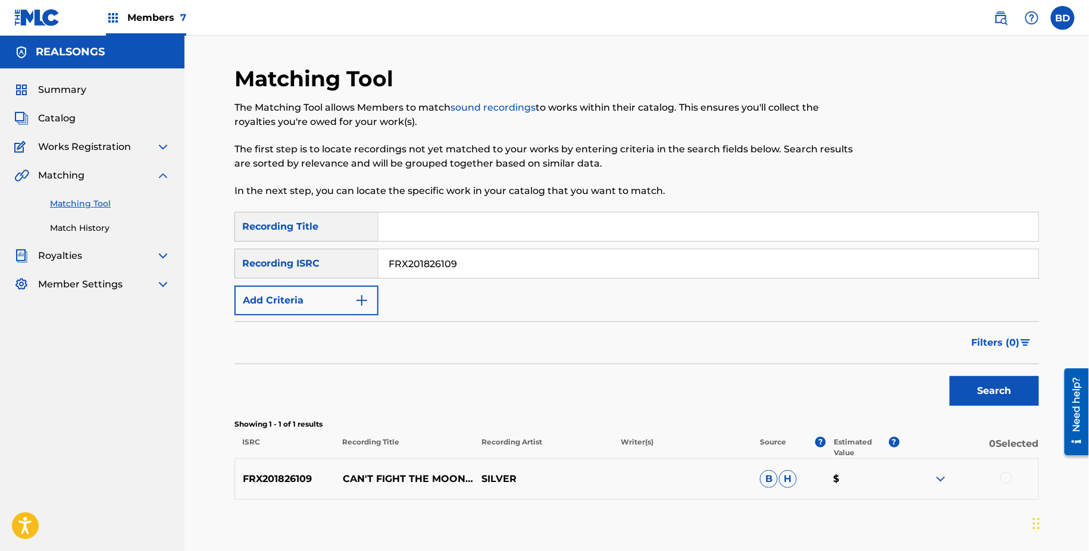
click at [944, 481] on img at bounding box center [941, 479] width 14 height 14
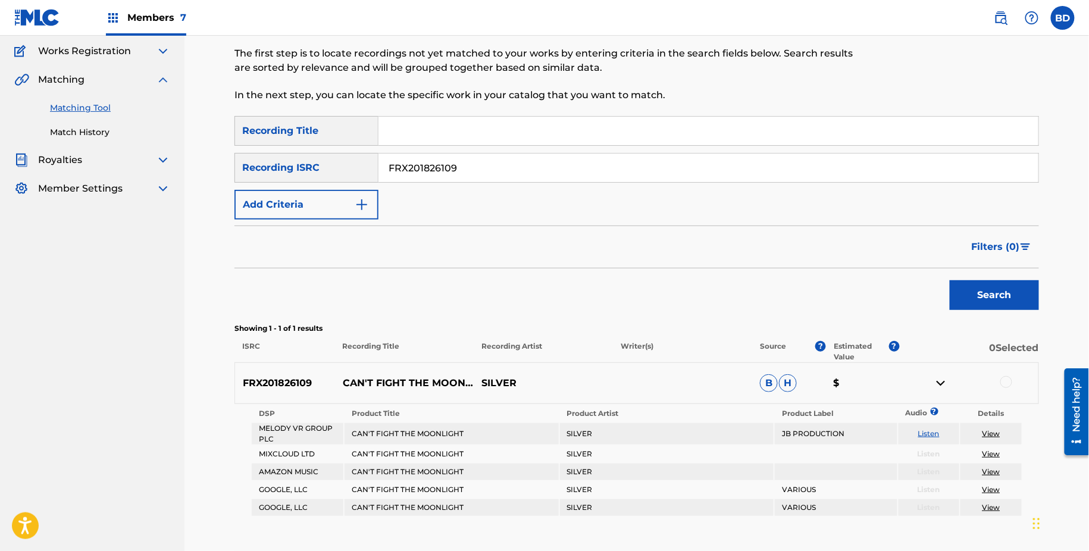
scroll to position [134, 0]
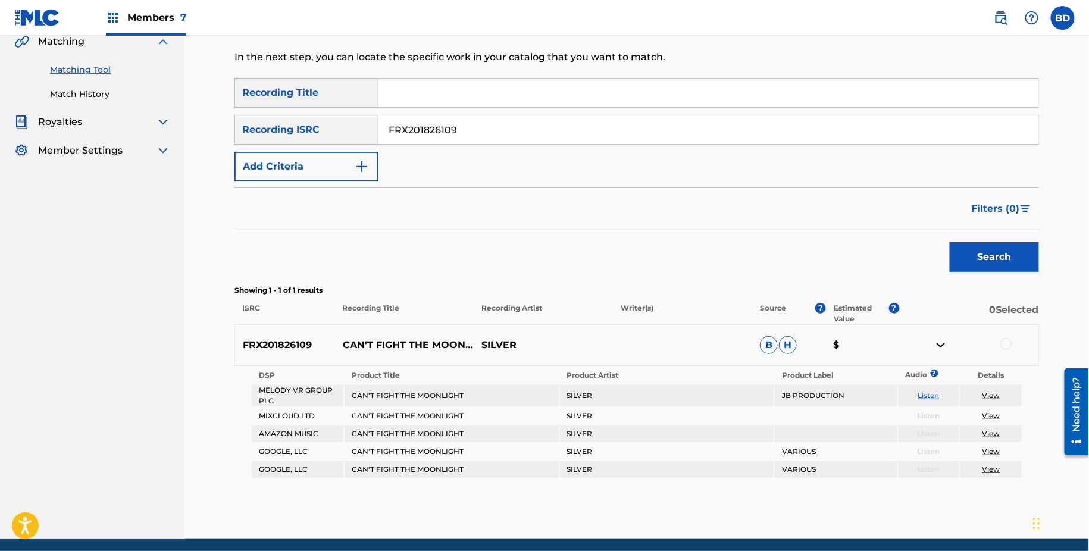
click at [384, 338] on p "CAN'T FIGHT THE MOONLIGHT" at bounding box center [404, 345] width 139 height 14
copy p "CAN'T FIGHT THE MOONLIGHT"
click at [1006, 334] on div "FRX201826109 CAN'T FIGHT THE MOONLIGHT SILVER B H $" at bounding box center [636, 345] width 805 height 42
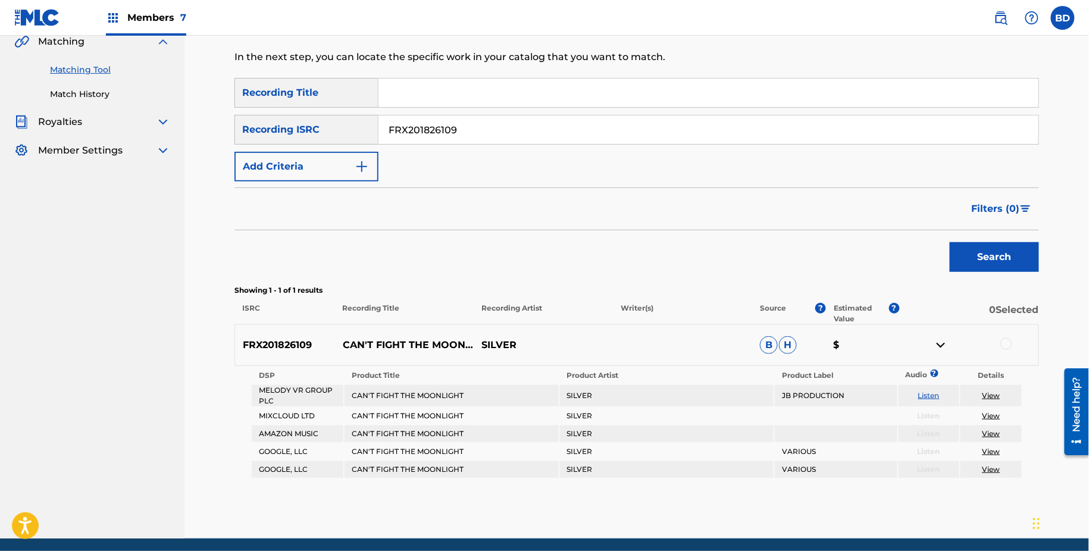
click at [1006, 340] on div at bounding box center [1006, 344] width 12 height 12
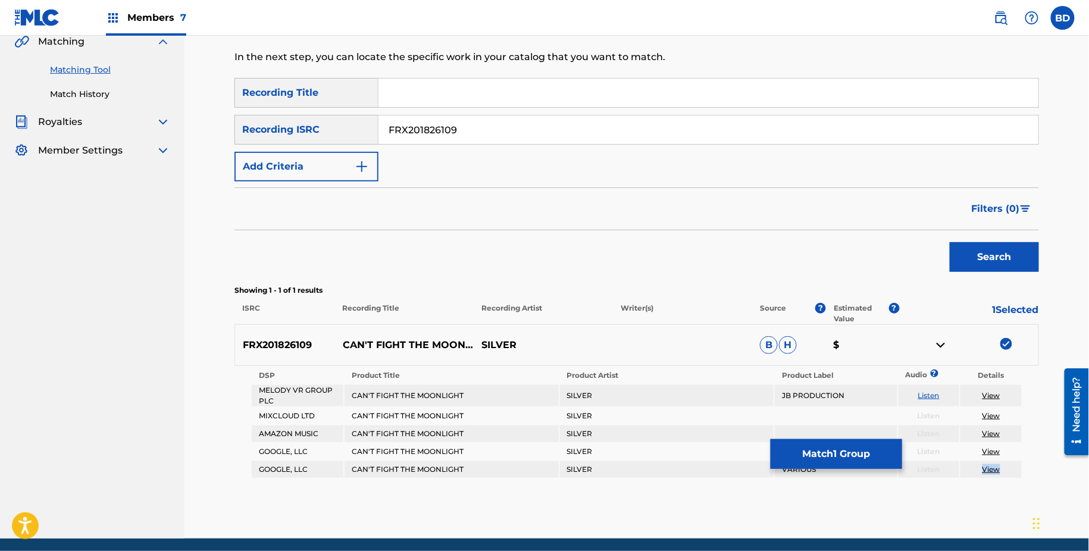
click at [802, 462] on button "Match 1 Group" at bounding box center [837, 454] width 132 height 30
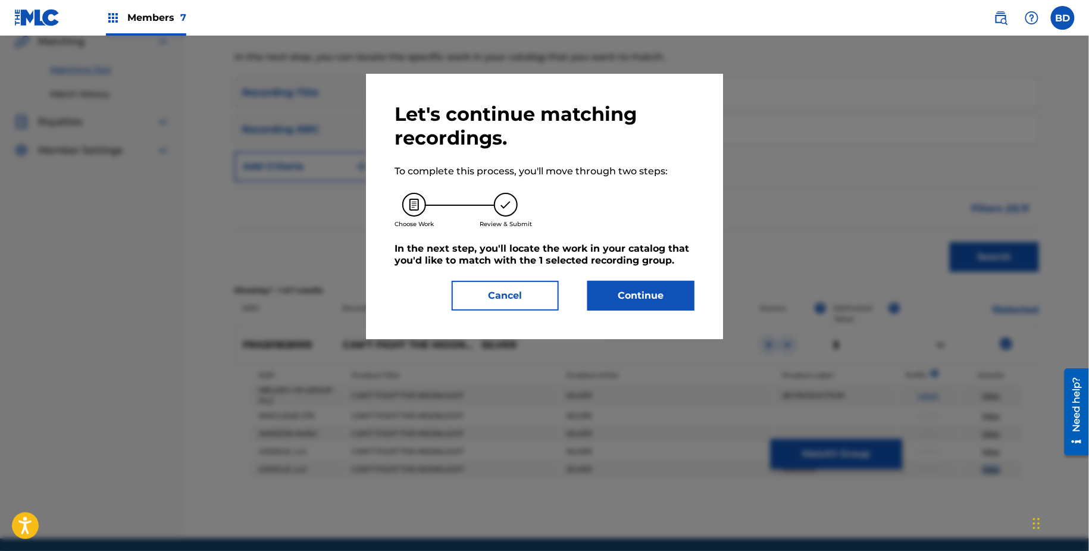
click at [600, 306] on button "Continue" at bounding box center [640, 296] width 107 height 30
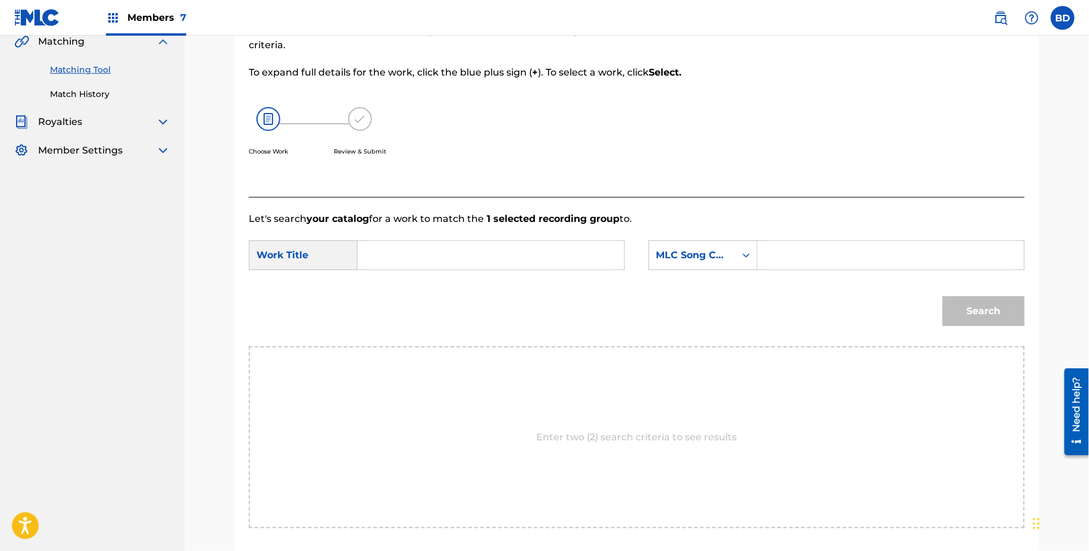
click at [794, 267] on input "Search Form" at bounding box center [891, 255] width 246 height 29
paste input "C21491"
type input "C21491"
click at [499, 263] on input "Search Form" at bounding box center [491, 255] width 246 height 29
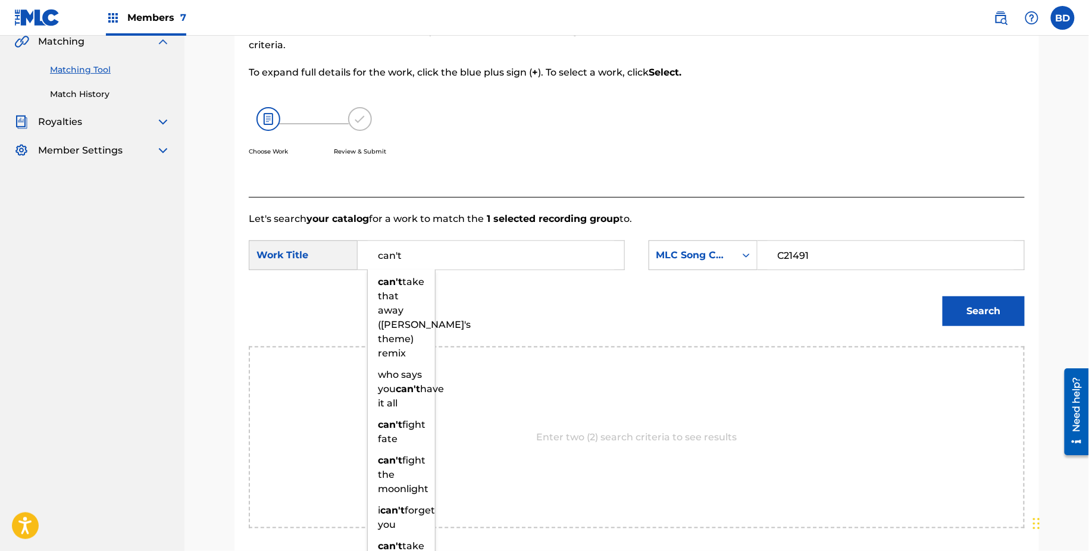
type input "can't"
click at [955, 302] on button "Search" at bounding box center [984, 311] width 82 height 30
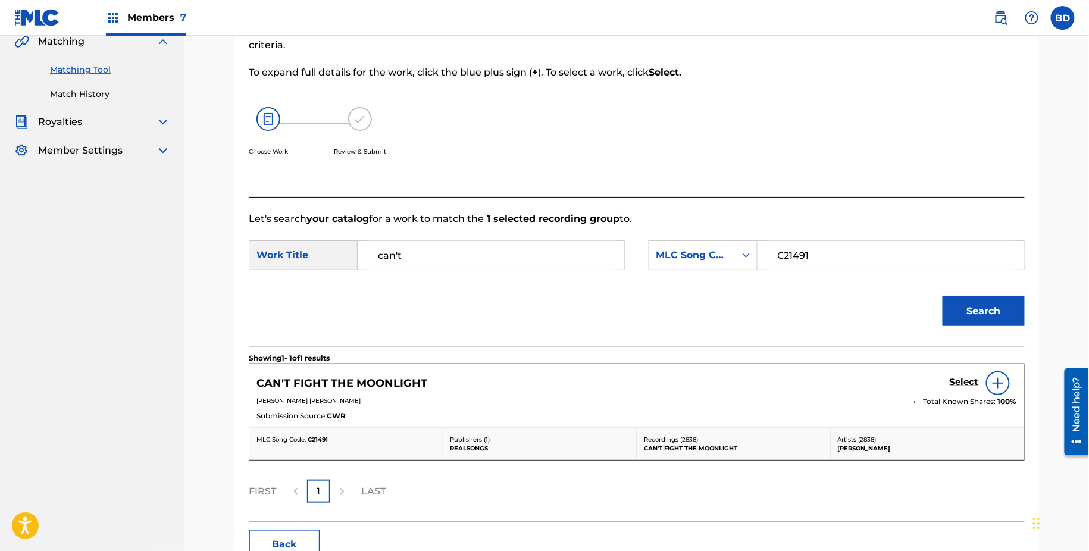
click at [965, 391] on div "Select" at bounding box center [983, 383] width 67 height 24
click at [952, 380] on h5 "Select" at bounding box center [964, 382] width 29 height 11
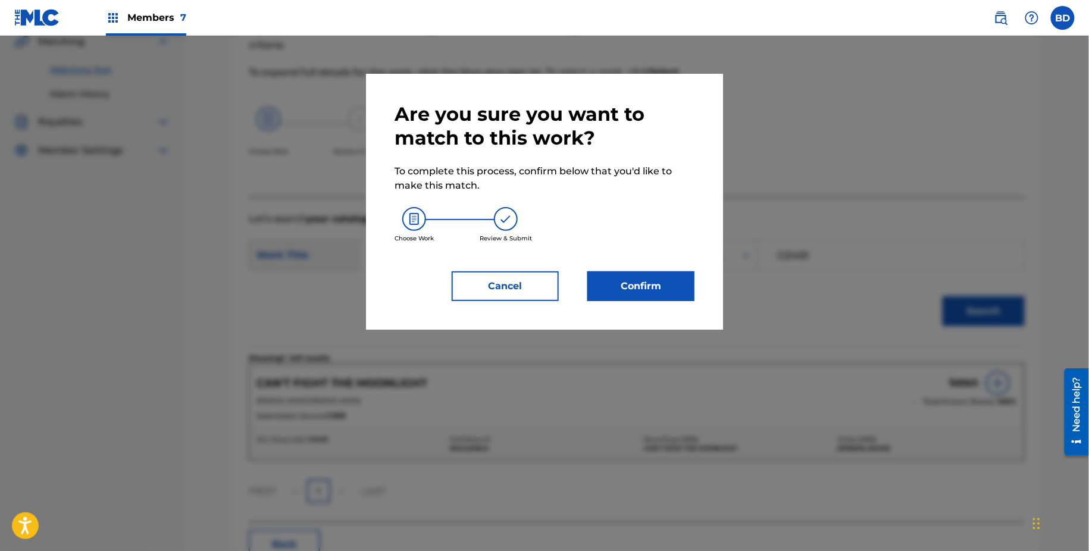
click at [680, 291] on button "Confirm" at bounding box center [640, 286] width 107 height 30
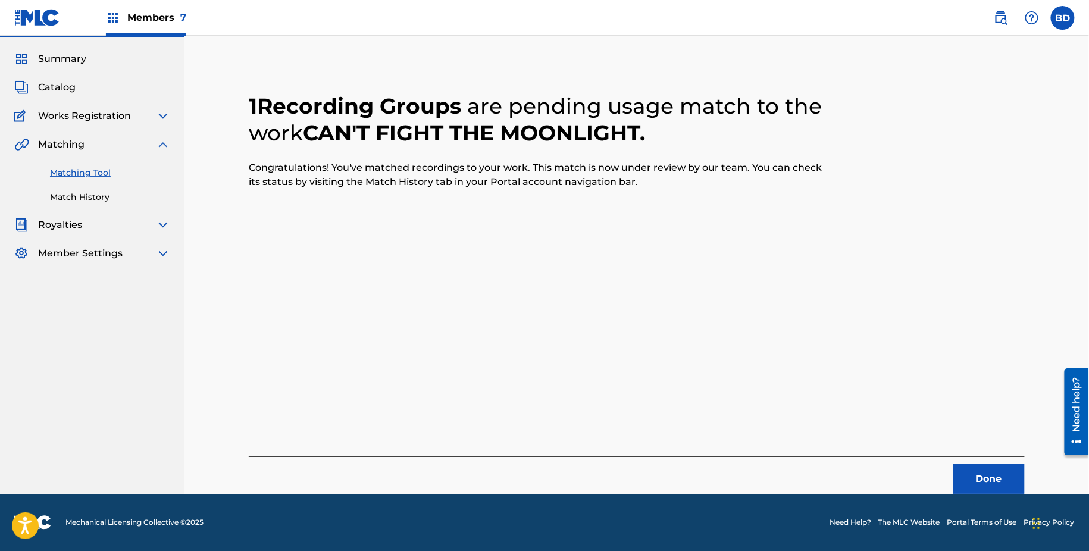
scroll to position [31, 0]
click at [104, 195] on link "Match History" at bounding box center [110, 197] width 120 height 12
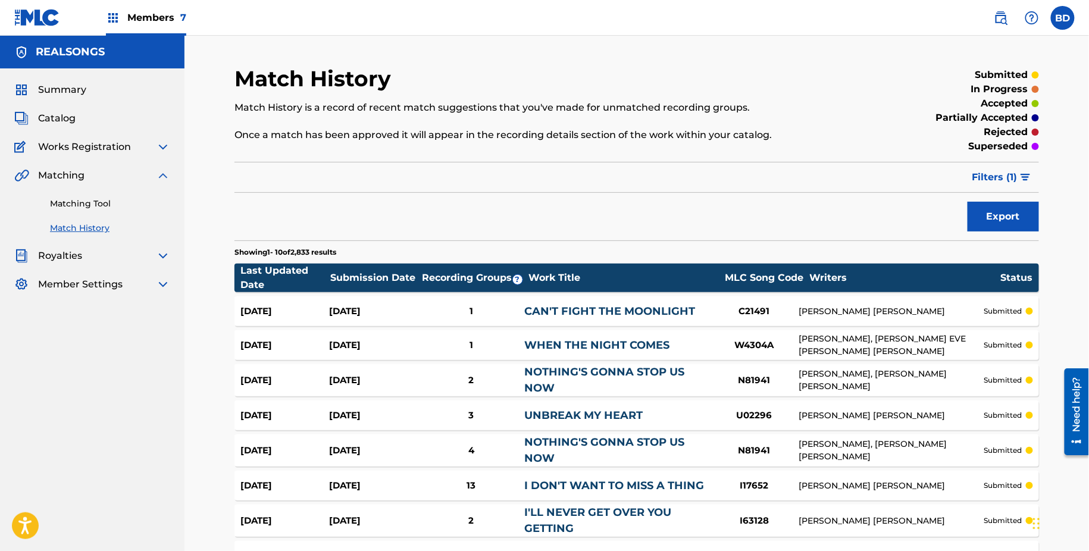
click at [440, 306] on div "1" at bounding box center [471, 312] width 107 height 14
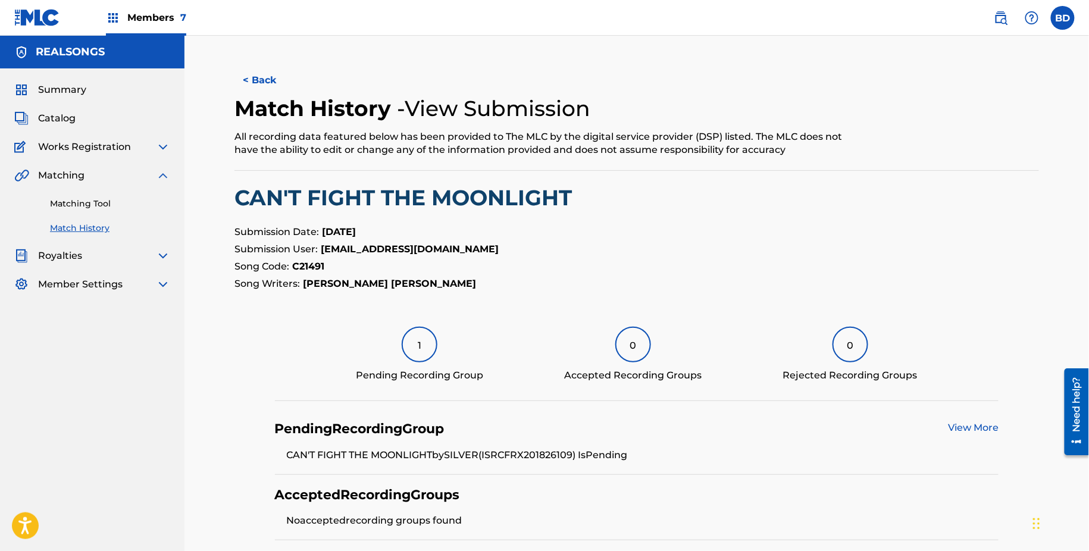
click at [86, 207] on link "Matching Tool" at bounding box center [110, 204] width 120 height 12
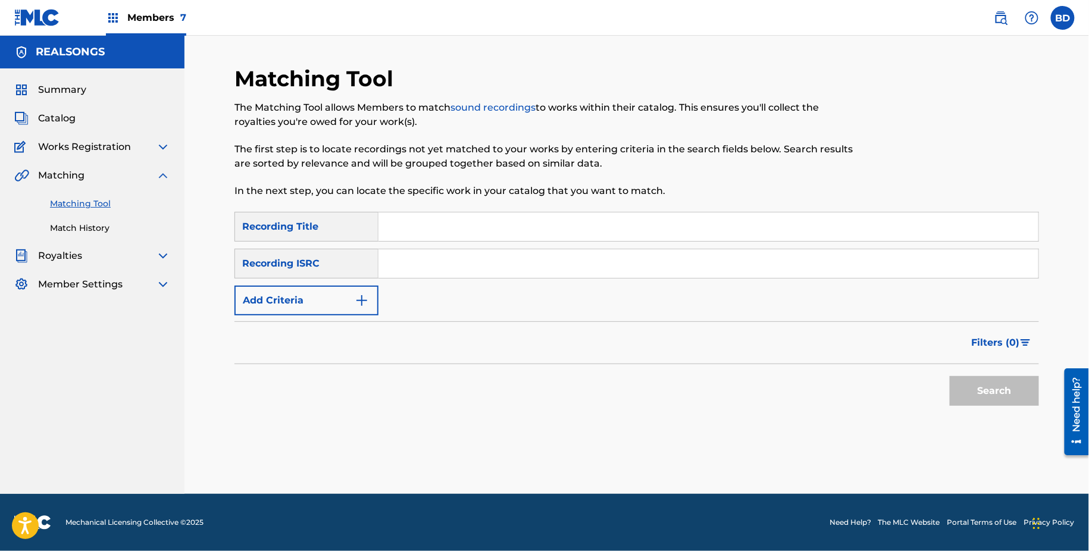
click at [480, 255] on input "Search Form" at bounding box center [708, 263] width 660 height 29
paste input "FRX871599910"
click at [950, 376] on button "Search" at bounding box center [994, 391] width 89 height 30
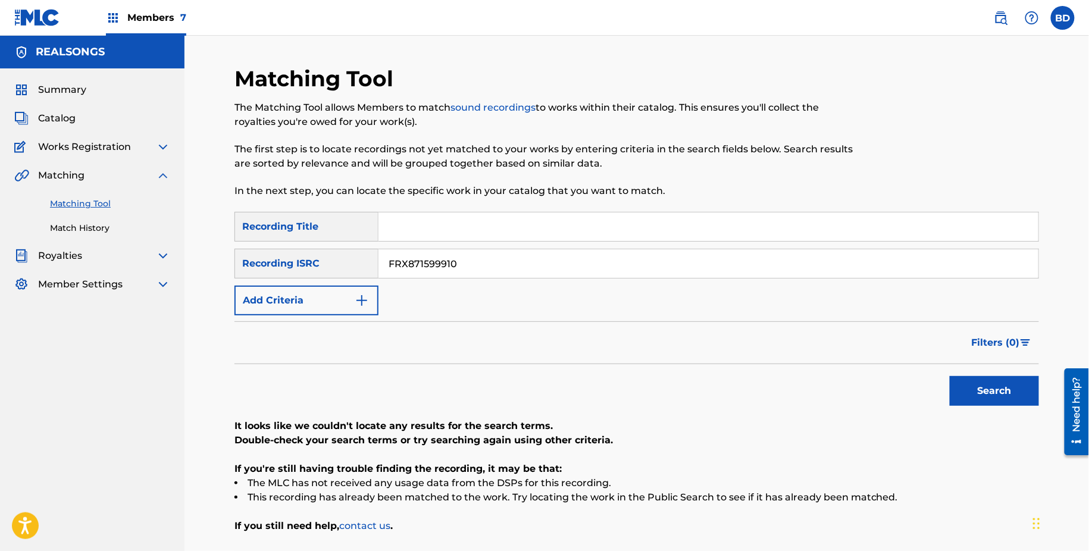
click at [408, 255] on input "FRX871599910" at bounding box center [708, 263] width 660 height 29
paste input "Y510988873"
type input "FRY510988873"
click at [950, 376] on button "Search" at bounding box center [994, 391] width 89 height 30
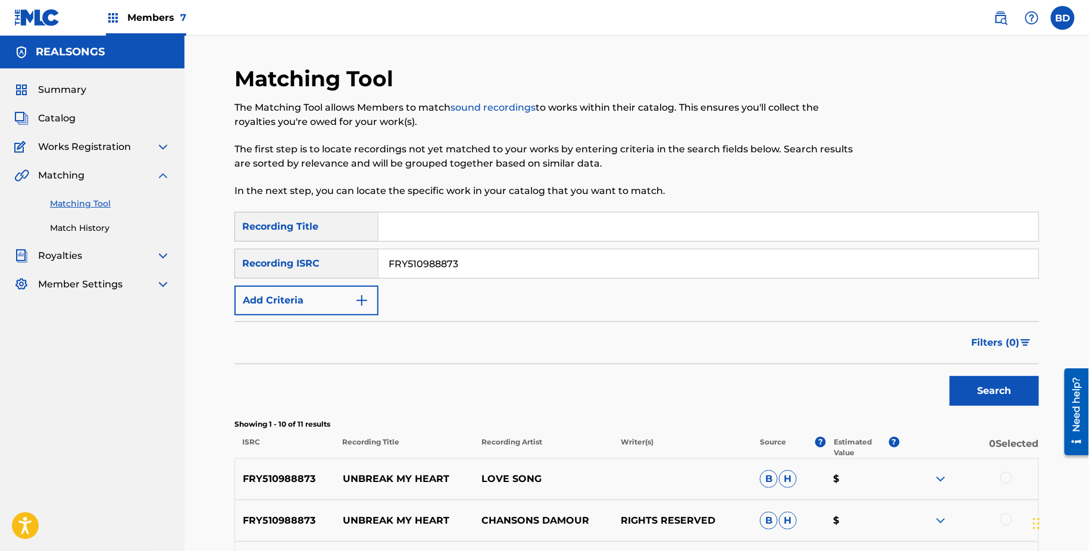
scroll to position [469, 0]
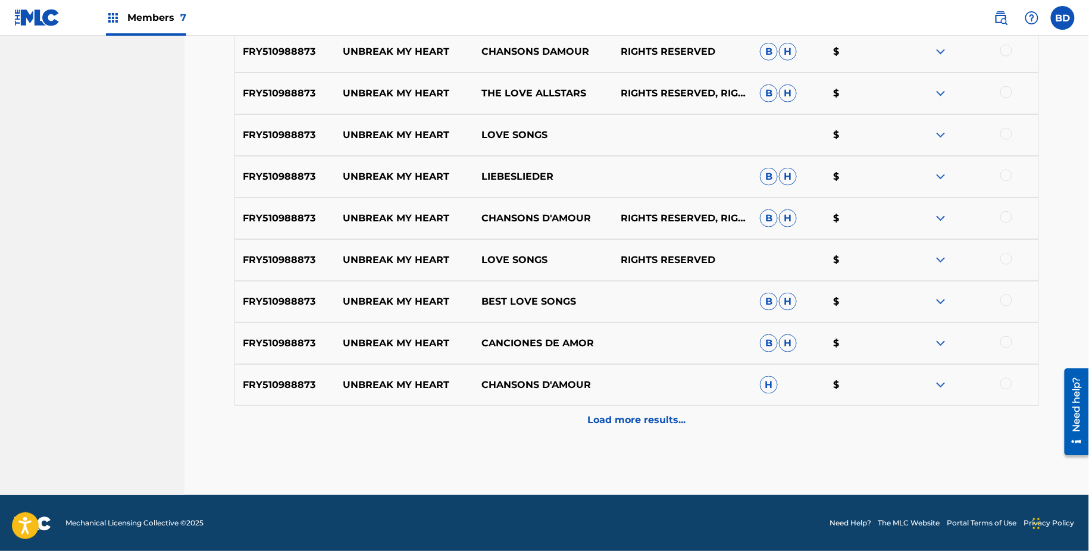
click at [834, 409] on div "Load more results..." at bounding box center [636, 421] width 805 height 30
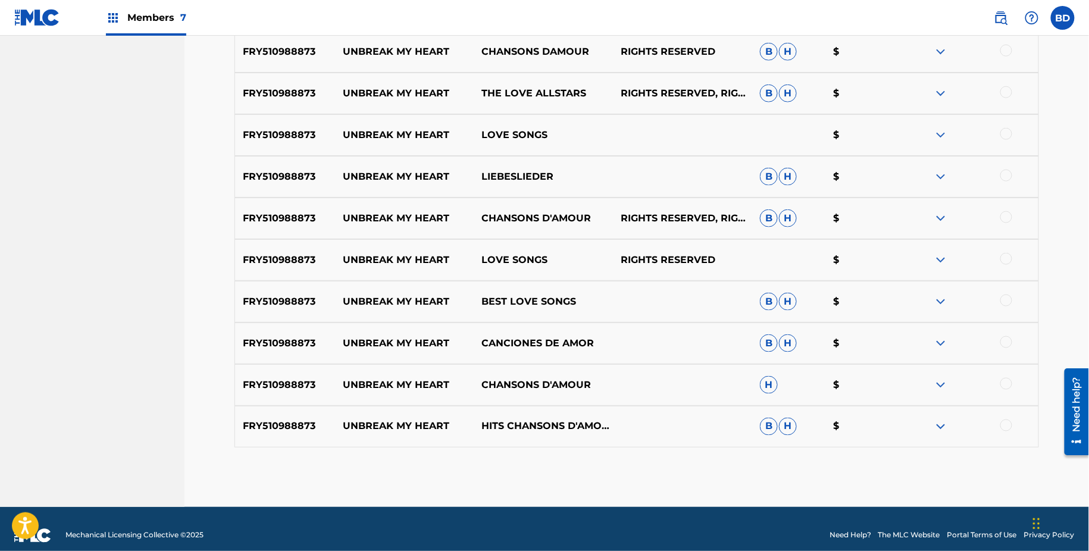
scroll to position [400, 0]
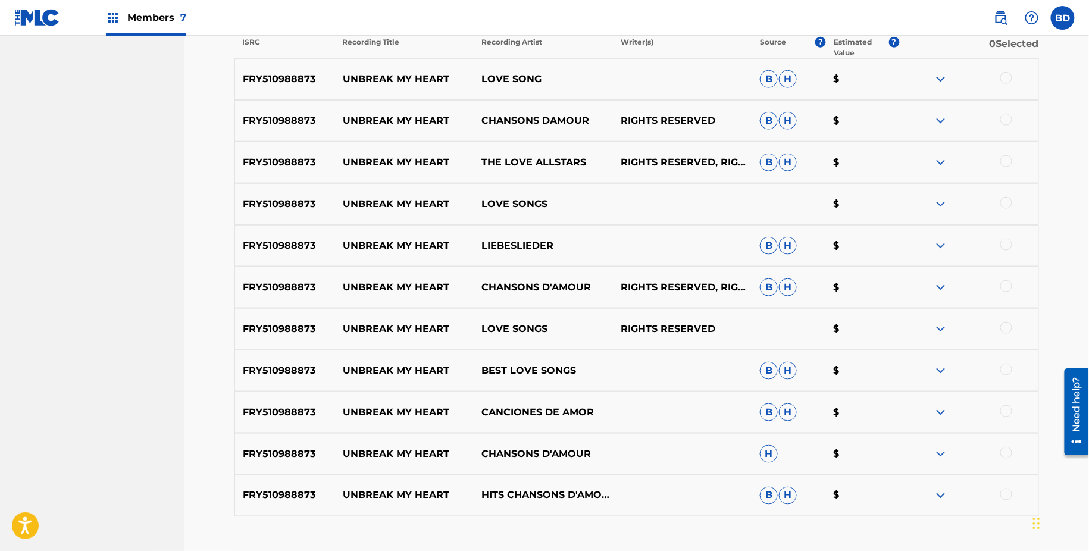
click at [407, 242] on p "UNBREAK MY HEART" at bounding box center [404, 246] width 139 height 14
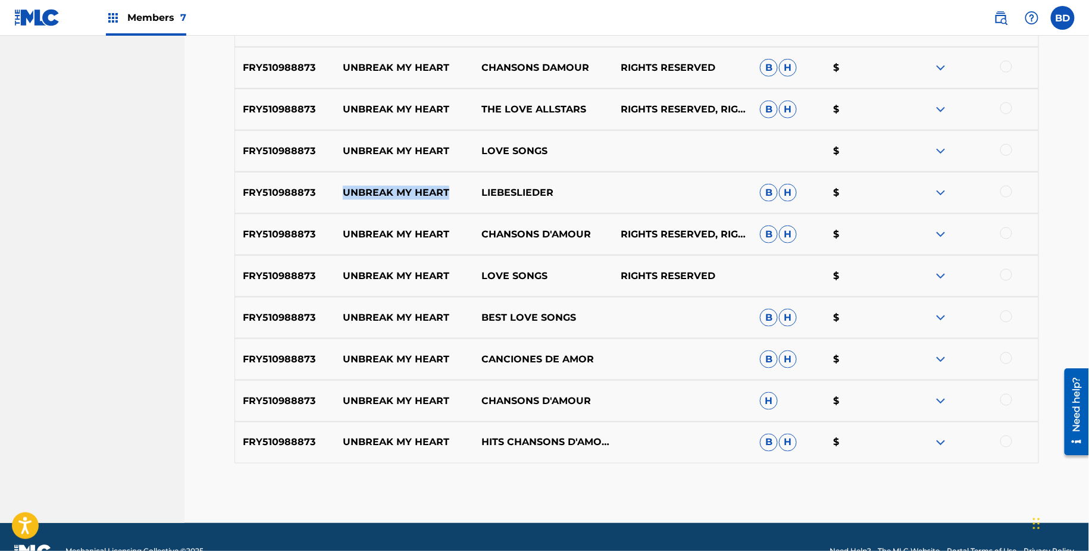
scroll to position [481, 0]
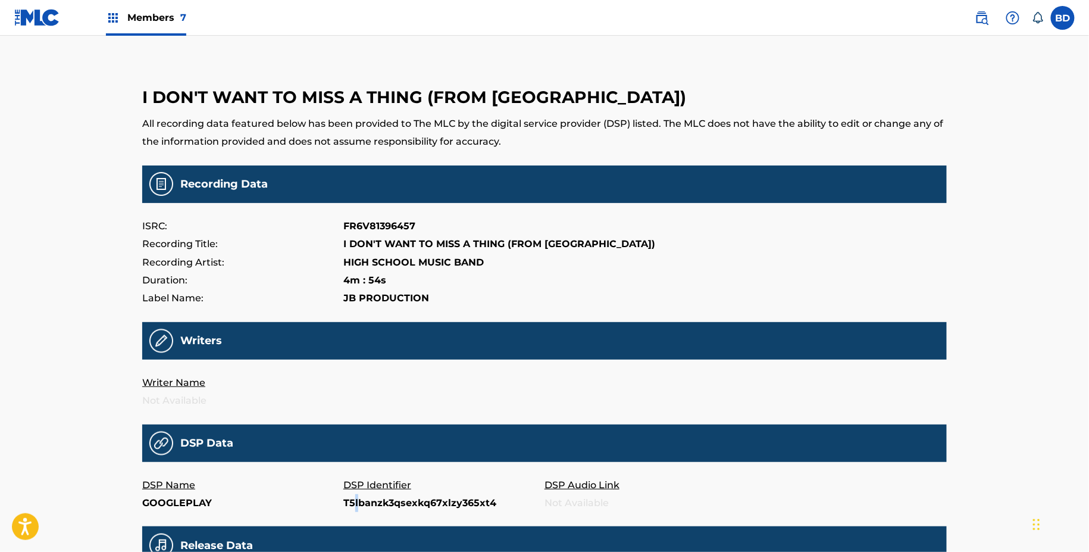
click at [356, 503] on p "T5lbanzk3qsexkq67xlzy365xt4" at bounding box center [443, 503] width 201 height 18
click at [418, 509] on p "T5lbanzk3qsexkq67xlzy365xt4" at bounding box center [443, 503] width 201 height 18
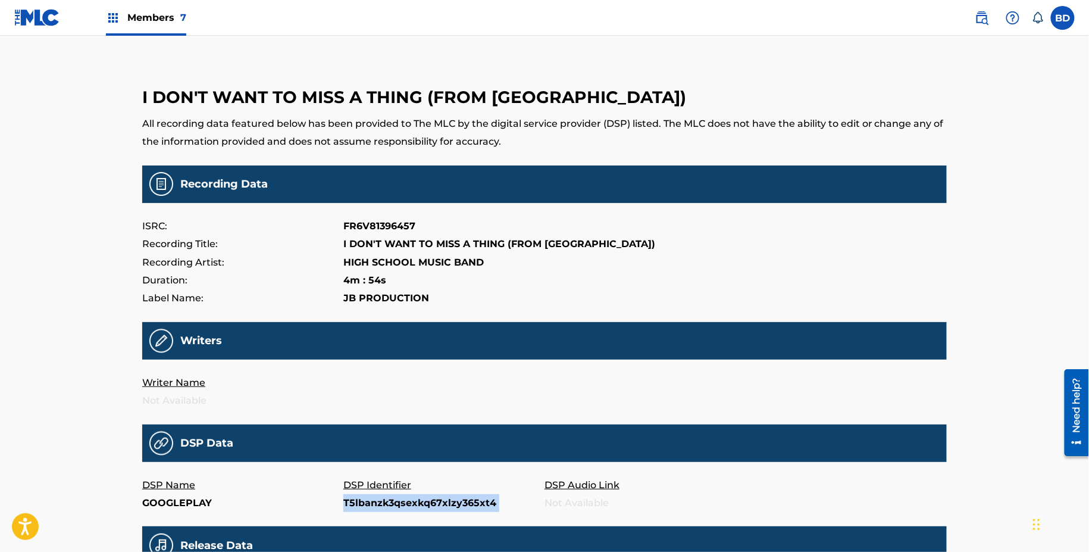
copy p "T5lbanzk3qsexkq67xlzy365xt4"
click at [392, 506] on p "Taoh6h7kpmt22jy2yc3jm5wskoy" at bounding box center [443, 503] width 201 height 18
copy p "Taoh6h7kpmt22jy2yc3jm5wskoy"
click at [361, 502] on p "Tnalfyasypjif7fltsjd43yr5cu" at bounding box center [443, 503] width 201 height 18
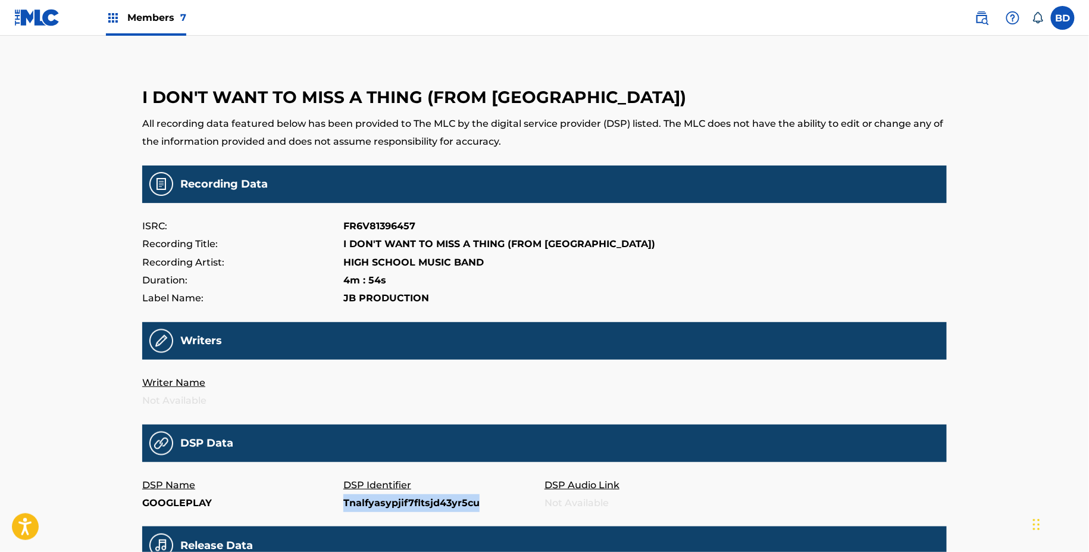
click at [361, 502] on p "Tnalfyasypjif7fltsjd43yr5cu" at bounding box center [443, 503] width 201 height 18
copy p "Tnalfyasypjif7fltsjd43yr5cu"
click at [392, 504] on p "Tco5v4z3sggijbcplx6oukj2iem" at bounding box center [443, 503] width 201 height 18
copy p "Tco5v4z3sggijbcplx6oukj2iem"
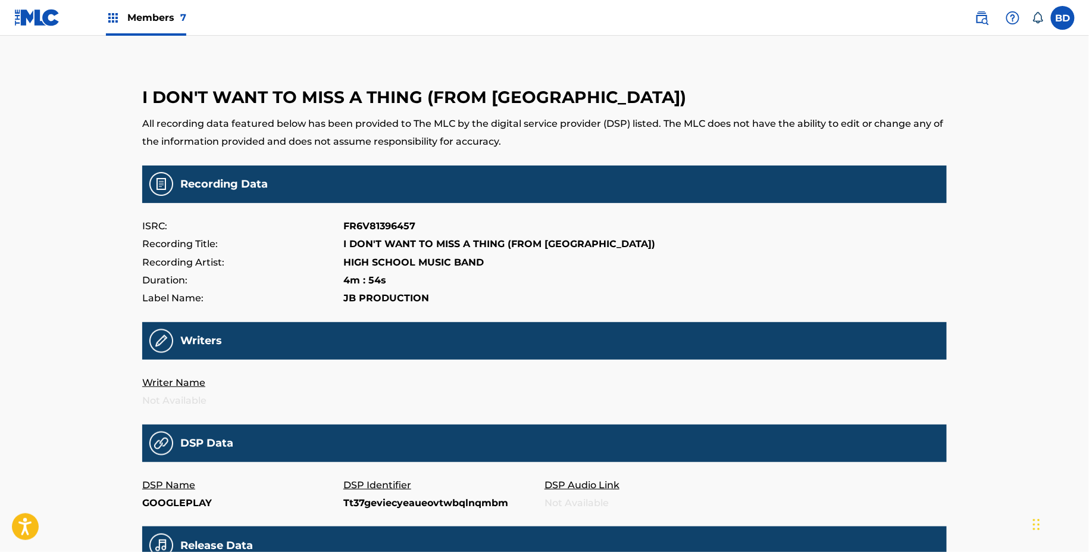
click at [381, 498] on p "Tt37geviecyeaueovtwbqlnqmbm" at bounding box center [443, 503] width 201 height 18
copy p "Tt37geviecyeaueovtwbqlnqmbm"
click at [390, 499] on p "Tzay5zuzdjmuil4ft4ozgr2jclq" at bounding box center [443, 503] width 201 height 18
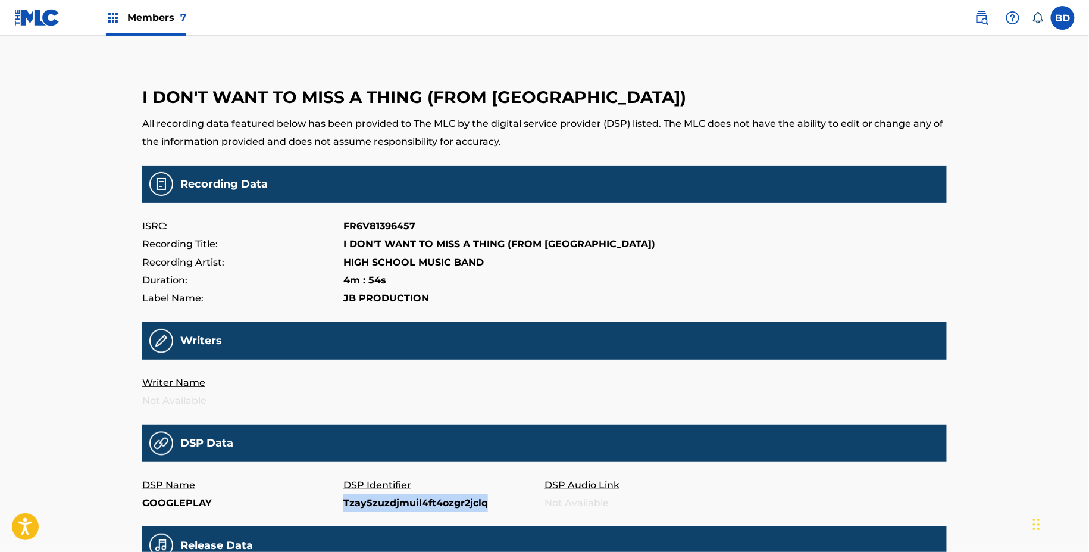
copy p "Tzay5zuzdjmuil4ft4ozgr2jclq"
click at [424, 493] on p "DSP Identifier" at bounding box center [443, 485] width 201 height 18
click at [433, 510] on p "Tv736waqb3pwvp3zztsf3orby7a" at bounding box center [443, 503] width 201 height 18
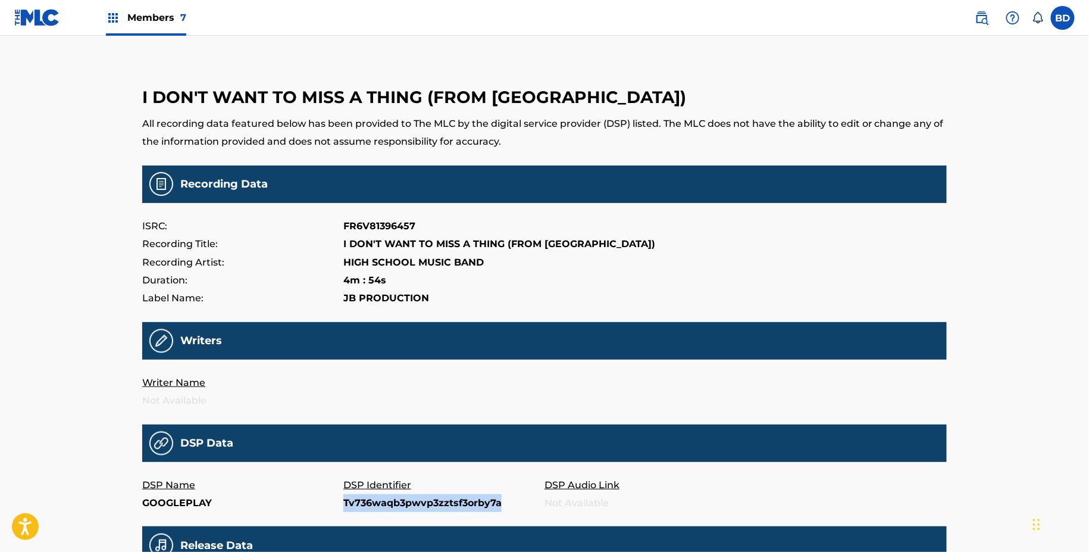
copy p "Tv736waqb3pwvp3zztsf3orby7a"
click at [366, 503] on p "T2mktgw4jtvt5k43f4jrbjutnii" at bounding box center [443, 503] width 201 height 18
copy p "T2mktgw4jtvt5k43f4jrbjutnii"
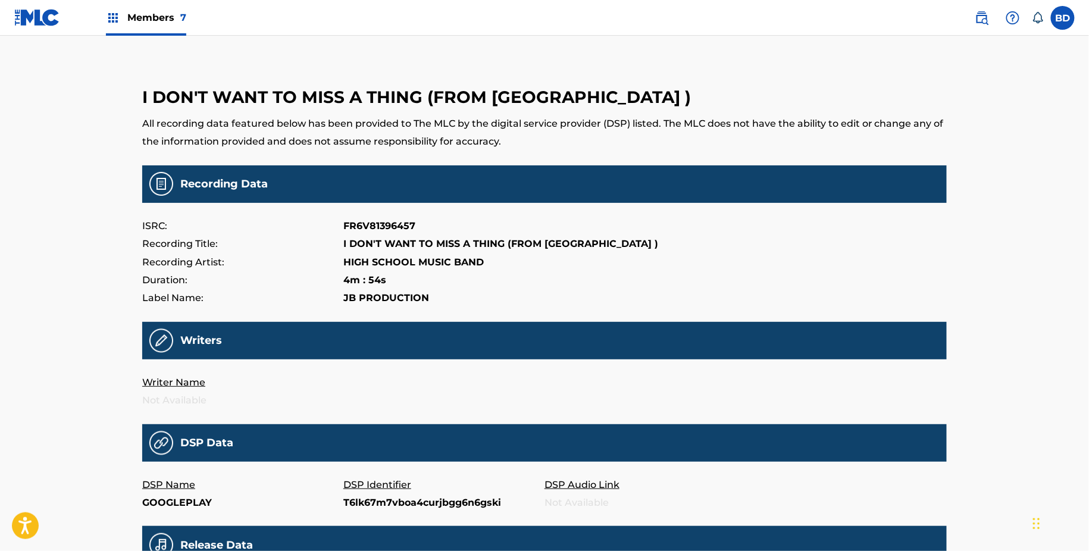
click at [359, 507] on p "T6lk67m7vboa4curjbgg6n6gski" at bounding box center [443, 503] width 201 height 18
copy p "T6lk67m7vboa4curjbgg6n6gski"
click at [395, 501] on p "T6mbhczraidtkrawgkzqrs6ayqq" at bounding box center [443, 503] width 201 height 18
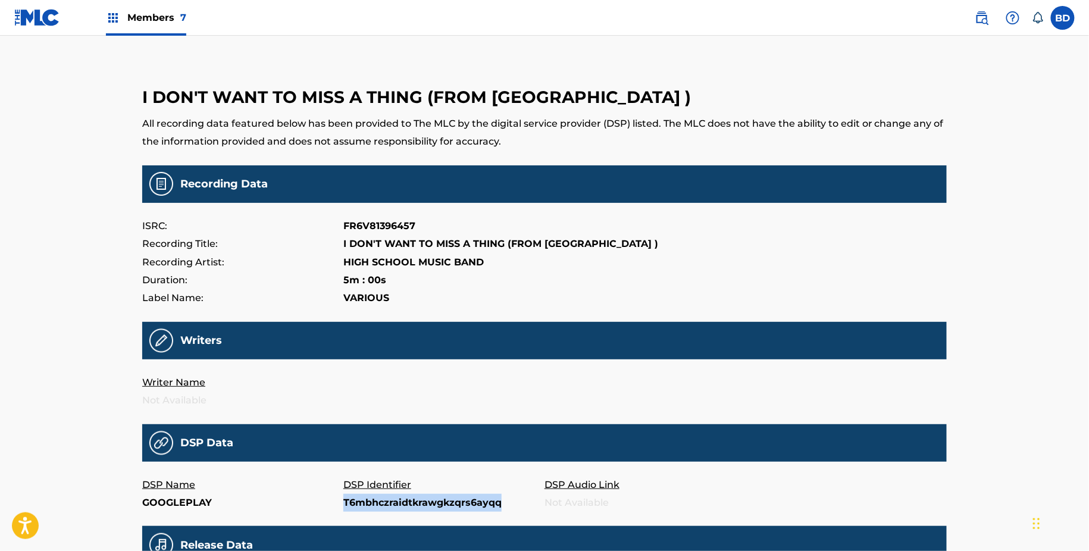
copy p "T6mbhczraidtkrawgkzqrs6ayqq"
click at [368, 499] on p "Ttkd4thurbtq2d6ae22djpefdka" at bounding box center [443, 503] width 201 height 18
copy p "Ttkd4thurbtq2d6ae22djpefdka"
click at [376, 505] on p "T5ihg7w2g5on7cyehbvnttdw6v4" at bounding box center [443, 503] width 201 height 18
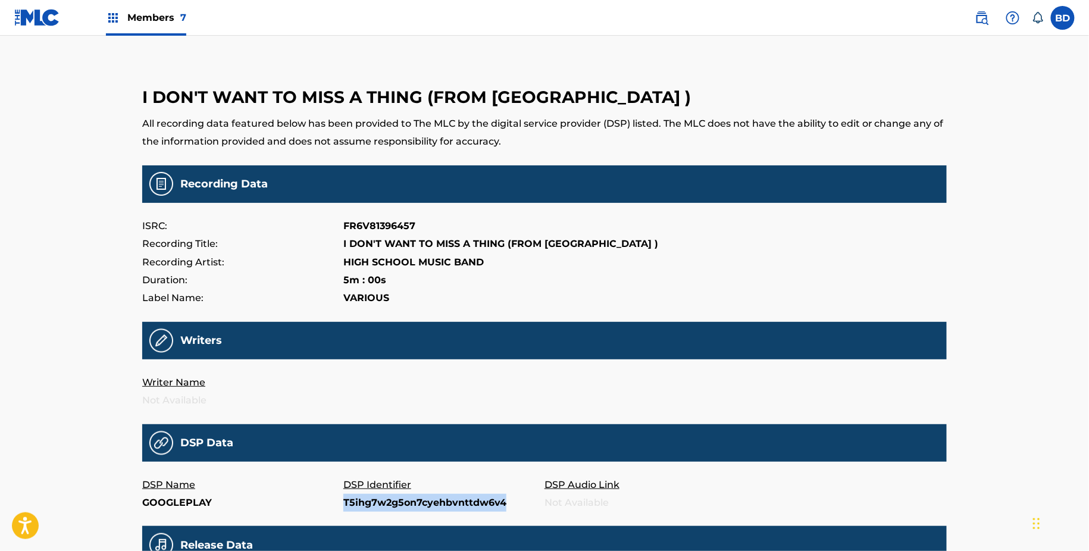
click at [376, 505] on p "T5ihg7w2g5on7cyehbvnttdw6v4" at bounding box center [443, 503] width 201 height 18
copy p "T5ihg7w2g5on7cyehbvnttdw6v4"
click at [374, 496] on p "Tbvvh5fbz66furiwq7rf77dqhuy" at bounding box center [443, 503] width 201 height 18
copy p "Tbvvh5fbz66furiwq7rf77dqhuy"
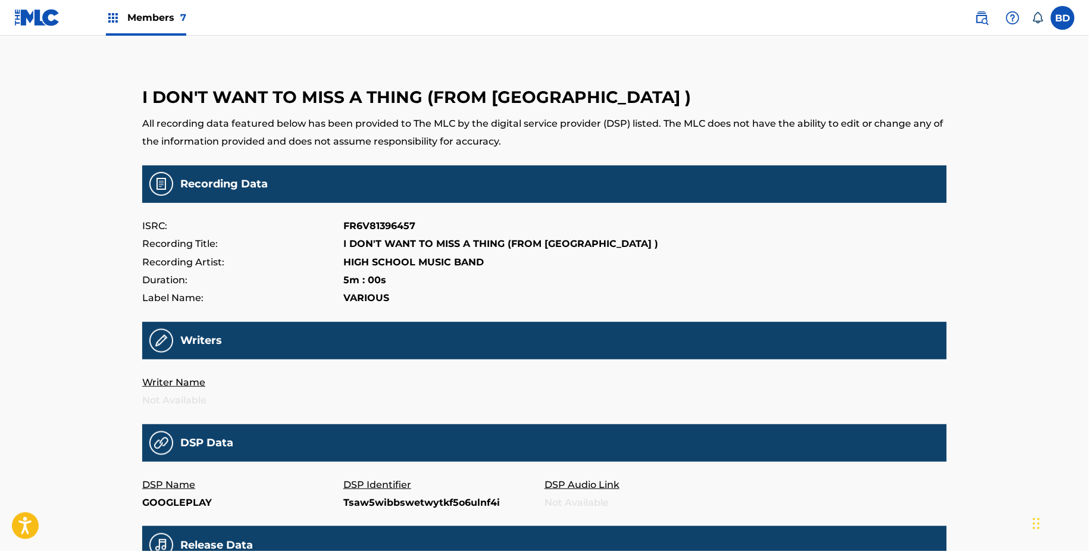
click at [375, 508] on p "Tsaw5wibbswetwytkf5o6ulnf4i" at bounding box center [443, 503] width 201 height 18
copy p "Tsaw5wibbswetwytkf5o6ulnf4i"
click at [370, 505] on p "Tfi5cep775g6kxknoyphz5jc4mq" at bounding box center [443, 503] width 201 height 18
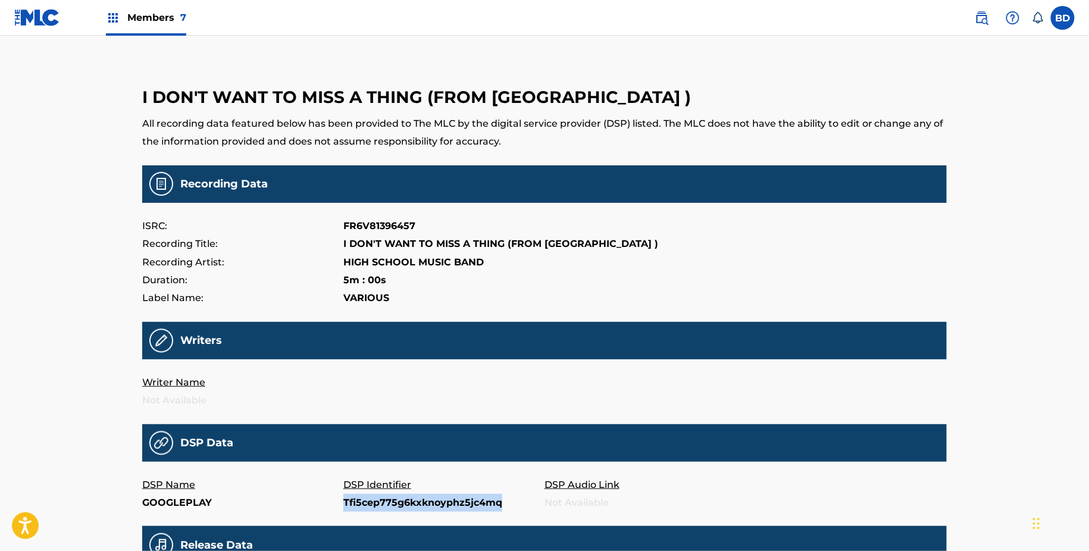
copy p "Tfi5cep775g6kxknoyphz5jc4mq"
click at [390, 504] on p "Tos6bkdmmxvi6mzzbauti3p7u5u" at bounding box center [443, 503] width 201 height 18
copy p "Tos6bkdmmxvi6mzzbauti3p7u5u"
click at [377, 502] on p "Teejwea3i7oacy6kibzcmwyb73i" at bounding box center [443, 503] width 201 height 18
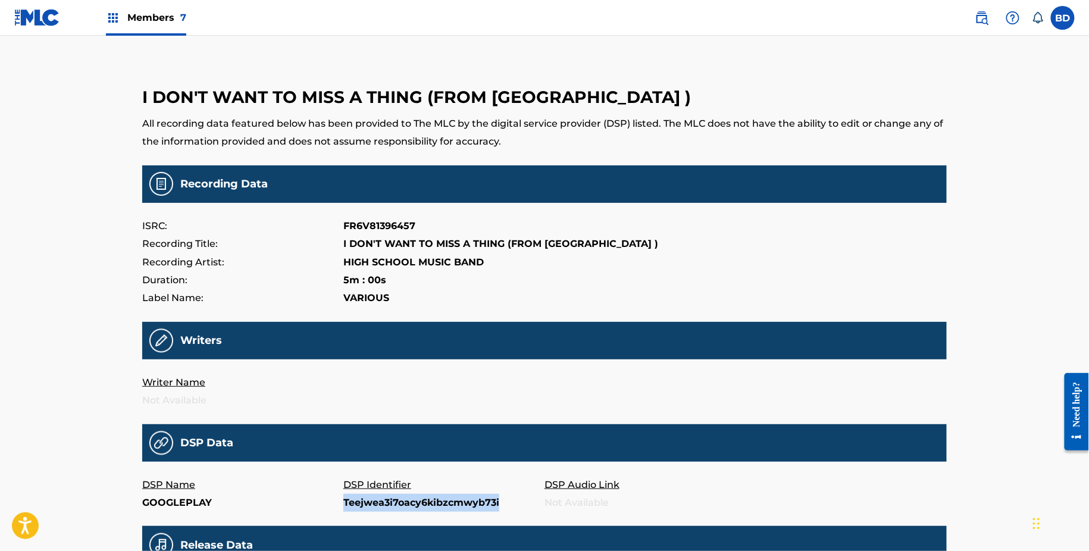
click at [377, 502] on p "Teejwea3i7oacy6kibzcmwyb73i" at bounding box center [443, 503] width 201 height 18
copy p "Teejwea3i7oacy6kibzcmwyb73i"
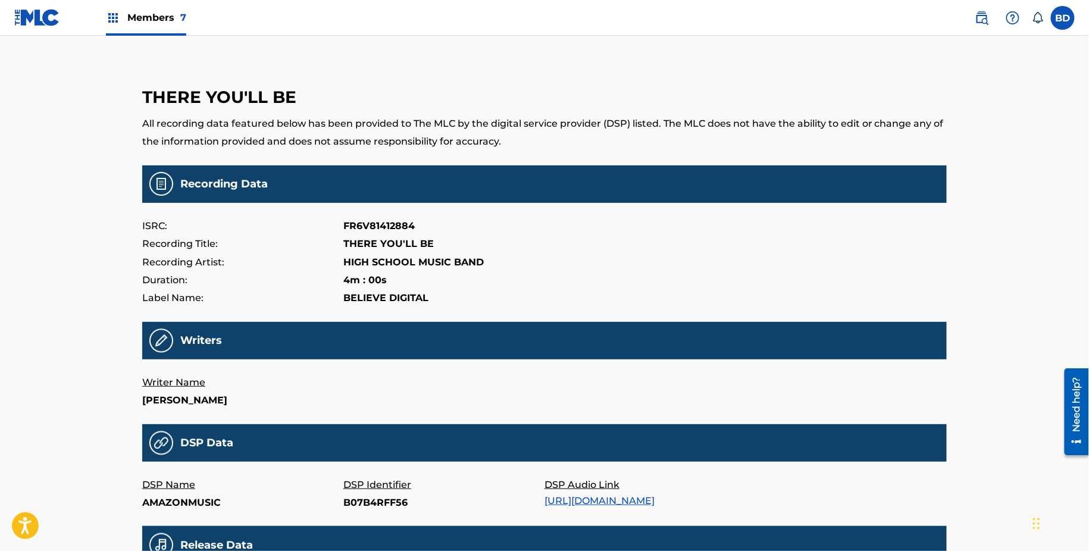
click at [367, 500] on p "B07B4RFF56" at bounding box center [443, 503] width 201 height 18
copy p "B07B4RFF56"
click at [351, 498] on p "B079T4DSYC" at bounding box center [443, 503] width 201 height 18
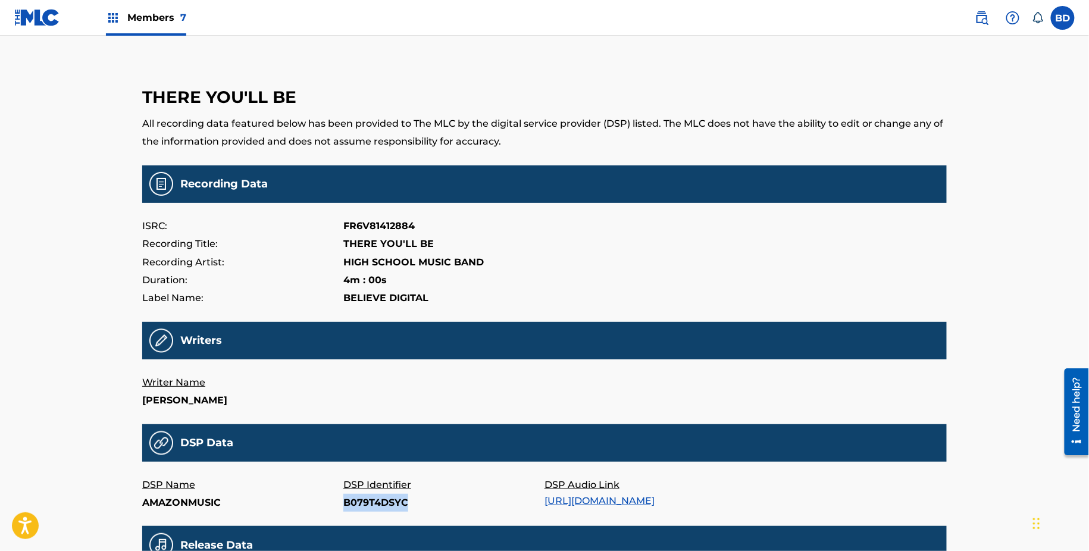
copy p "B079T4DSYC"
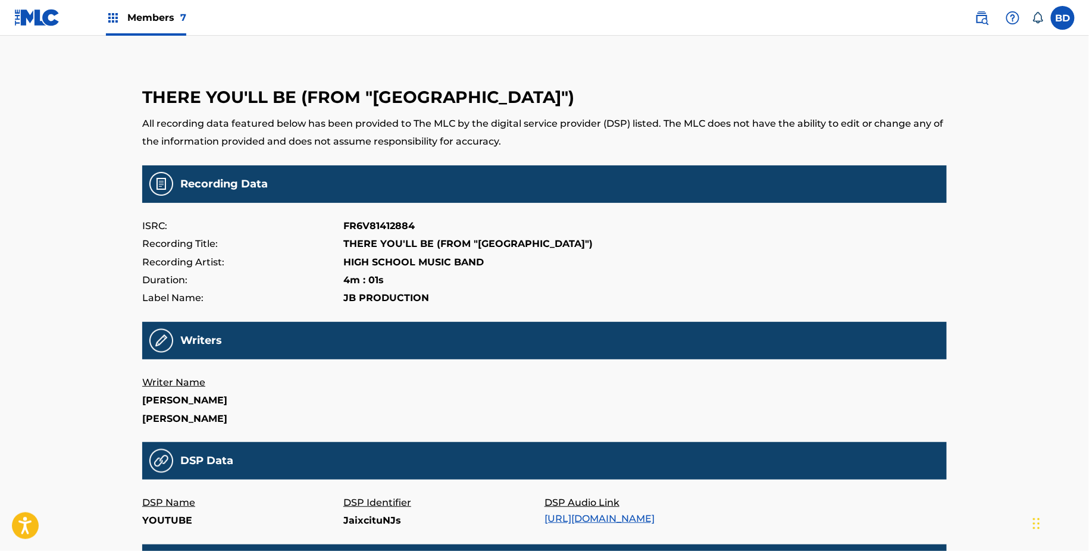
click at [378, 245] on p "THERE YOU'LL BE (FROM "[GEOGRAPHIC_DATA]")" at bounding box center [467, 244] width 249 height 18
copy p "THERE YOU'LL BE (FROM "[GEOGRAPHIC_DATA]")"
click at [365, 525] on p "JaixcituNJs" at bounding box center [443, 521] width 201 height 18
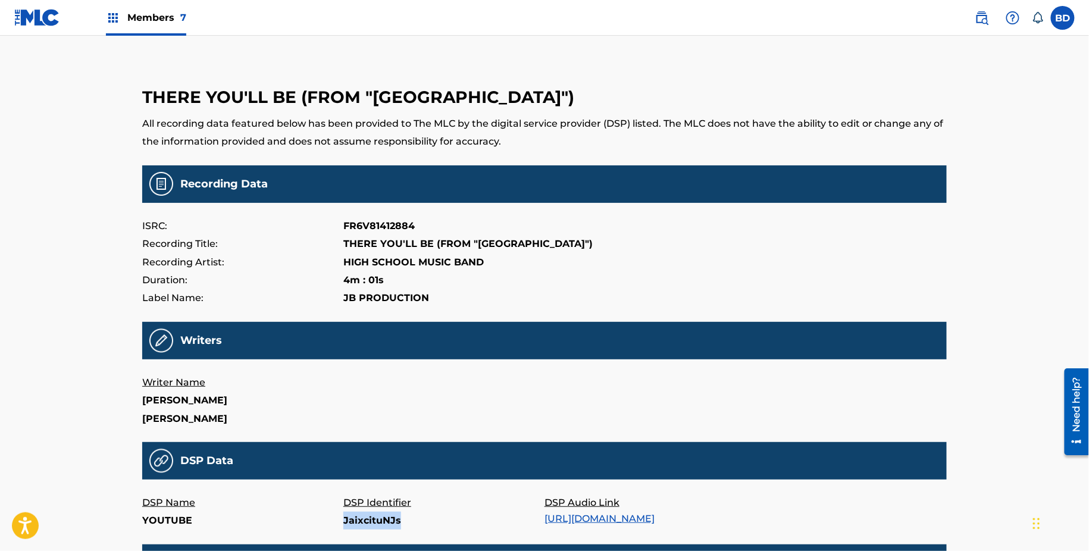
click at [365, 525] on p "JaixcituNJs" at bounding box center [443, 521] width 201 height 18
copy p "JaixcituNJs"
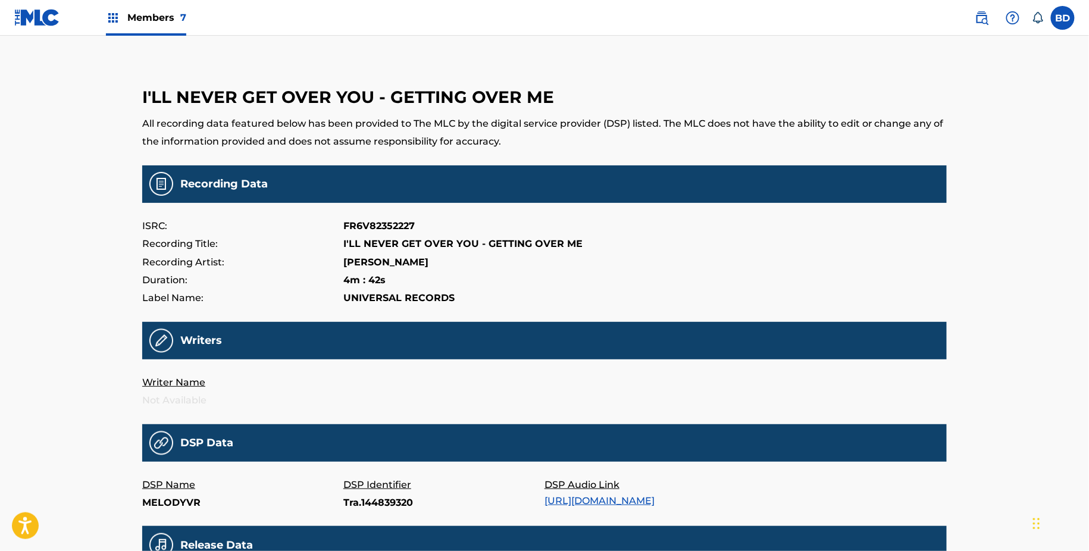
click at [351, 500] on p "Tra.144839320" at bounding box center [443, 503] width 201 height 18
copy p "Tra.144839320"
click at [376, 509] on p "197298356" at bounding box center [443, 503] width 201 height 18
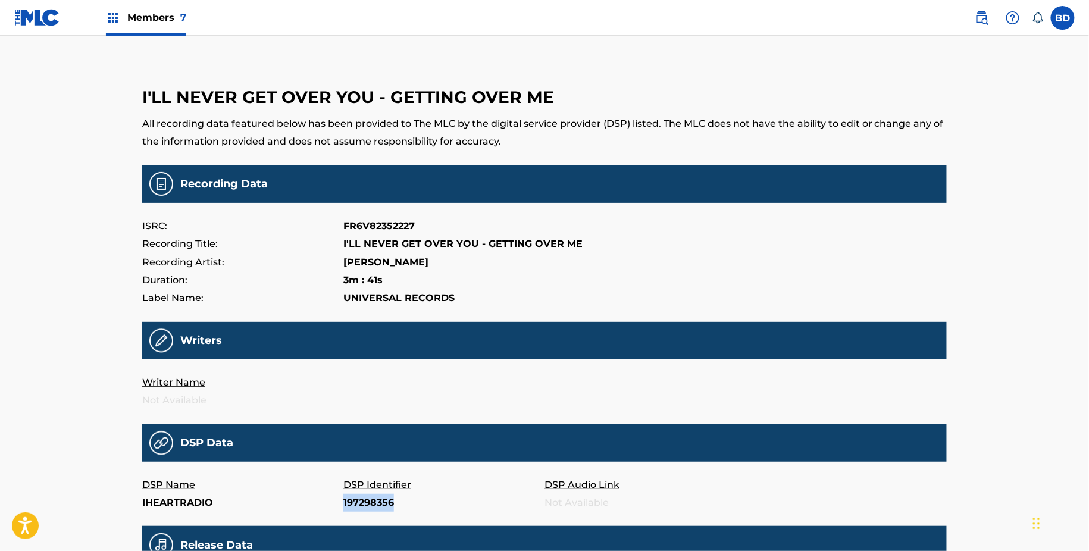
click at [376, 509] on p "197298356" at bounding box center [443, 503] width 201 height 18
copy p "197298356"
click at [364, 507] on p "340151652" at bounding box center [443, 503] width 201 height 18
copy p "340151652"
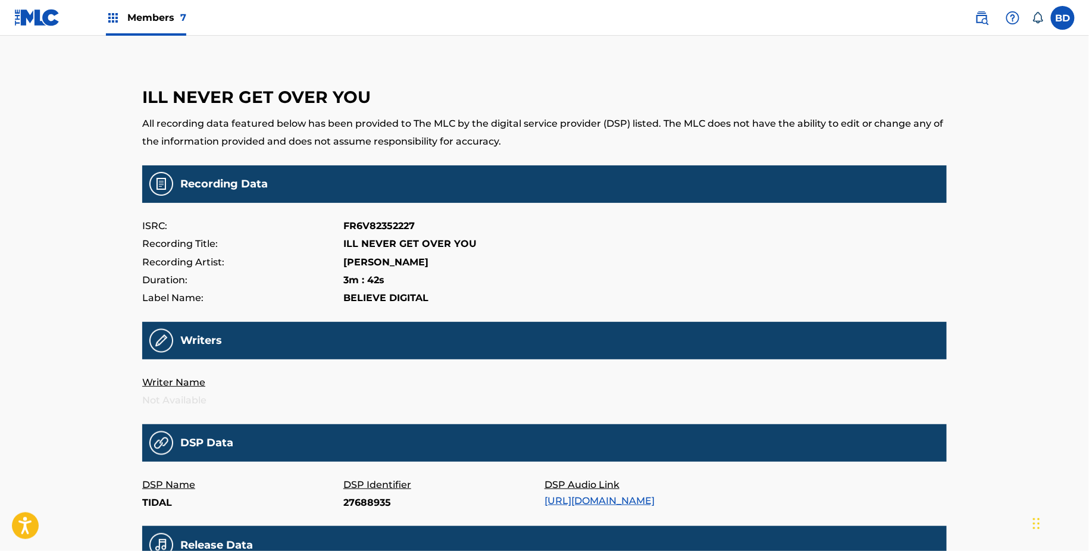
click at [366, 506] on p "27688935" at bounding box center [443, 503] width 201 height 18
copy p "27688935"
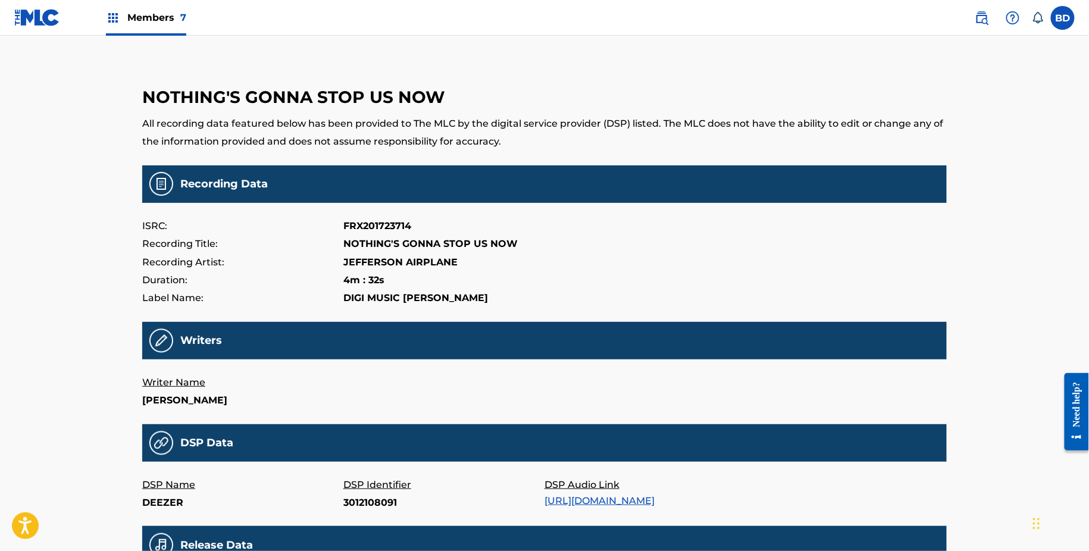
click at [367, 500] on p "3012108091" at bounding box center [443, 503] width 201 height 18
copy p "3012108091"
click at [374, 494] on p "290820043" at bounding box center [443, 503] width 201 height 18
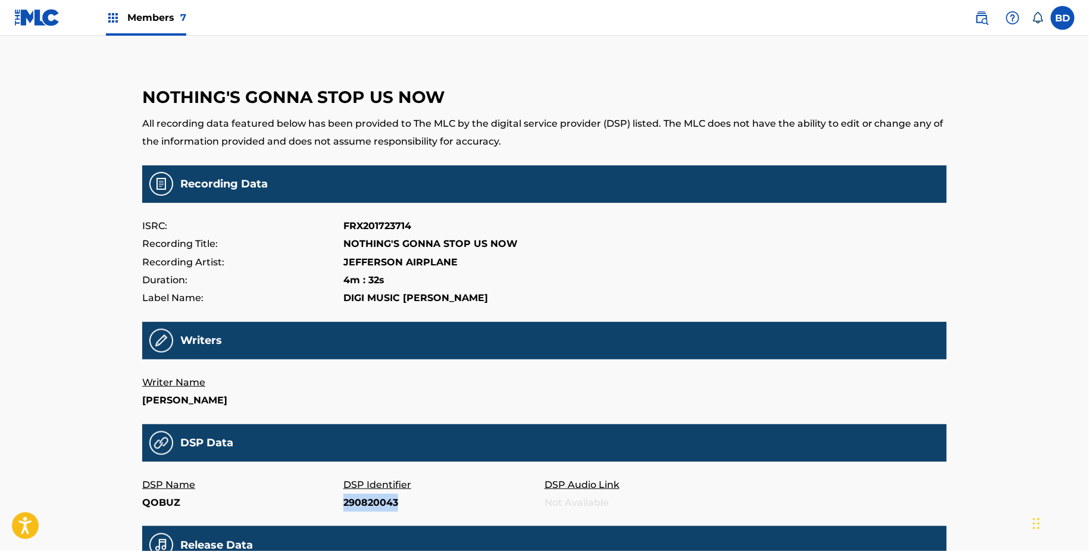
copy p "290820043"
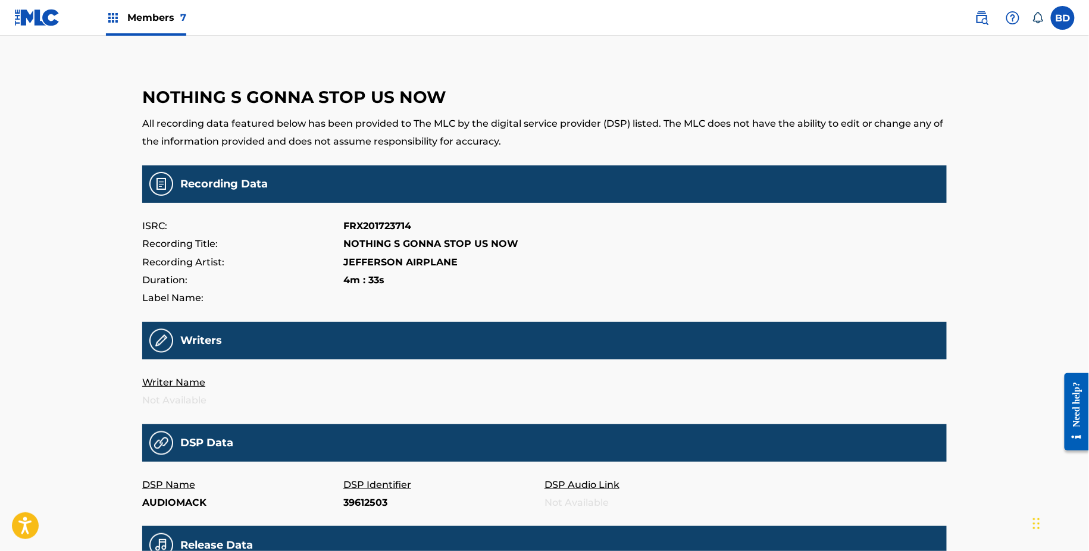
click at [361, 507] on p "39612503" at bounding box center [443, 503] width 201 height 18
copy p "39612503"
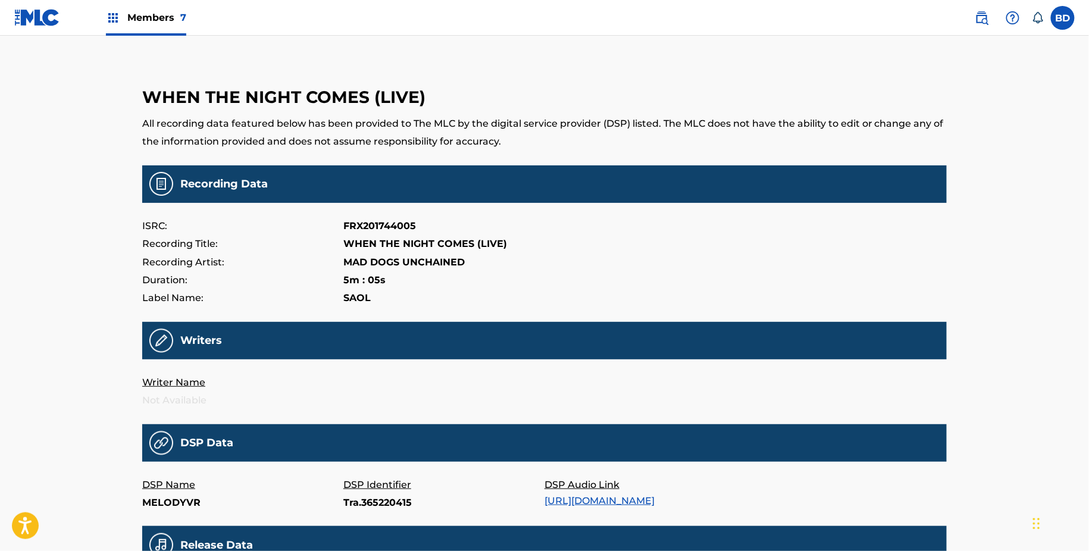
click at [351, 499] on p "Tra.365220415" at bounding box center [443, 503] width 201 height 18
copy p "Tra.365220415"
click at [366, 509] on p "Tra.338992607" at bounding box center [443, 503] width 201 height 18
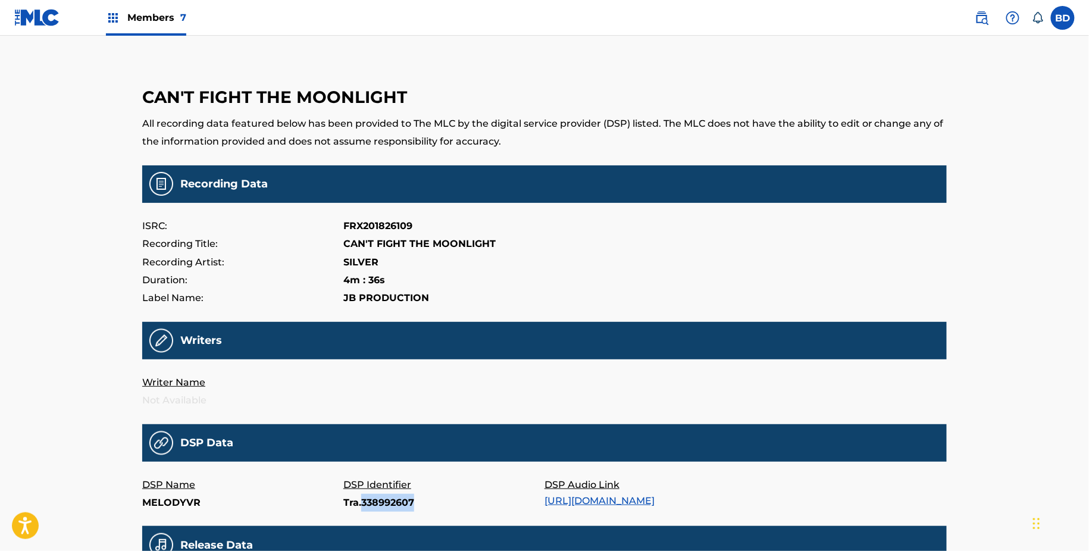
click at [366, 509] on p "Tra.338992607" at bounding box center [443, 503] width 201 height 18
copy p "Tra.338992607"
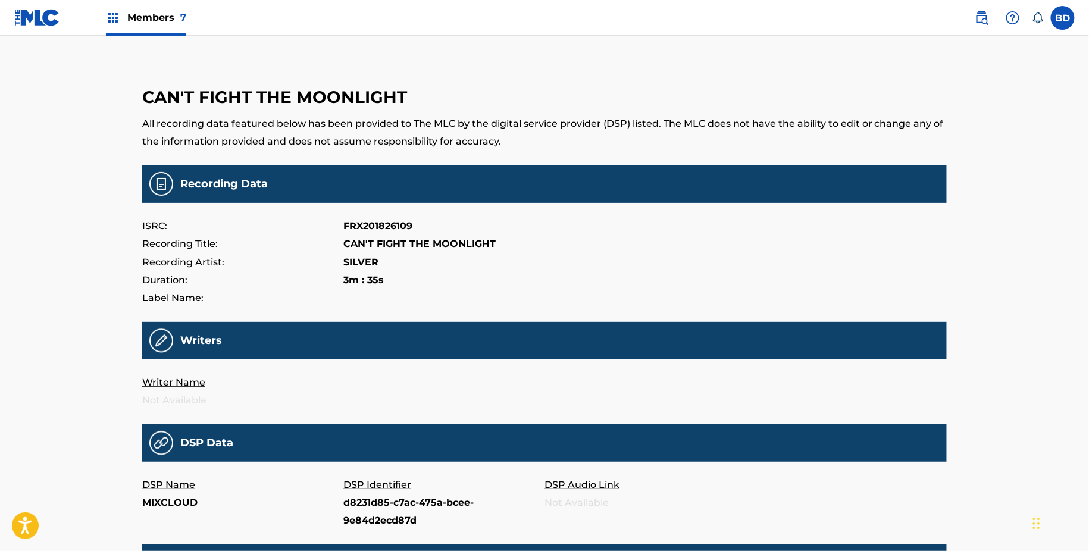
click at [370, 499] on p "d8231d85-c7ac-475a-bcee-9e84d2ecd87d" at bounding box center [443, 512] width 201 height 36
copy p "d8231d85-c7ac-475a-bcee-9e84d2ecd87d"
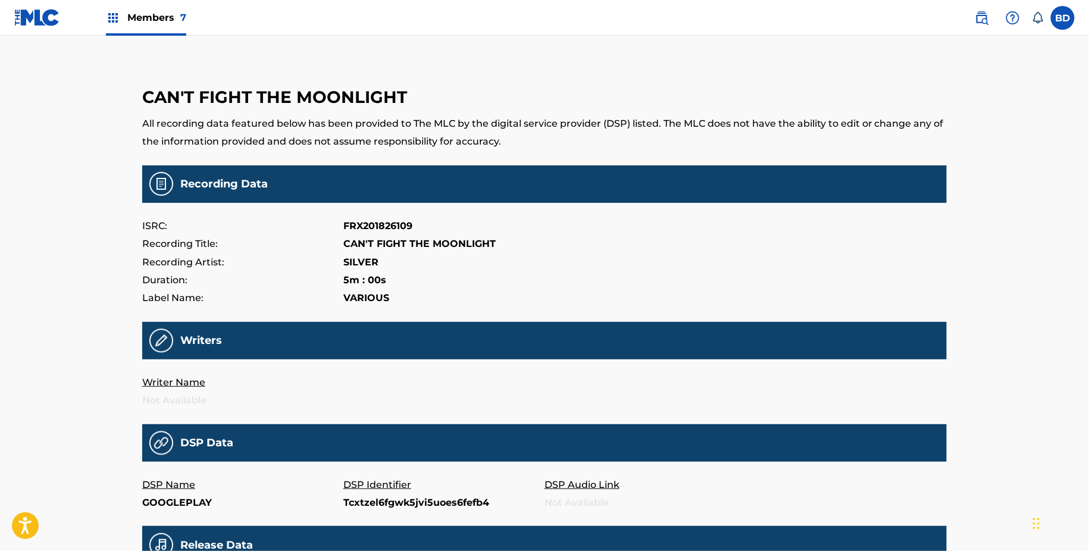
click at [376, 498] on p "Tcxtzel6fgwk5jvi5uoes6fefb4" at bounding box center [443, 503] width 201 height 18
copy p "Tcxtzel6fgwk5jvi5uoes6fefb4"
click at [372, 503] on p "To2l4yk5k7q4uultu5dq56775mu" at bounding box center [443, 503] width 201 height 18
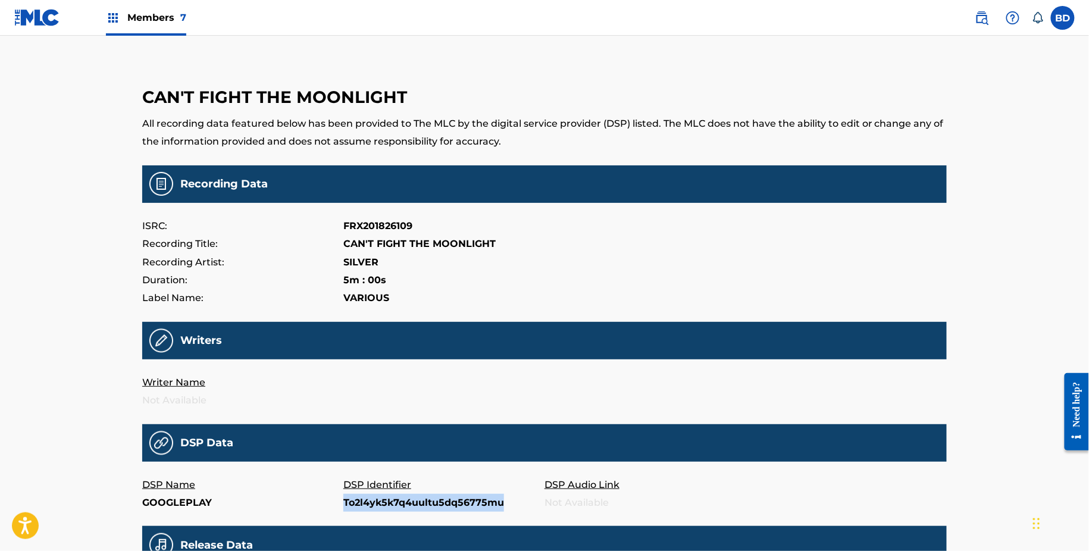
copy p "To2l4yk5k7q4uultu5dq56775mu"
